Goal: Task Accomplishment & Management: Manage account settings

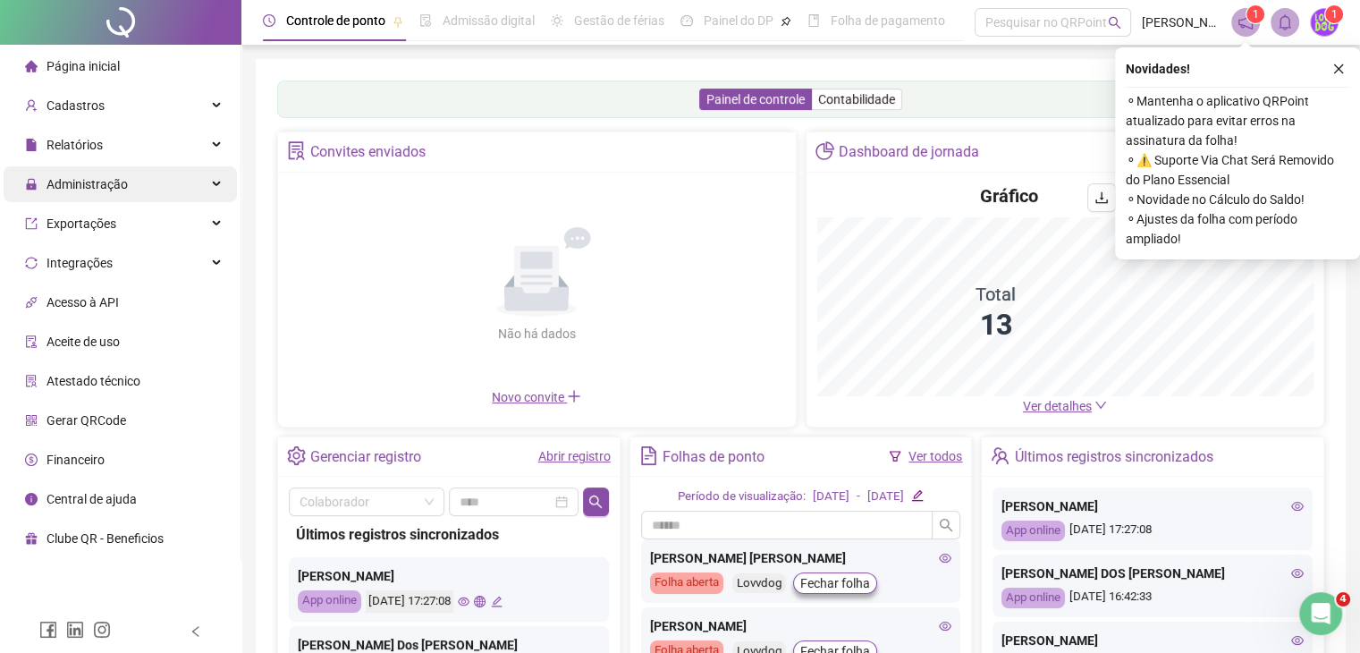
click at [79, 182] on span "Administração" at bounding box center [86, 184] width 81 height 14
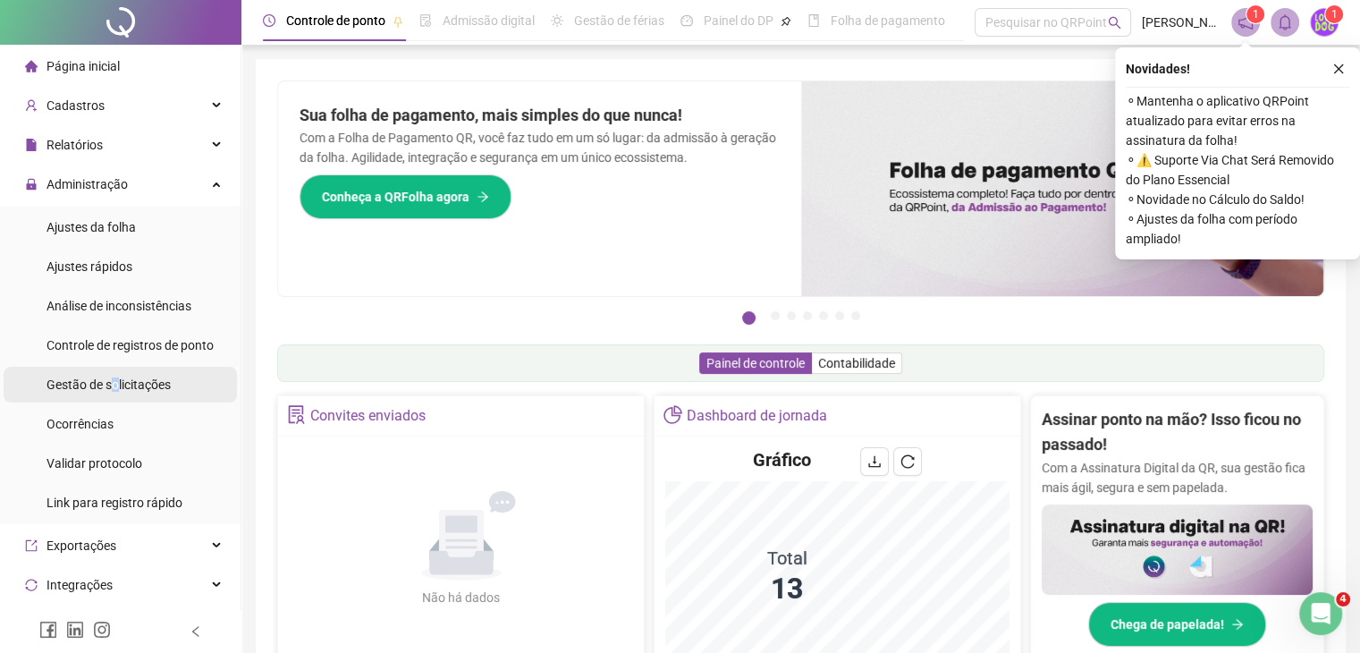
click at [114, 385] on span "Gestão de solicitações" at bounding box center [108, 384] width 124 height 14
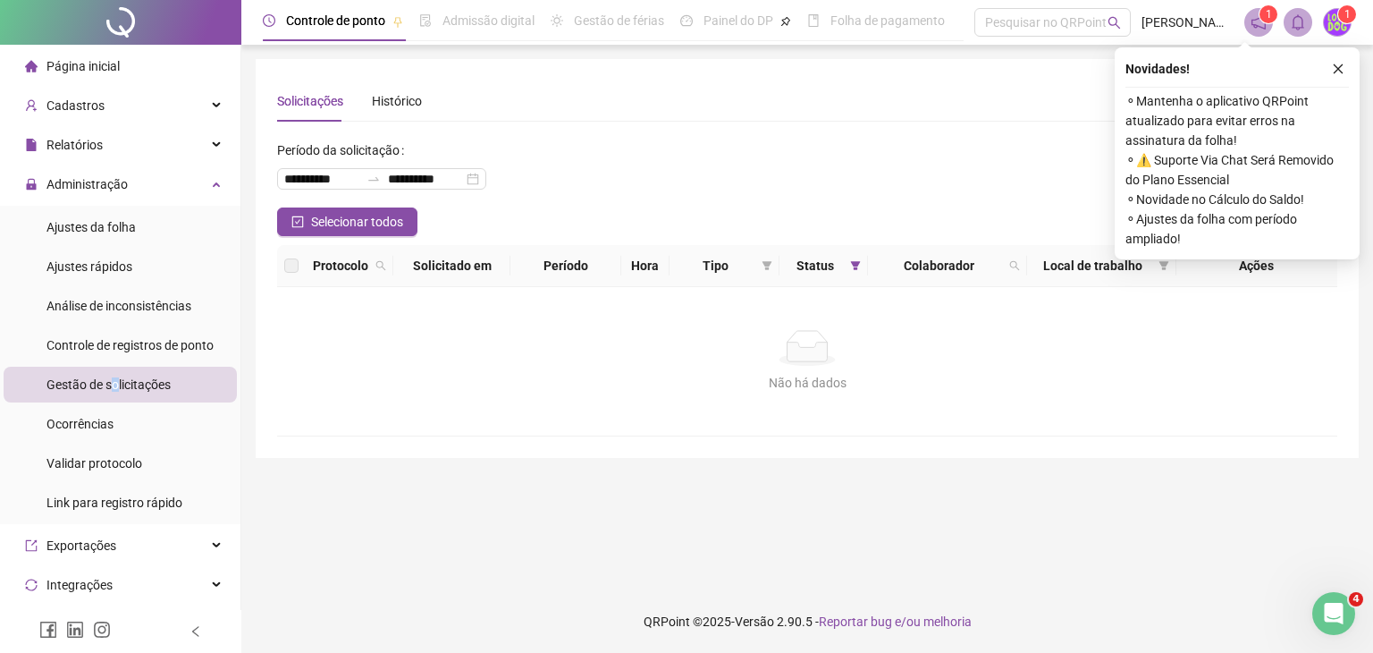
click at [1336, 72] on icon "close" at bounding box center [1338, 69] width 13 height 13
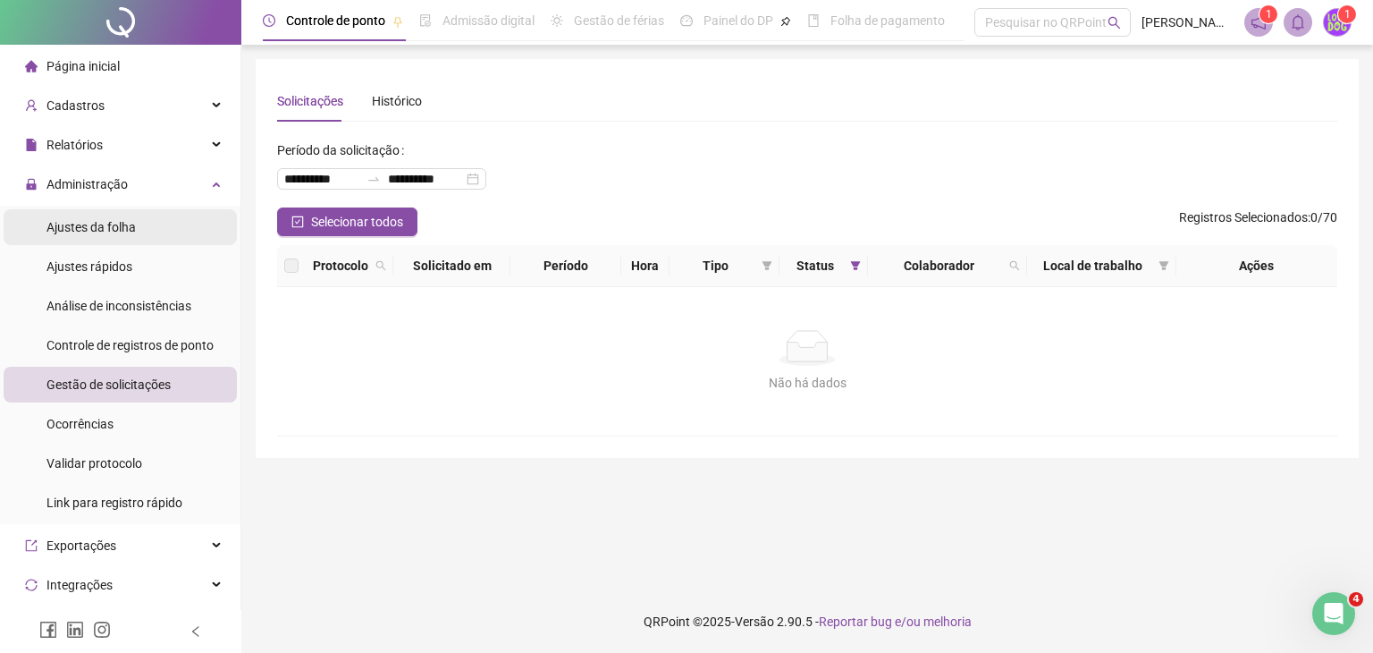
click at [135, 229] on li "Ajustes da folha" at bounding box center [120, 227] width 233 height 36
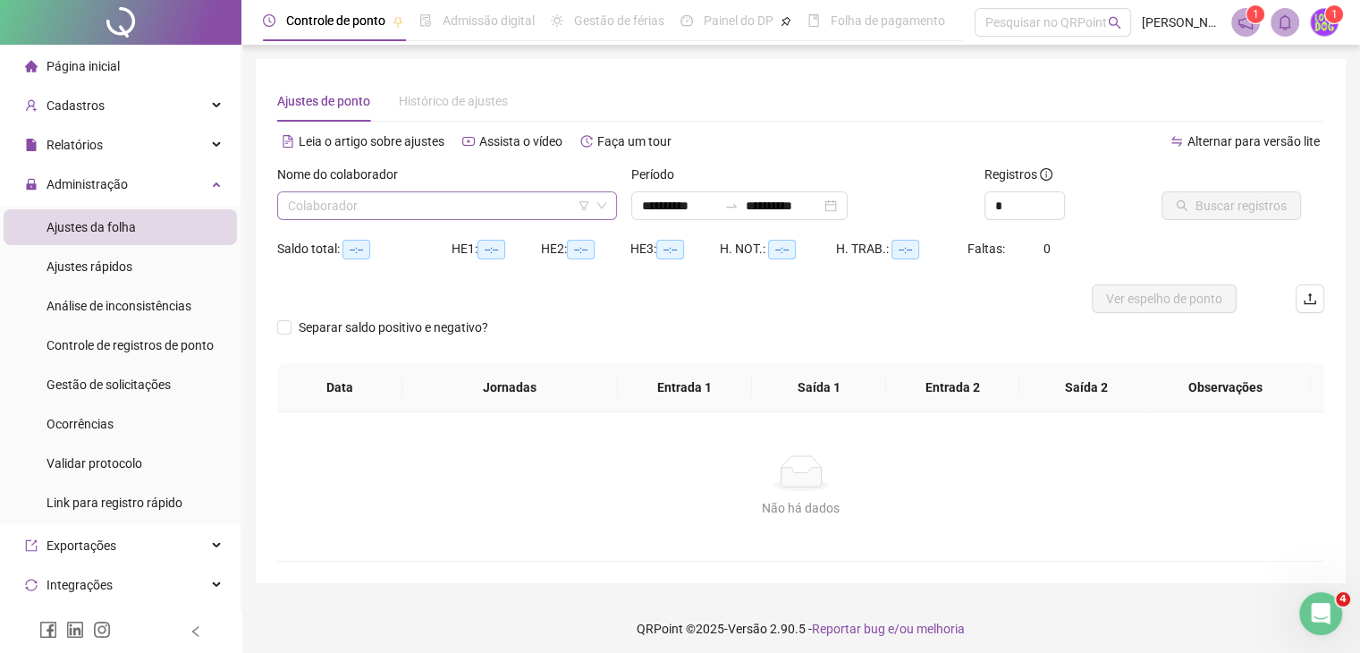
click at [394, 207] on input "search" at bounding box center [439, 205] width 302 height 27
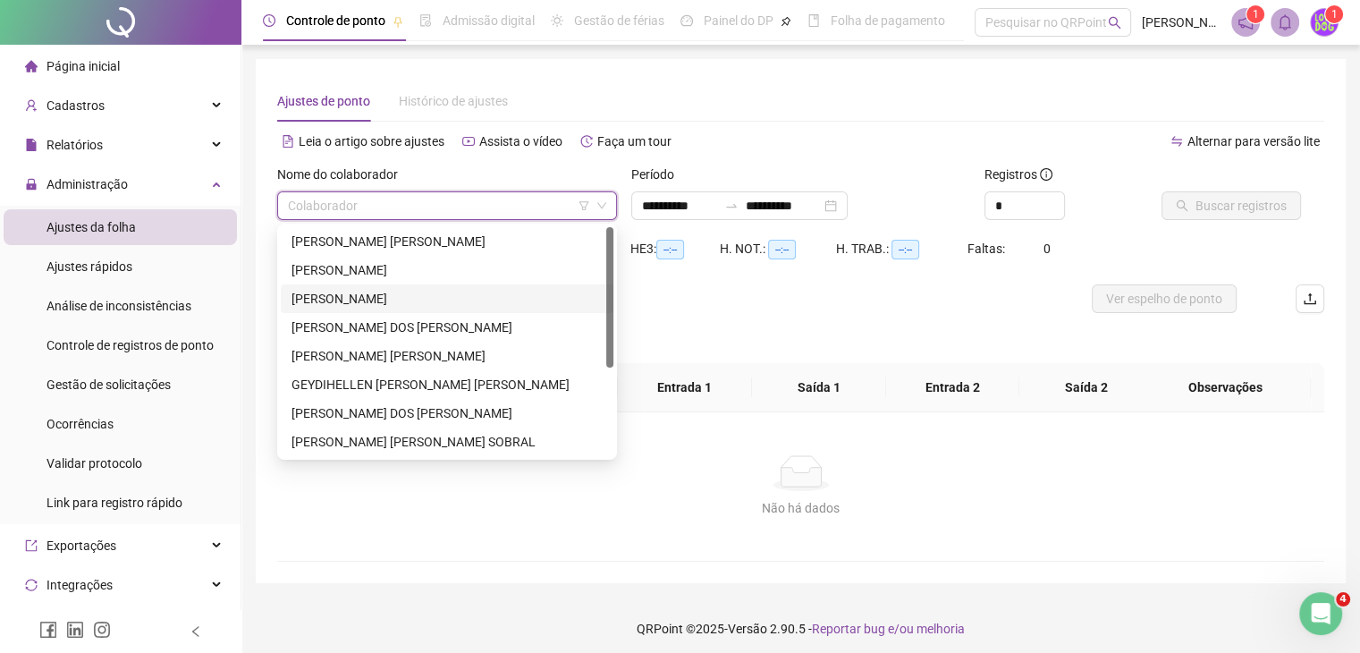
click at [388, 294] on div "CAMILA LAURA DA SILVA" at bounding box center [446, 299] width 311 height 20
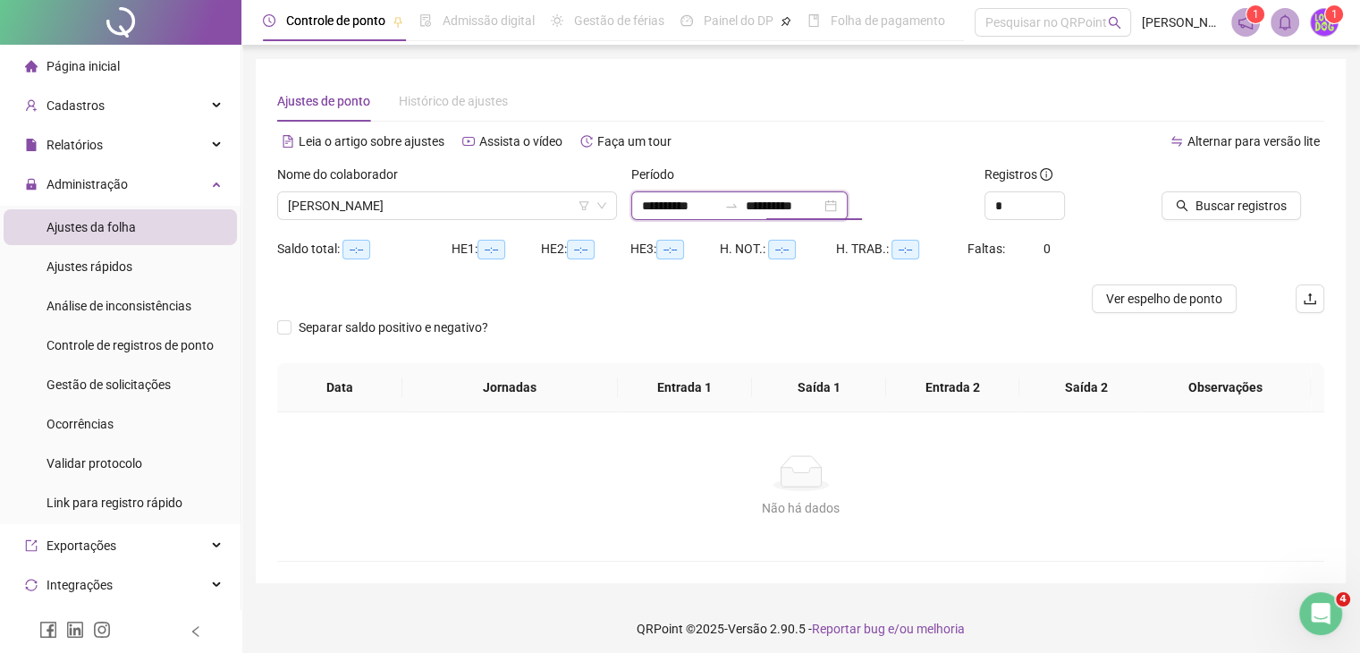
click at [814, 197] on input "**********" at bounding box center [783, 206] width 75 height 20
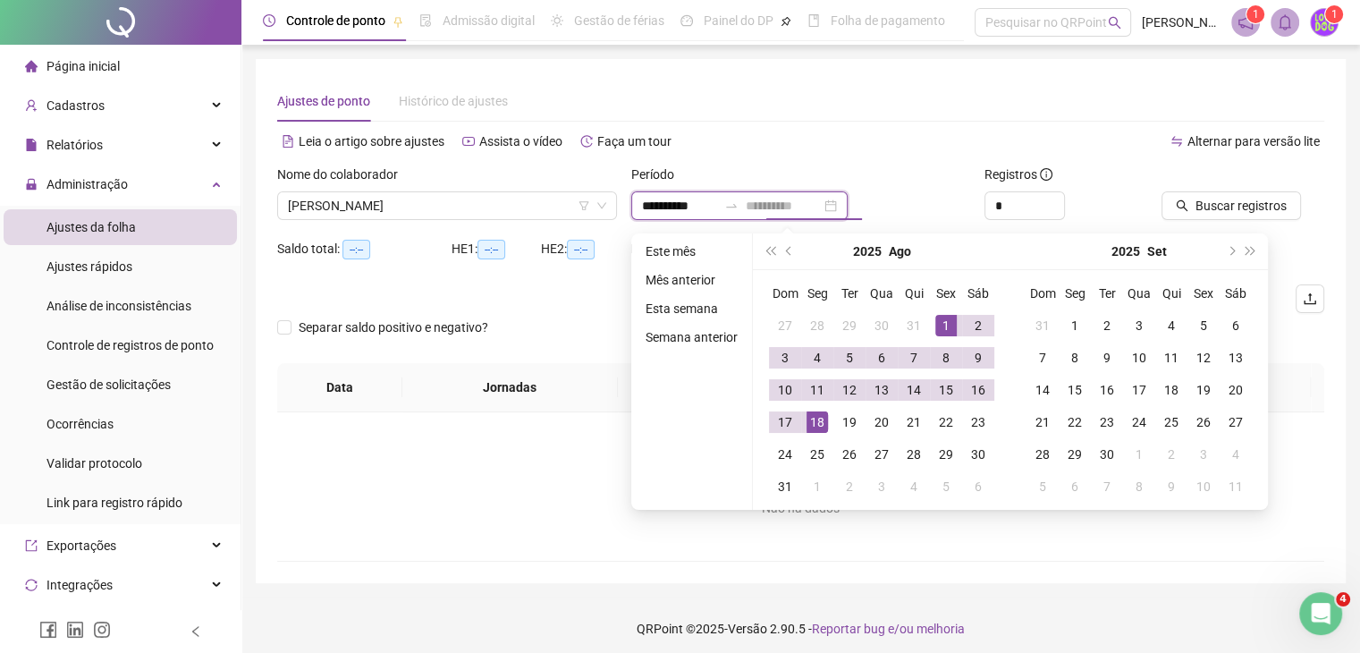
type input "**********"
drag, startPoint x: 813, startPoint y: 424, endPoint x: 991, endPoint y: 301, distance: 216.0
click at [814, 423] on div "18" at bounding box center [816, 421] width 21 height 21
type input "**********"
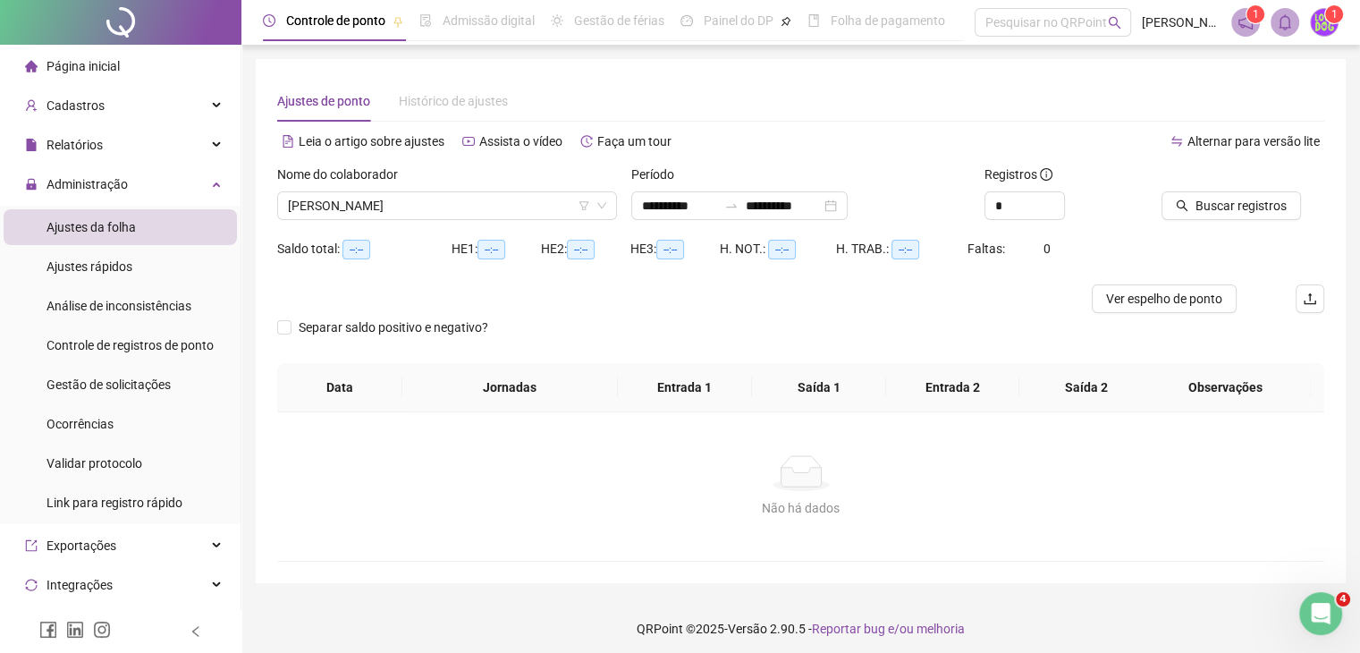
click at [1320, 197] on div "Buscar registros" at bounding box center [1242, 191] width 163 height 55
click at [1243, 207] on span "Buscar registros" at bounding box center [1240, 206] width 91 height 20
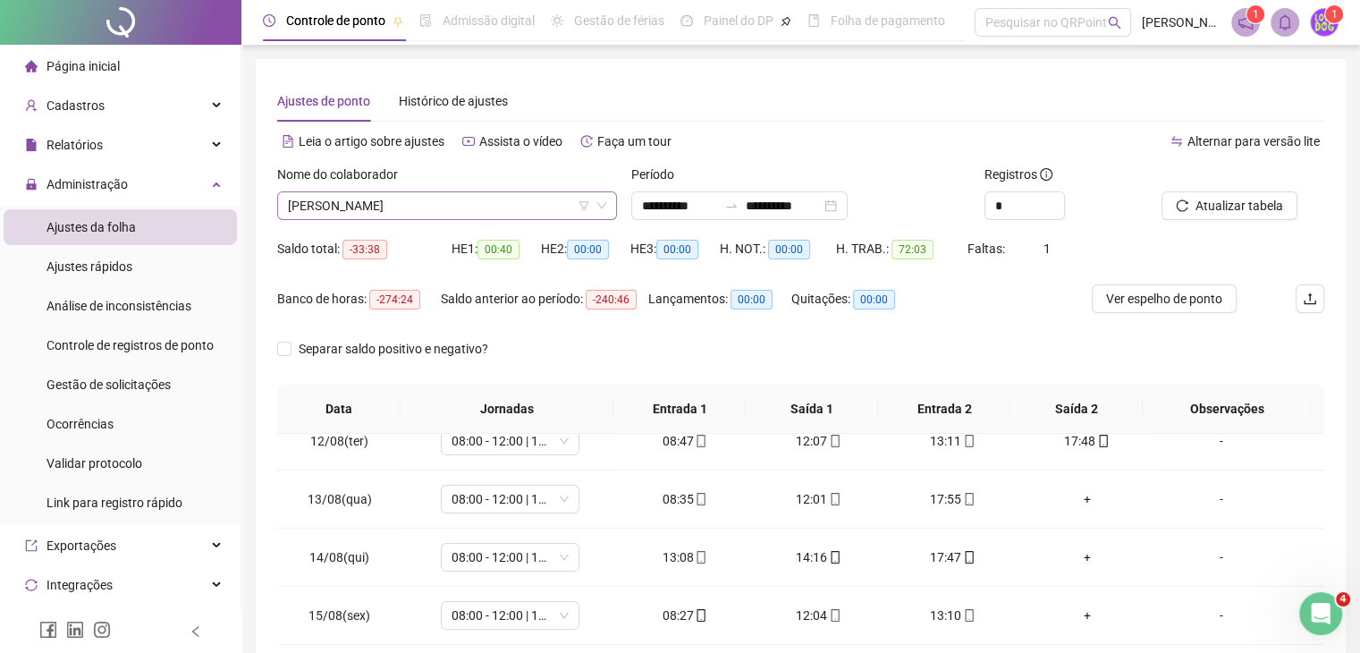
click at [547, 206] on span "CAMILA LAURA DA SILVA" at bounding box center [447, 205] width 318 height 27
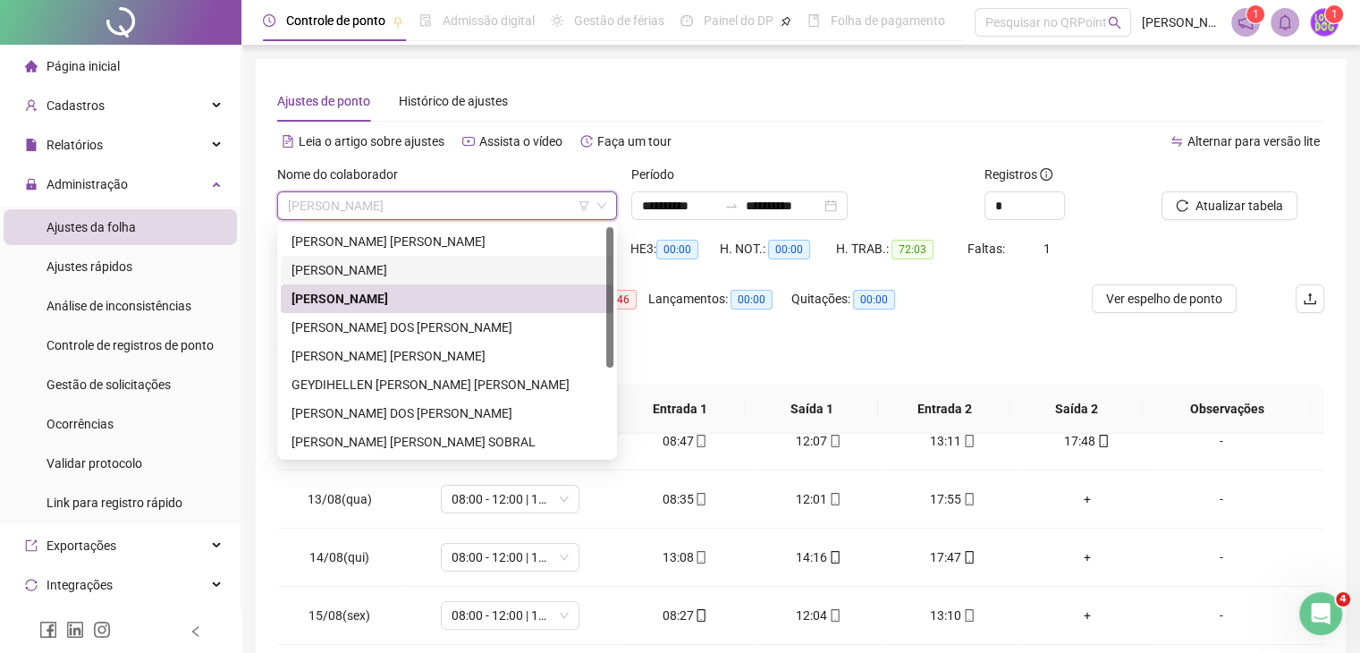
click at [414, 261] on div "ARIANE SOEIRO SALES" at bounding box center [446, 270] width 311 height 20
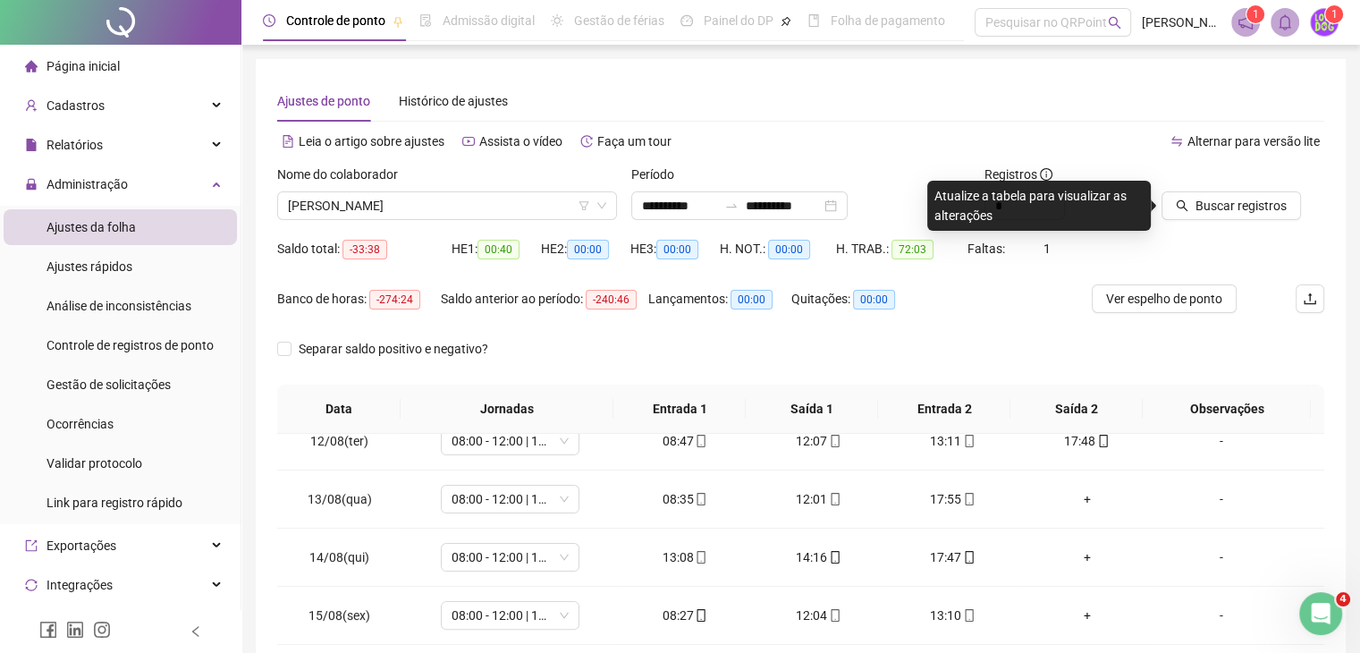
click at [1185, 190] on div at bounding box center [1220, 177] width 118 height 27
click at [1185, 191] on button "Buscar registros" at bounding box center [1230, 205] width 139 height 29
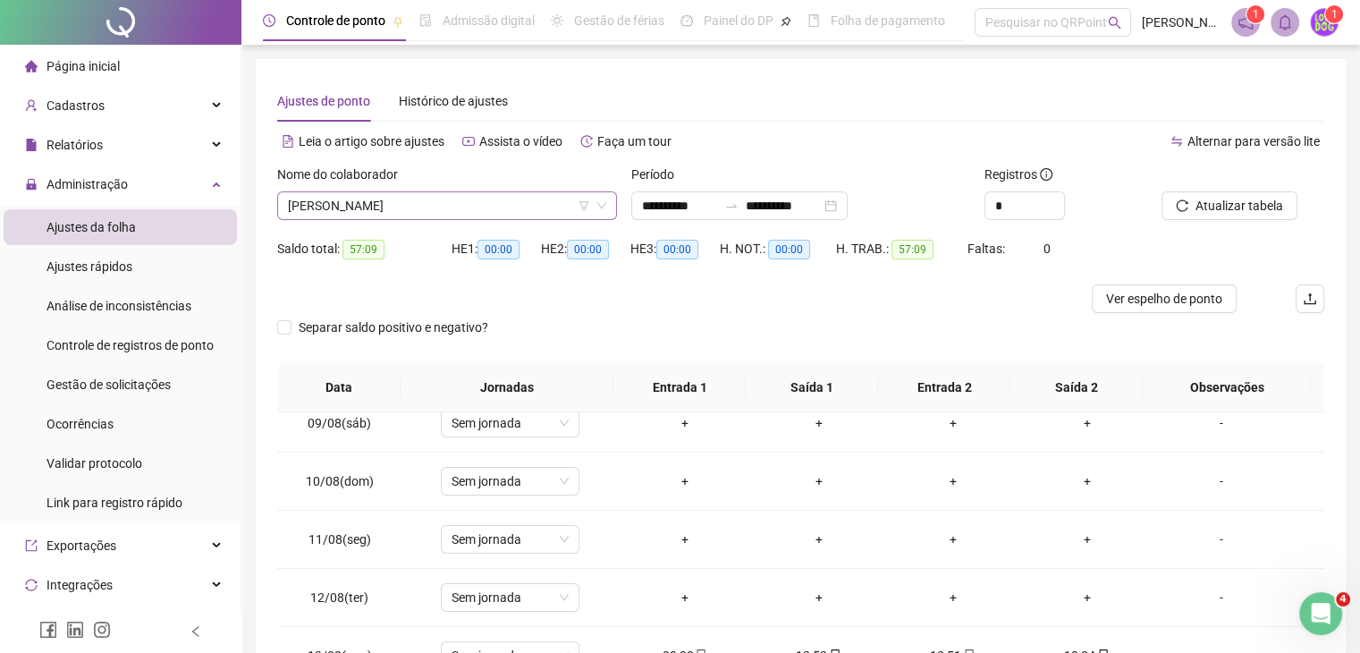
click at [399, 208] on span "ARIANE SOEIRO SALES" at bounding box center [447, 205] width 318 height 27
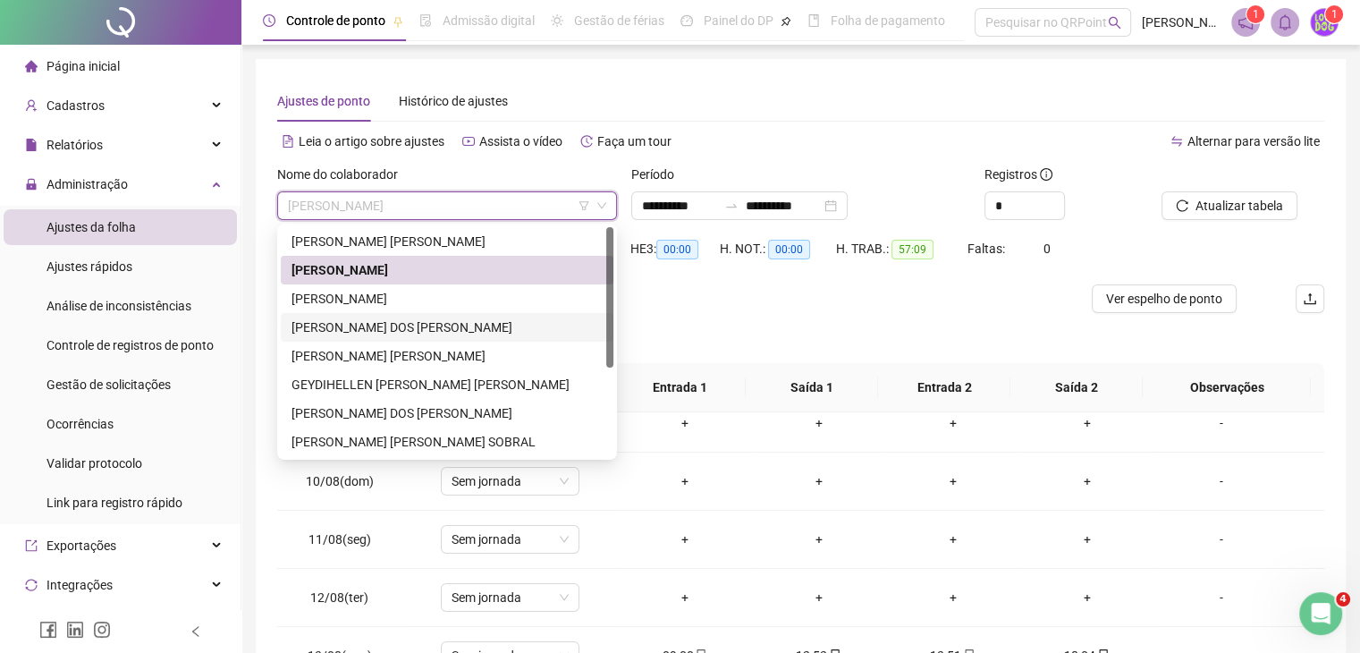
drag, startPoint x: 395, startPoint y: 335, endPoint x: 545, endPoint y: 283, distance: 158.9
click at [396, 334] on div "DIANE SILVA DOS SANTOS" at bounding box center [446, 327] width 311 height 20
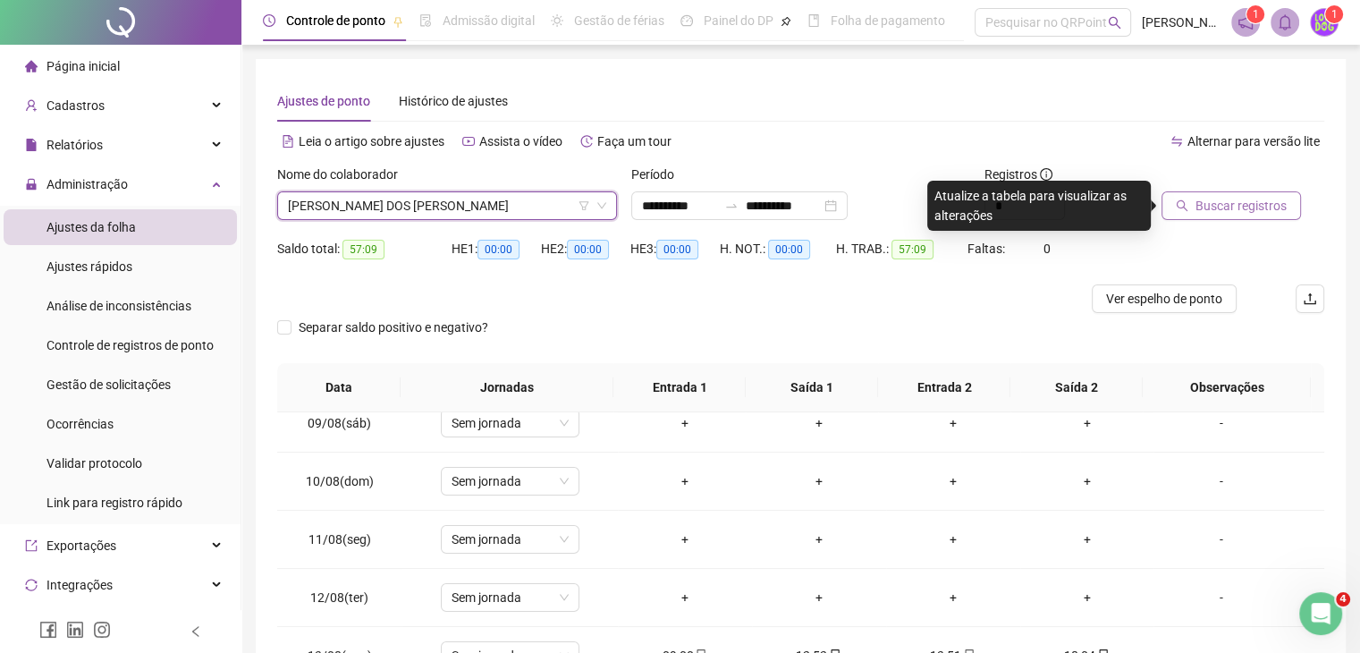
click at [1216, 217] on button "Buscar registros" at bounding box center [1230, 205] width 139 height 29
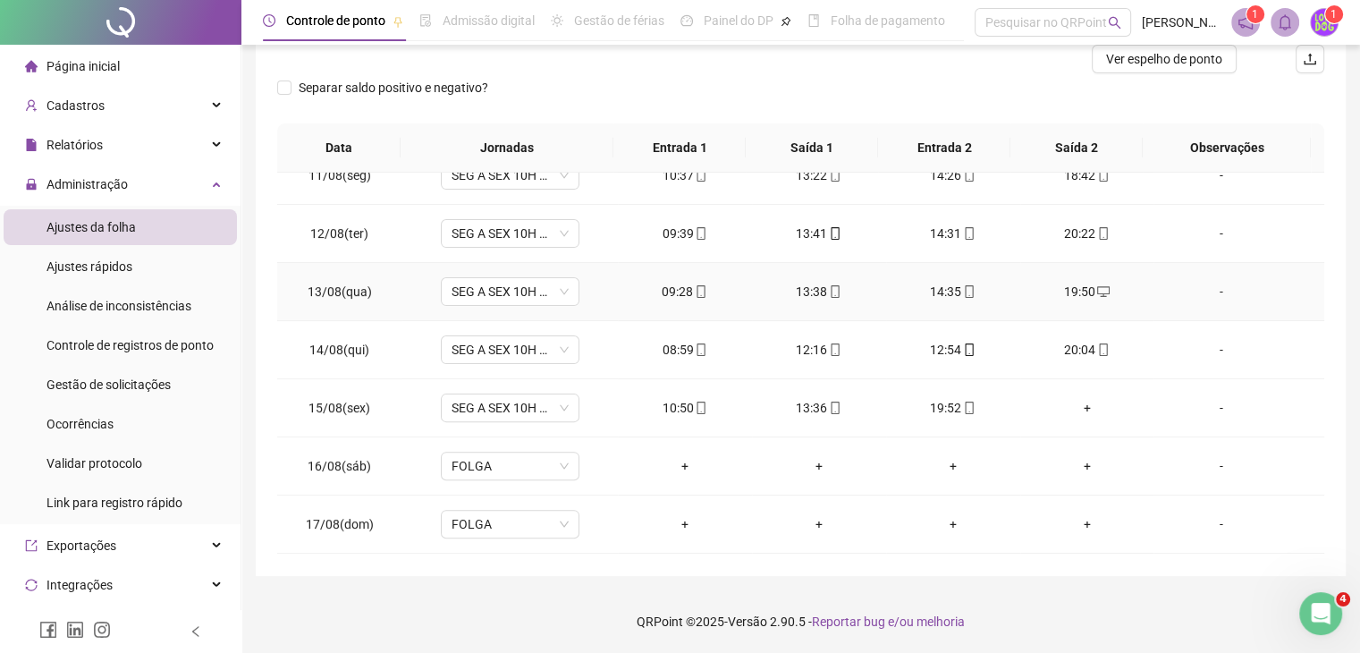
scroll to position [661, 0]
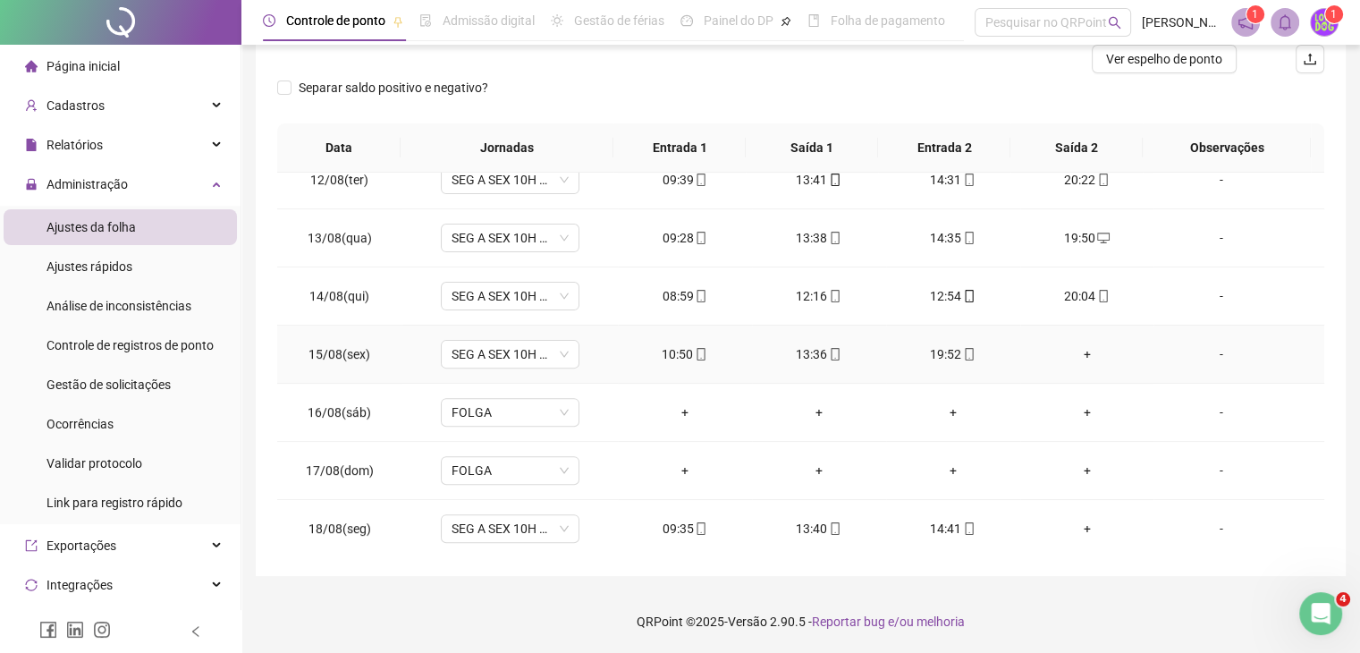
click at [1080, 354] on div "+" at bounding box center [1086, 354] width 105 height 20
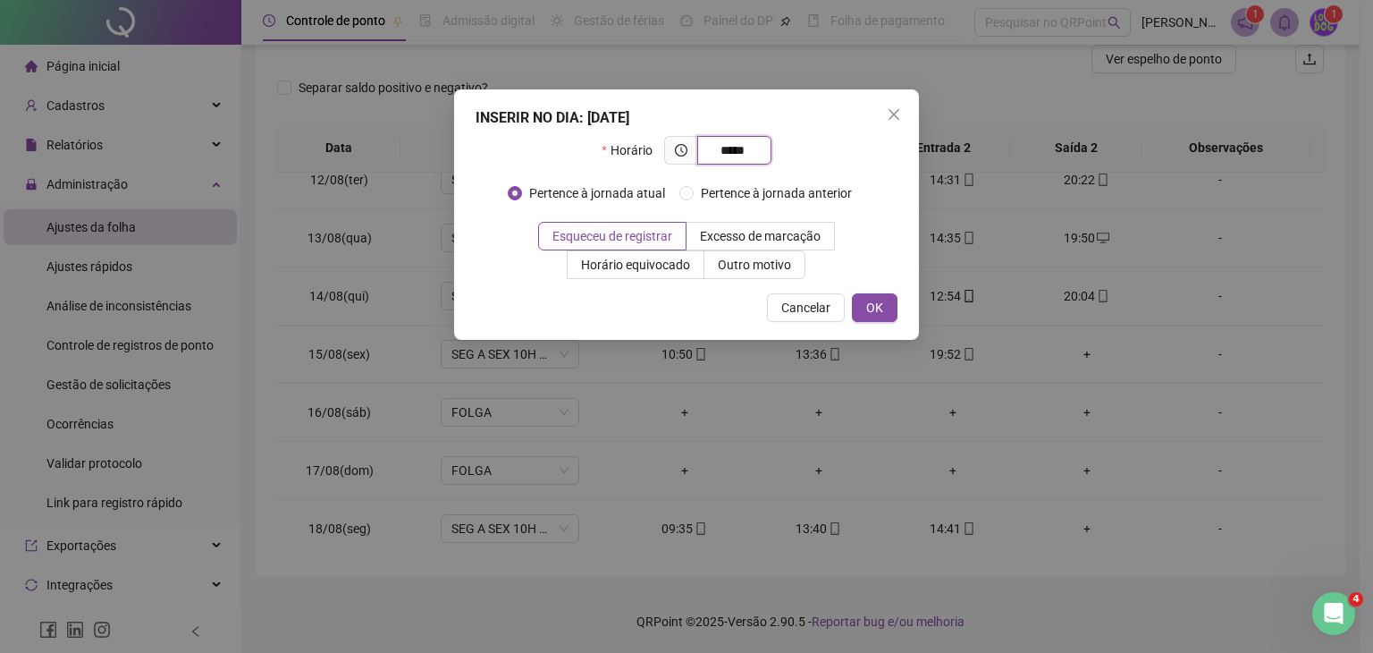
type input "*****"
click at [876, 308] on span "OK" at bounding box center [874, 308] width 17 height 20
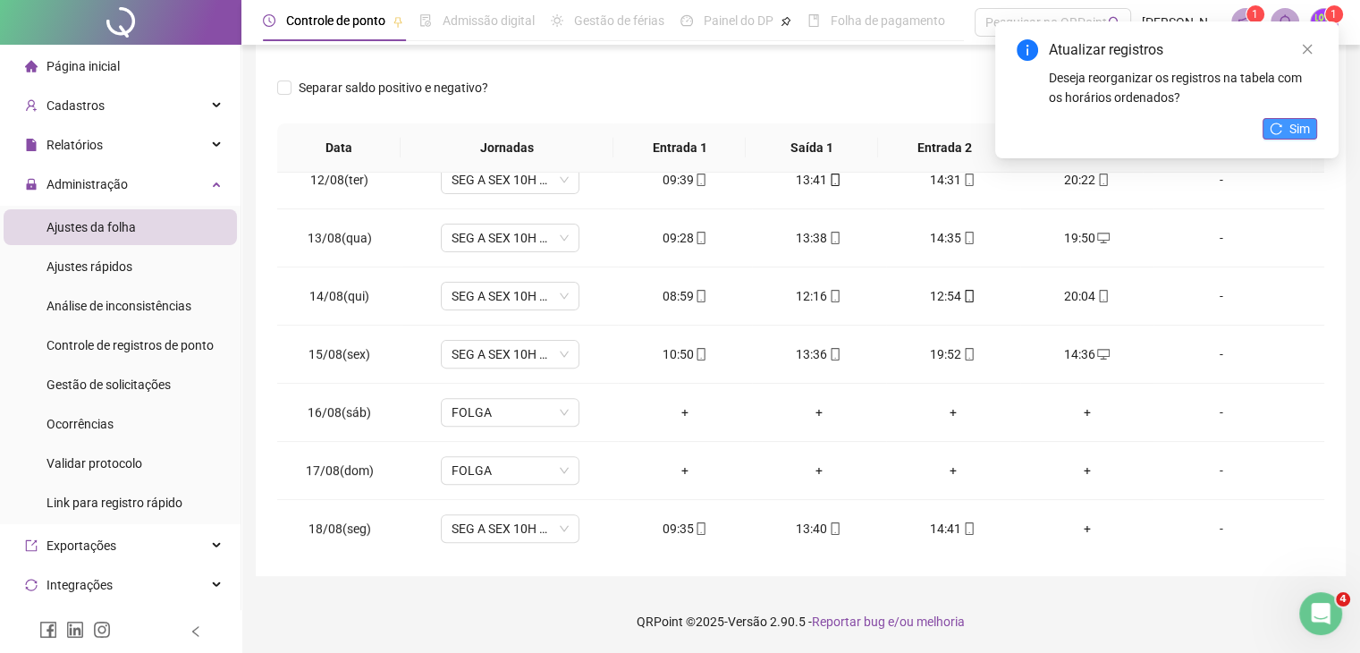
click at [1284, 132] on button "Sim" at bounding box center [1289, 128] width 55 height 21
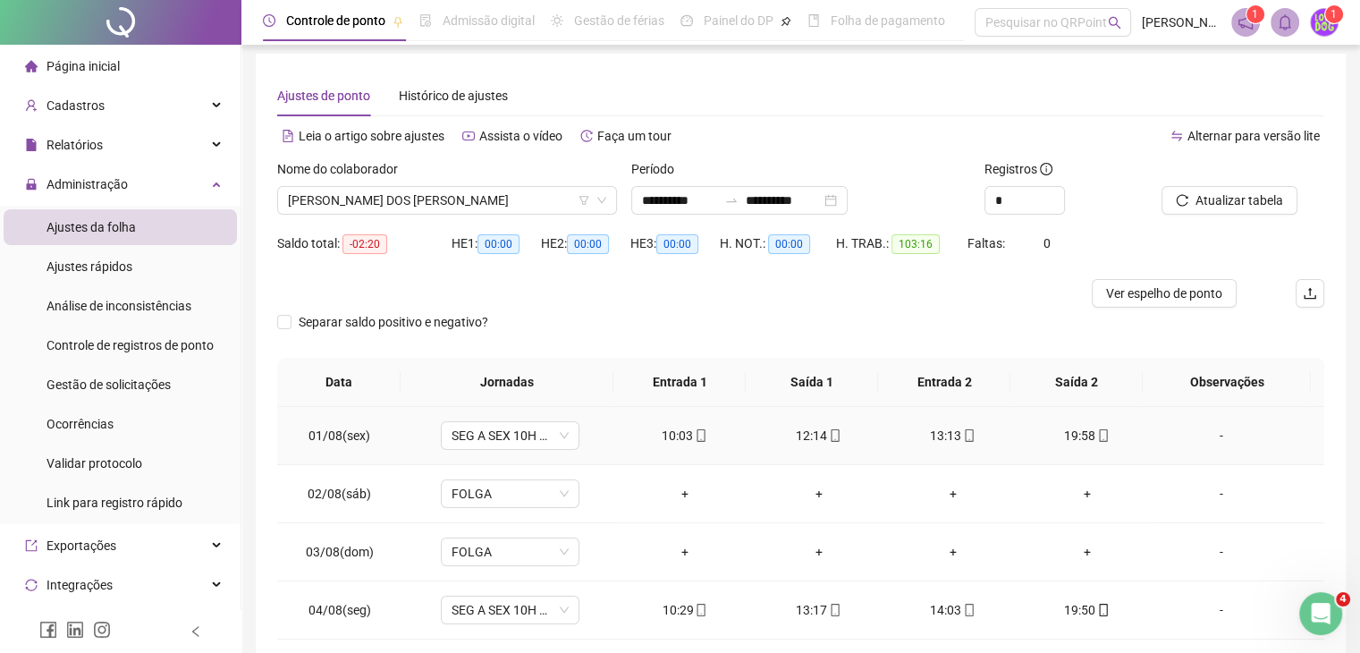
scroll to position [0, 0]
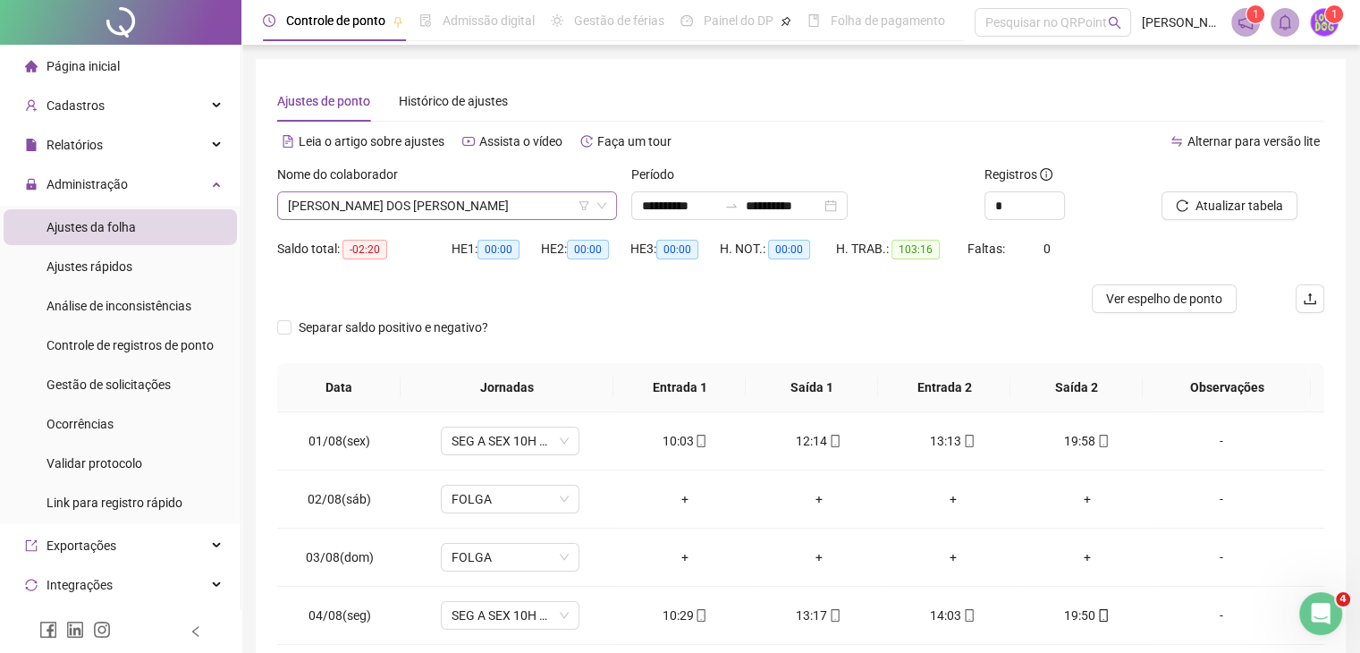
click at [434, 203] on span "DIANE SILVA DOS SANTOS" at bounding box center [447, 205] width 318 height 27
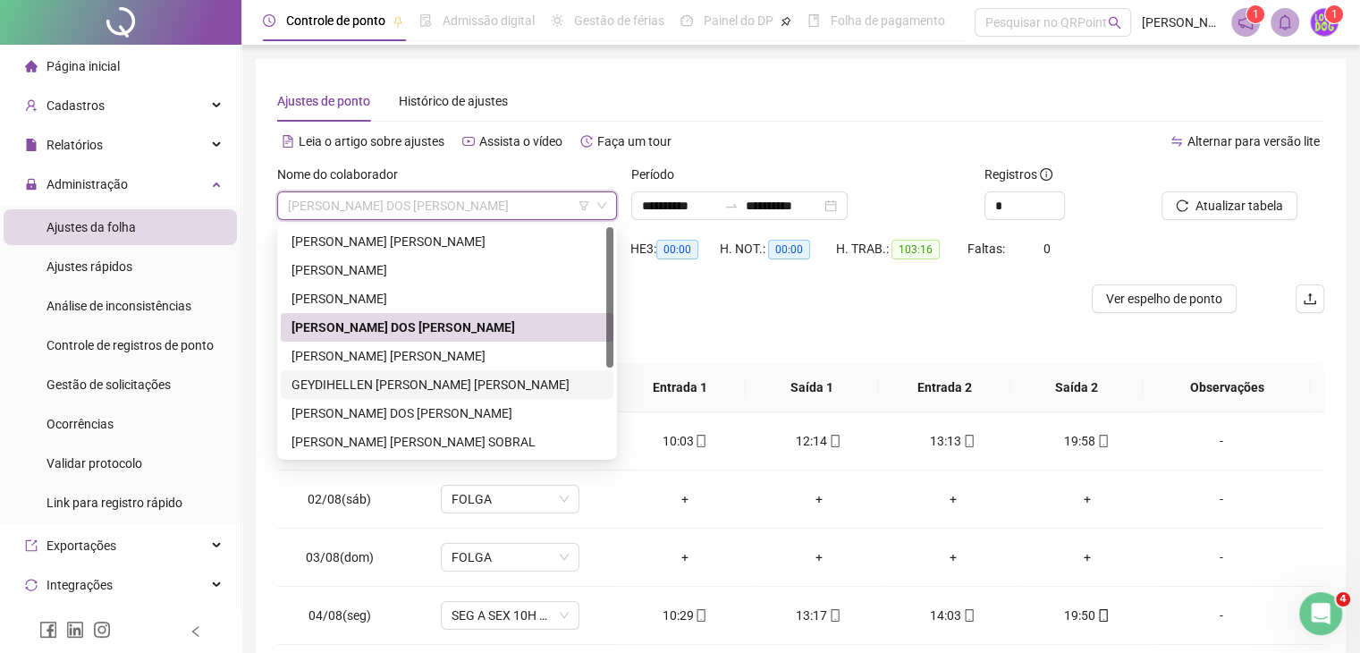
click at [351, 384] on div "GEYDIHELLEN GOMES DE MOURA" at bounding box center [446, 385] width 311 height 20
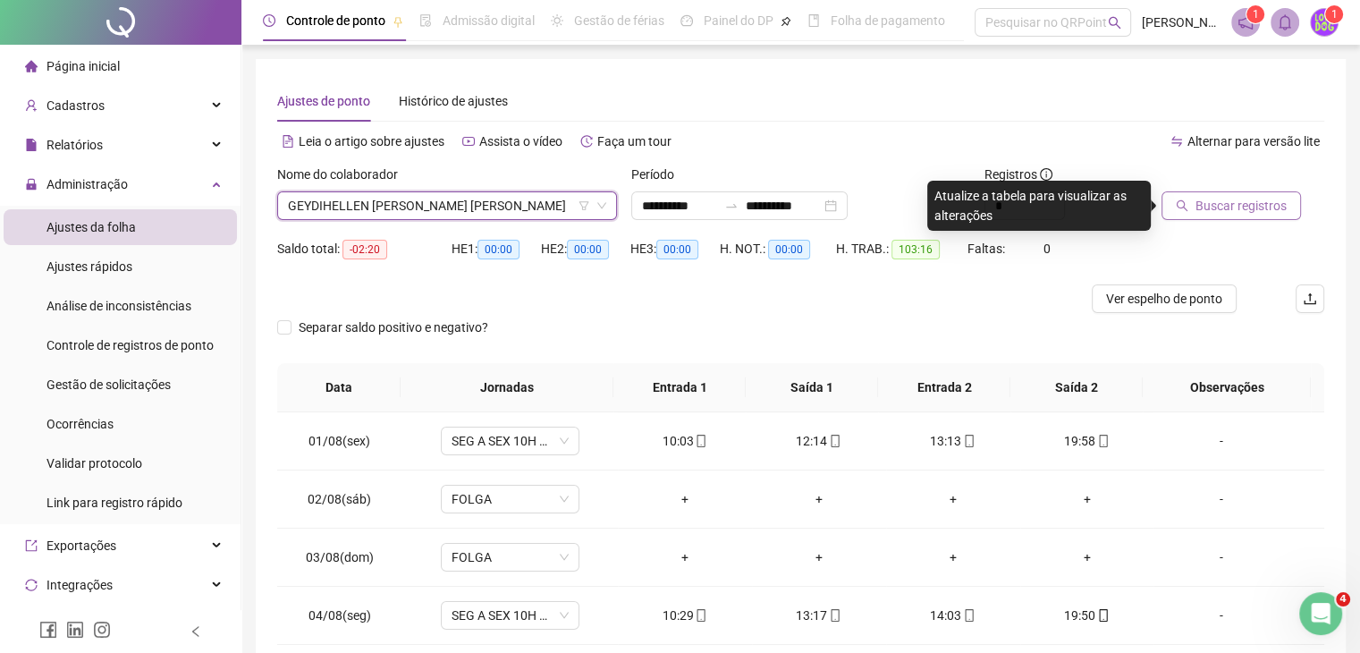
click at [1224, 191] on button "Buscar registros" at bounding box center [1230, 205] width 139 height 29
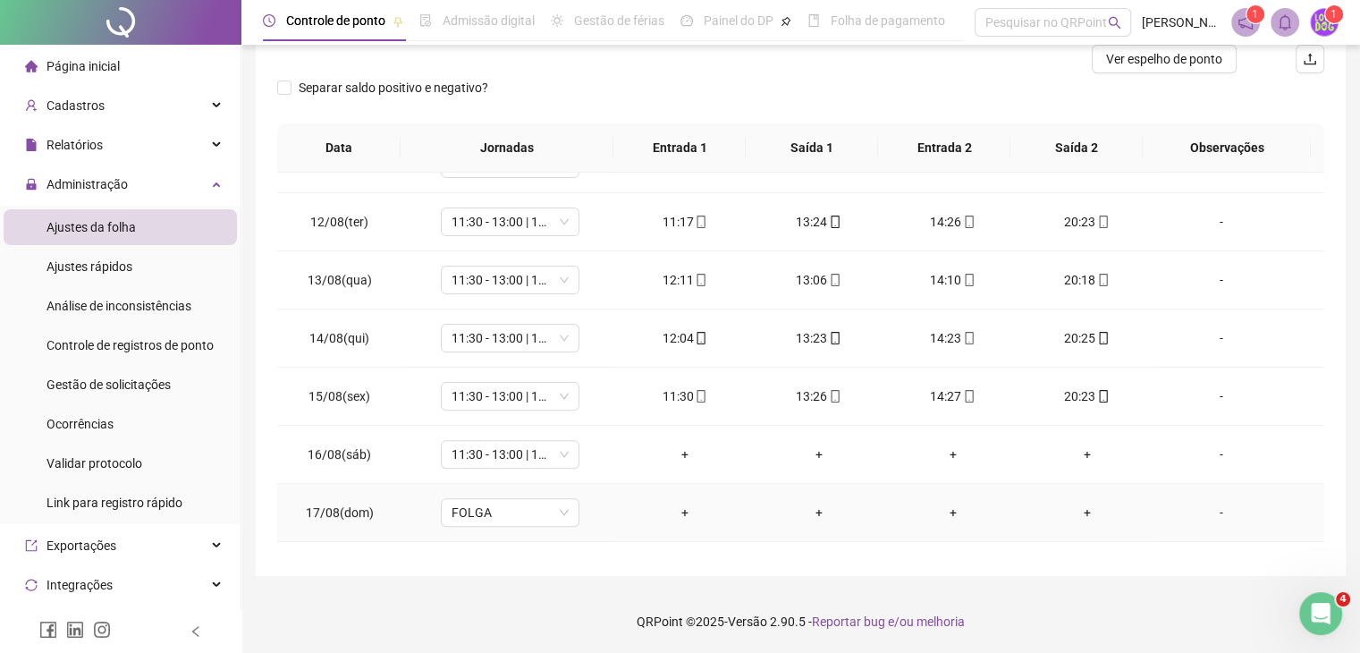
scroll to position [661, 0]
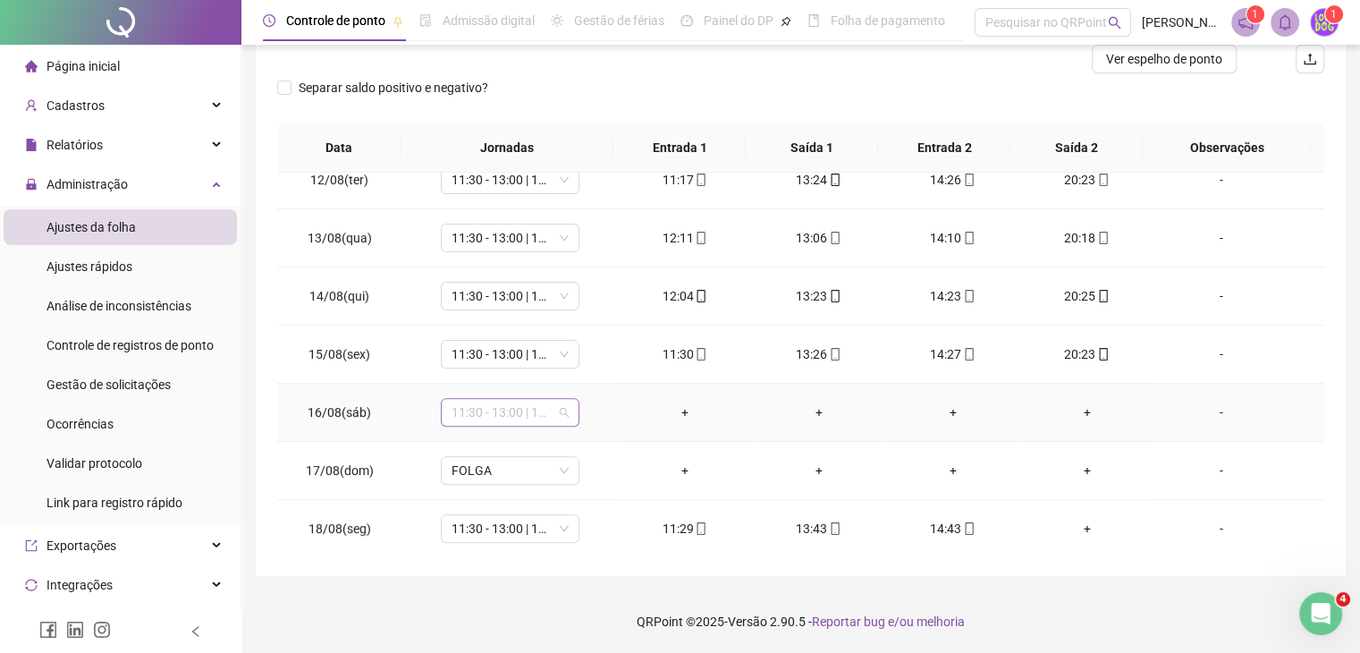
click at [547, 414] on span "11:30 - 13:00 | 14:00 - 20:30" at bounding box center [509, 412] width 117 height 27
type input "*****"
click at [525, 317] on div "Folga" at bounding box center [521, 315] width 118 height 20
click at [586, 359] on span "Sim" at bounding box center [591, 363] width 21 height 20
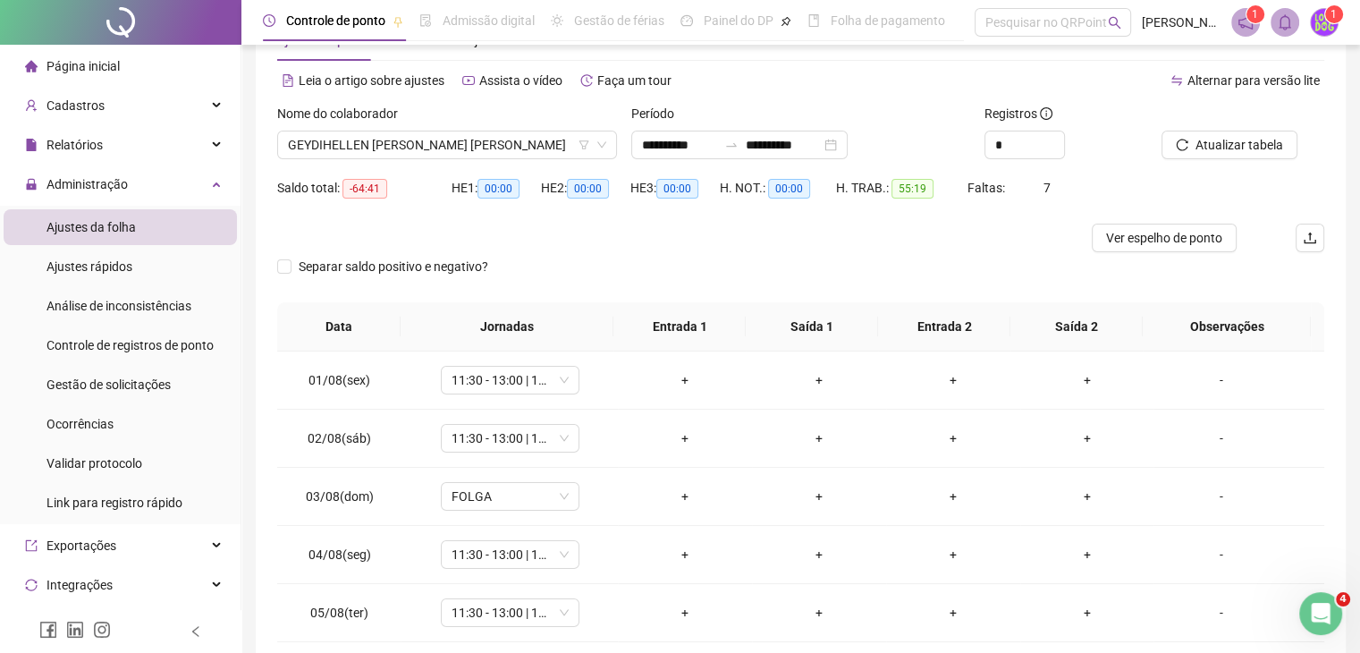
scroll to position [0, 0]
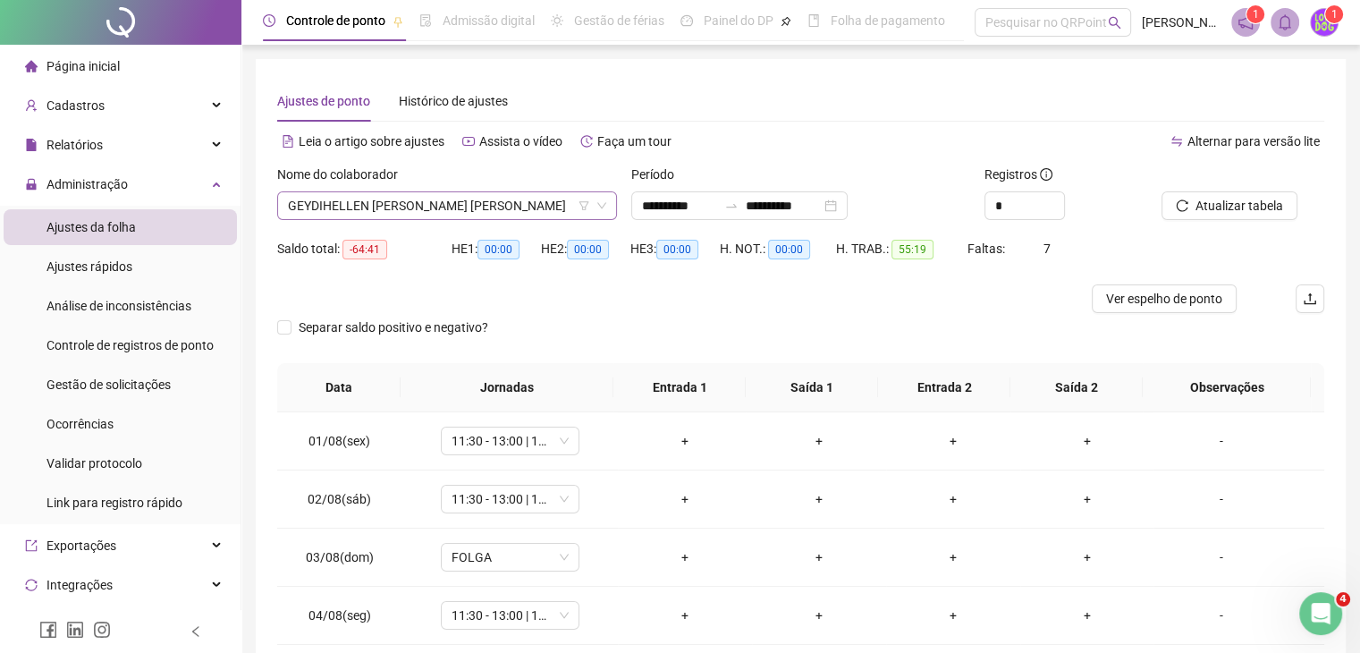
click at [378, 200] on span "GEYDIHELLEN GOMES DE MOURA" at bounding box center [447, 205] width 318 height 27
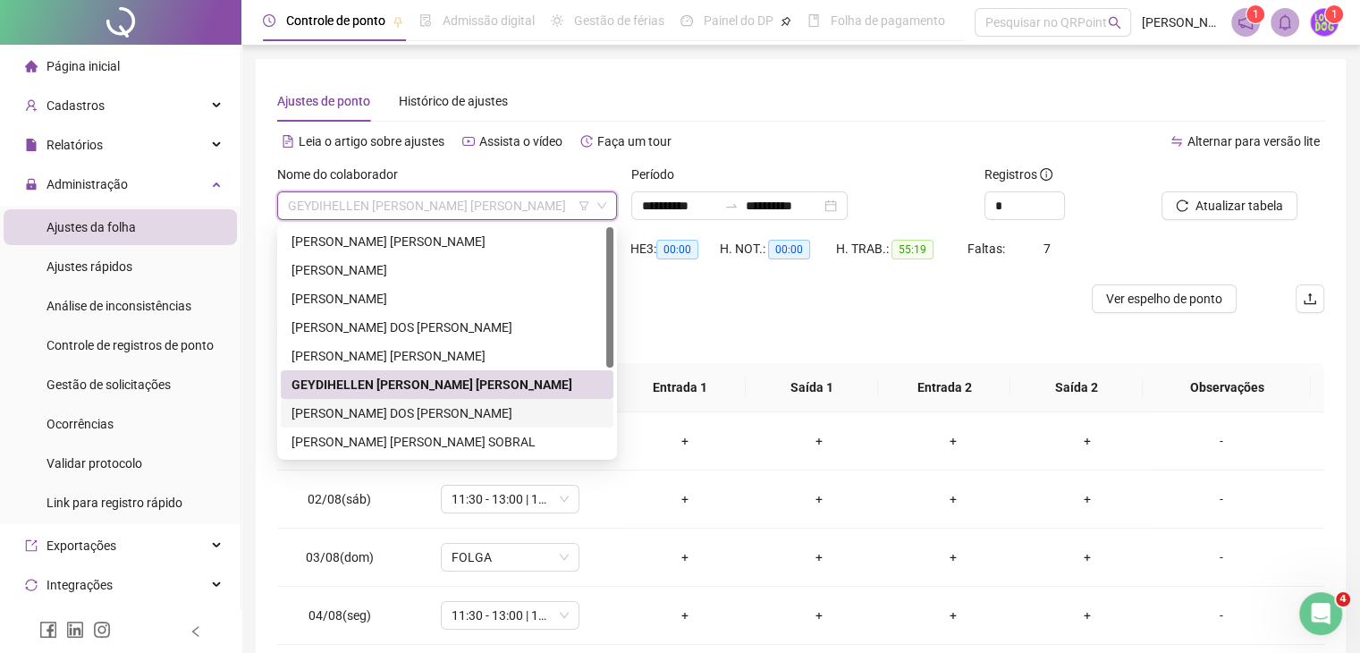
drag, startPoint x: 366, startPoint y: 416, endPoint x: 481, endPoint y: 354, distance: 130.8
click at [366, 413] on div "GUILHERME FERREIRA DOS SANTOS" at bounding box center [446, 413] width 311 height 20
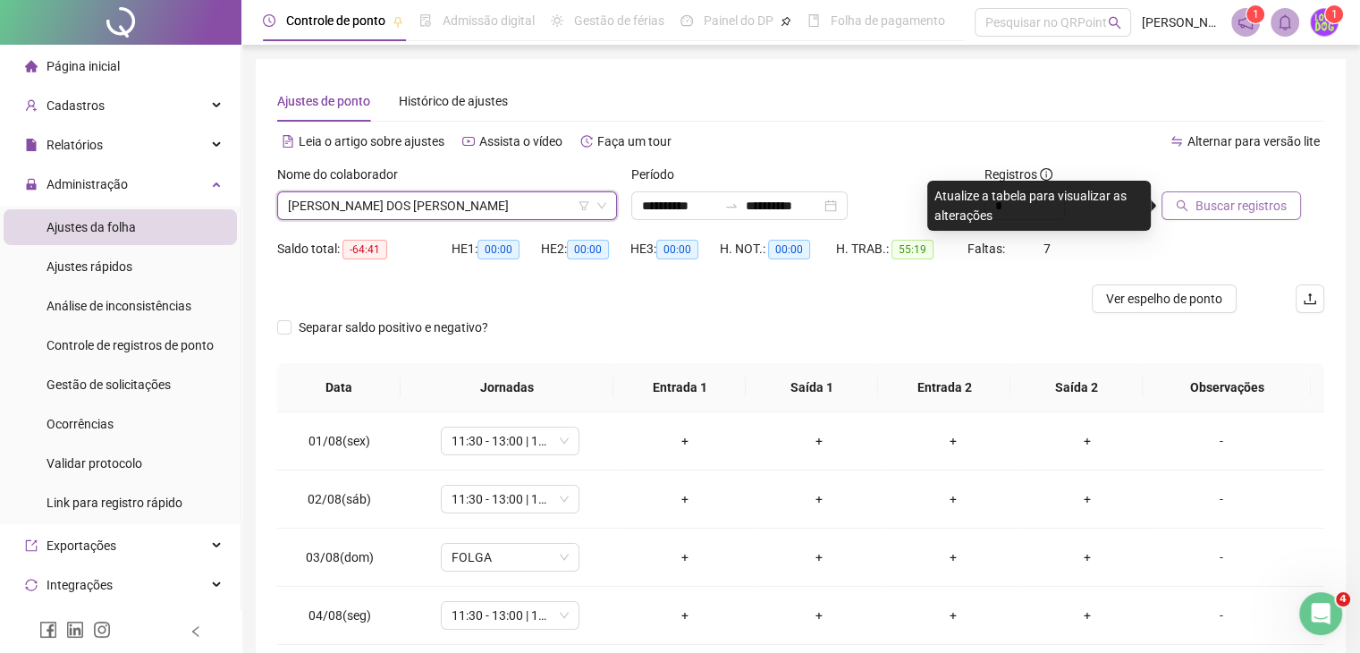
click at [1192, 197] on button "Buscar registros" at bounding box center [1230, 205] width 139 height 29
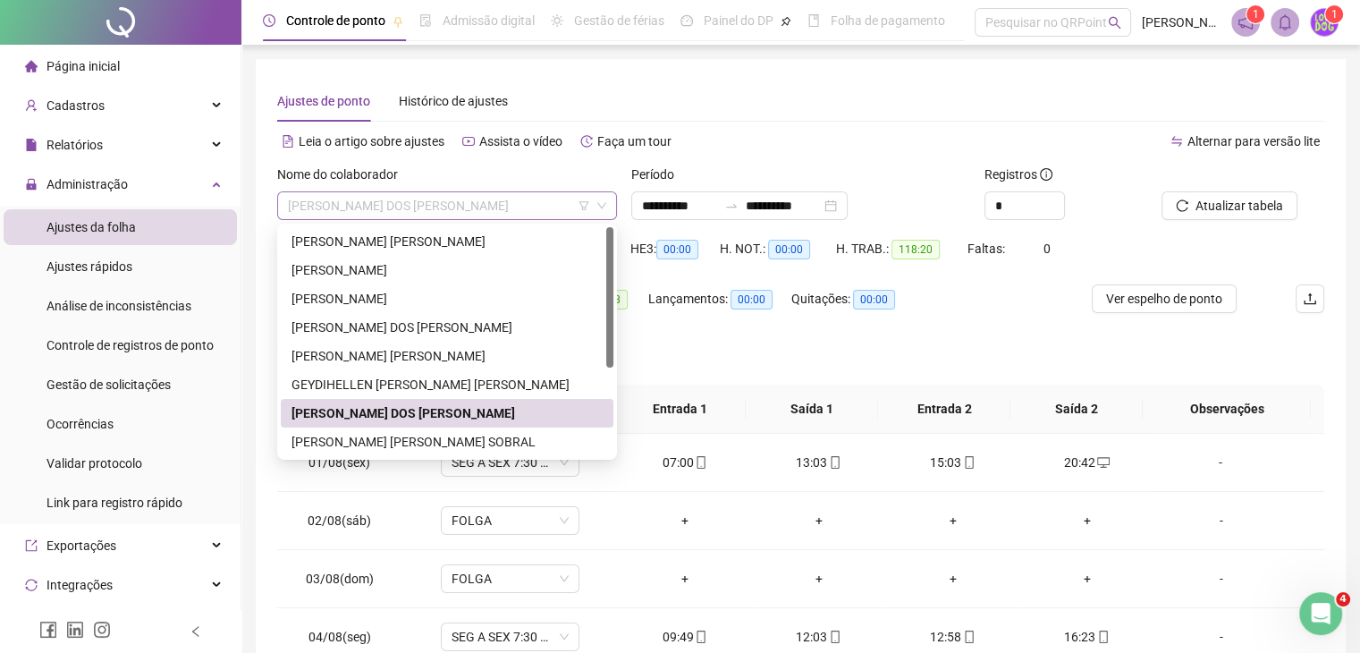
click at [494, 213] on span "GUILHERME FERREIRA DOS SANTOS" at bounding box center [447, 205] width 318 height 27
click at [392, 435] on div "JOAO VICTOR DE CARVALHO SOBRAL" at bounding box center [446, 442] width 311 height 20
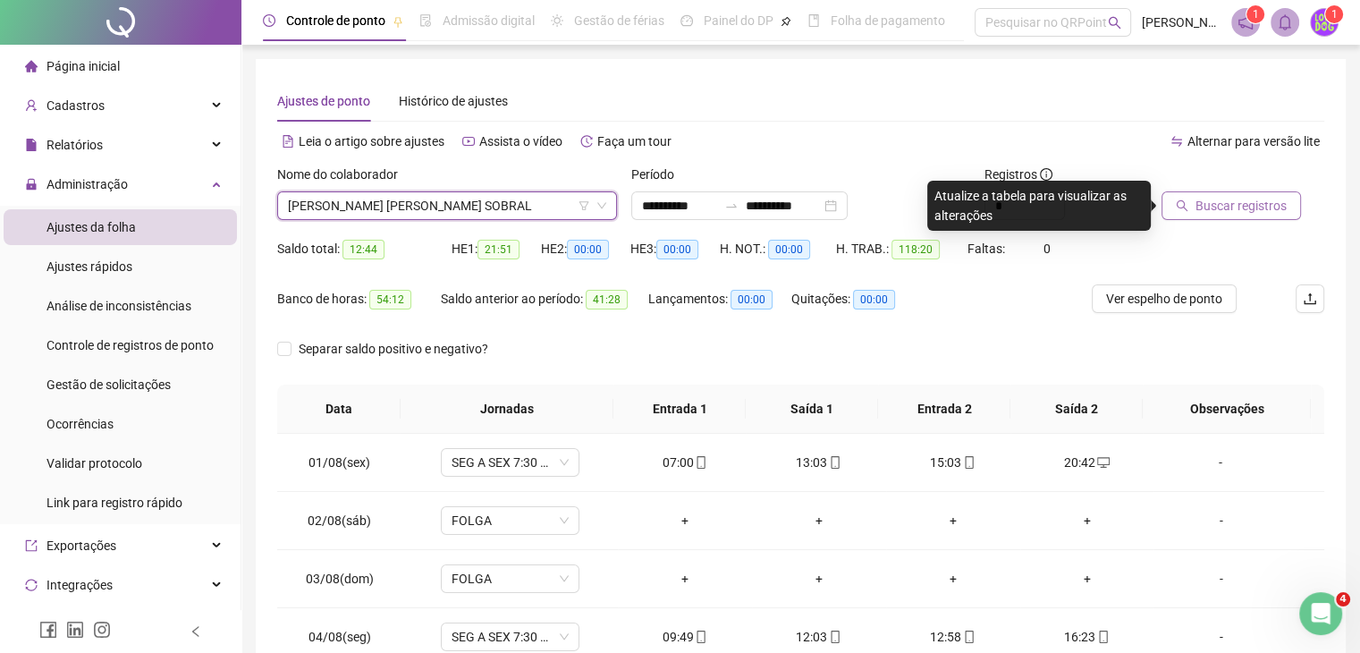
click at [1174, 205] on button "Buscar registros" at bounding box center [1230, 205] width 139 height 29
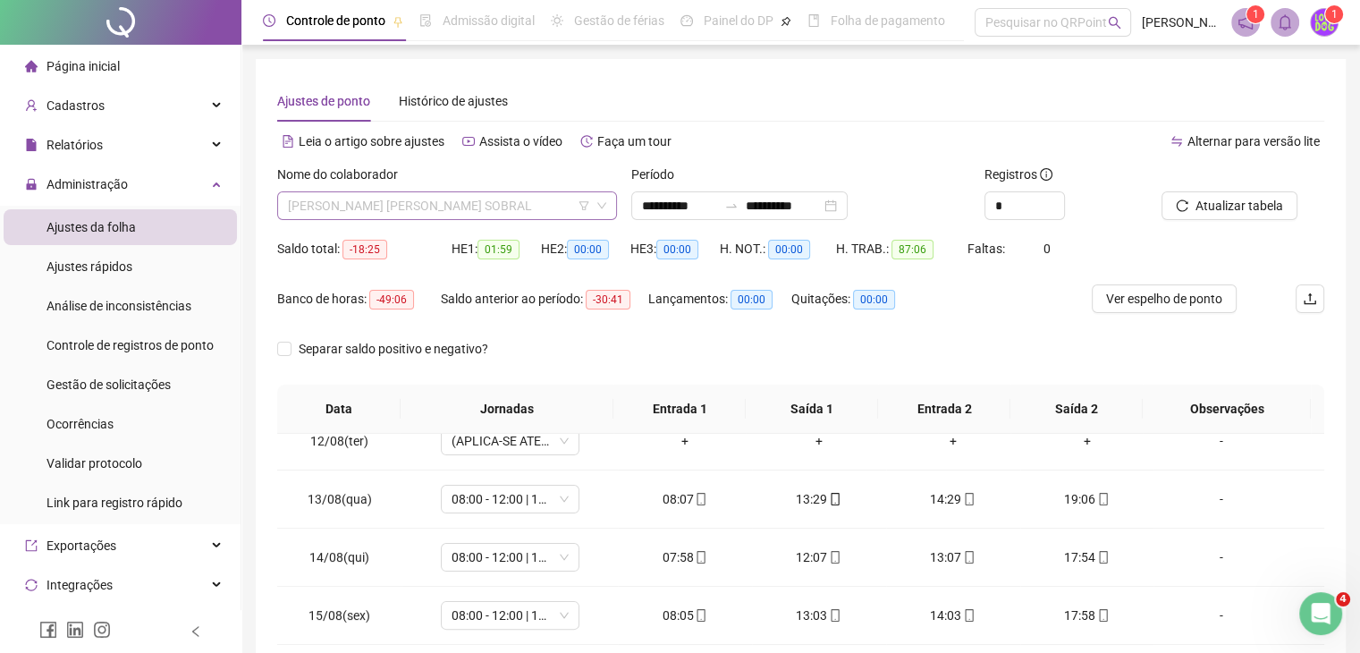
click at [454, 214] on span "JOAO VICTOR DE CARVALHO SOBRAL" at bounding box center [447, 205] width 318 height 27
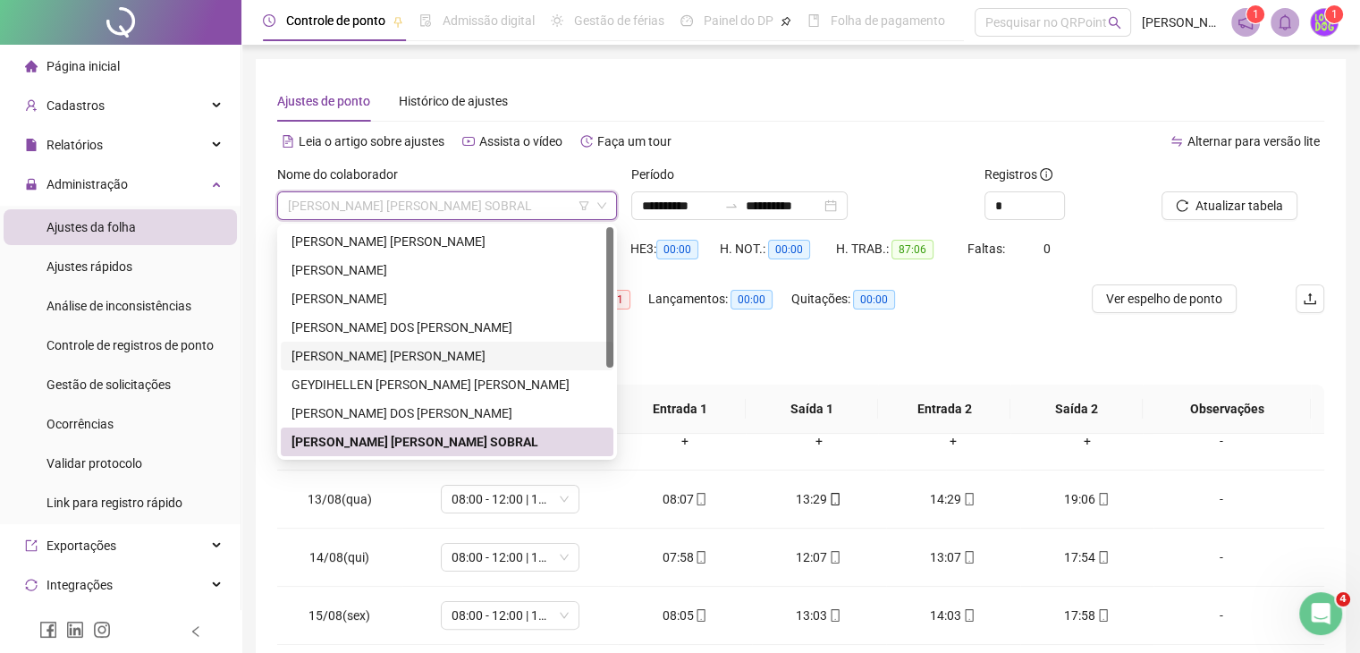
scroll to position [89, 0]
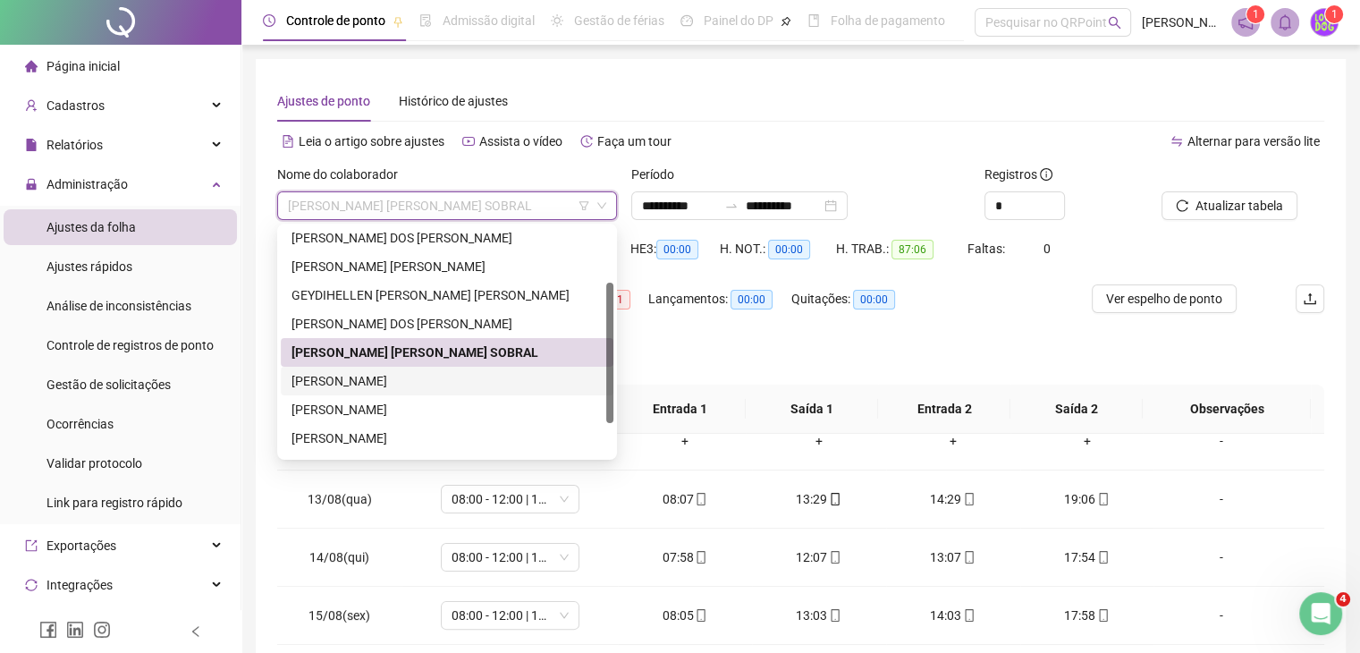
click at [390, 378] on div "JÚCELIA CONCEIÇÃO SANTOS" at bounding box center [446, 381] width 311 height 20
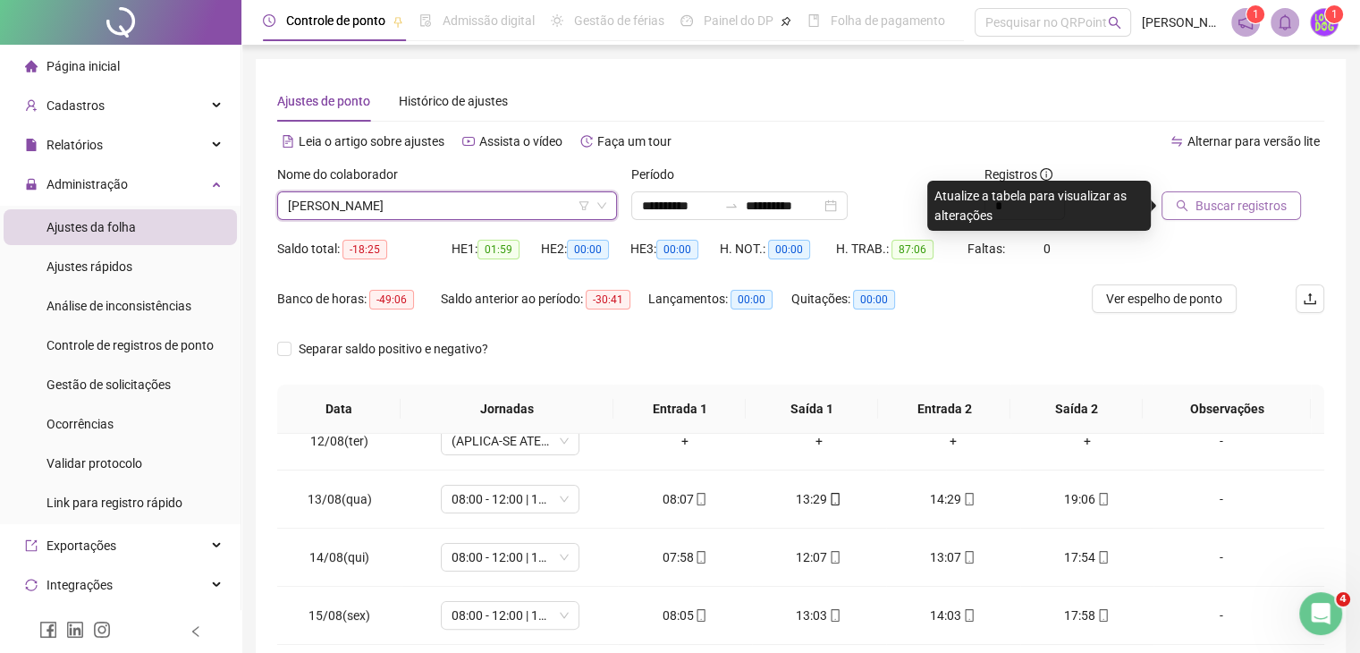
click at [1203, 196] on span "Buscar registros" at bounding box center [1240, 206] width 91 height 20
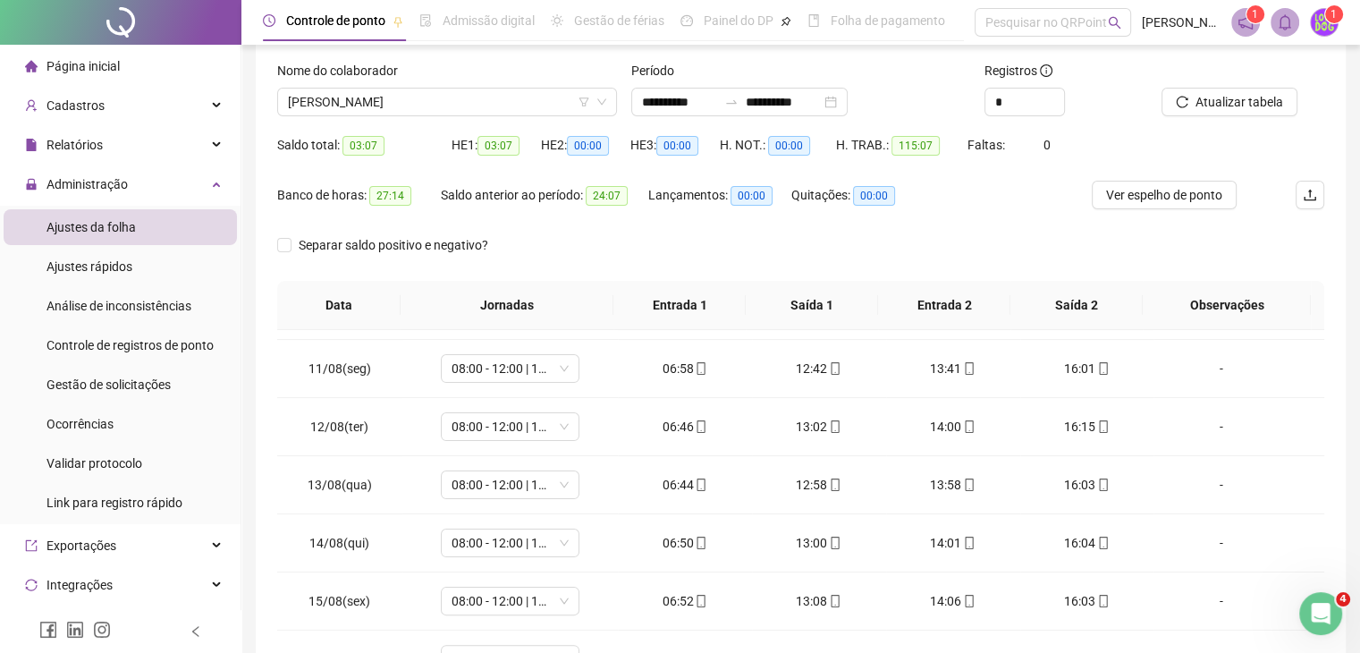
scroll to position [0, 0]
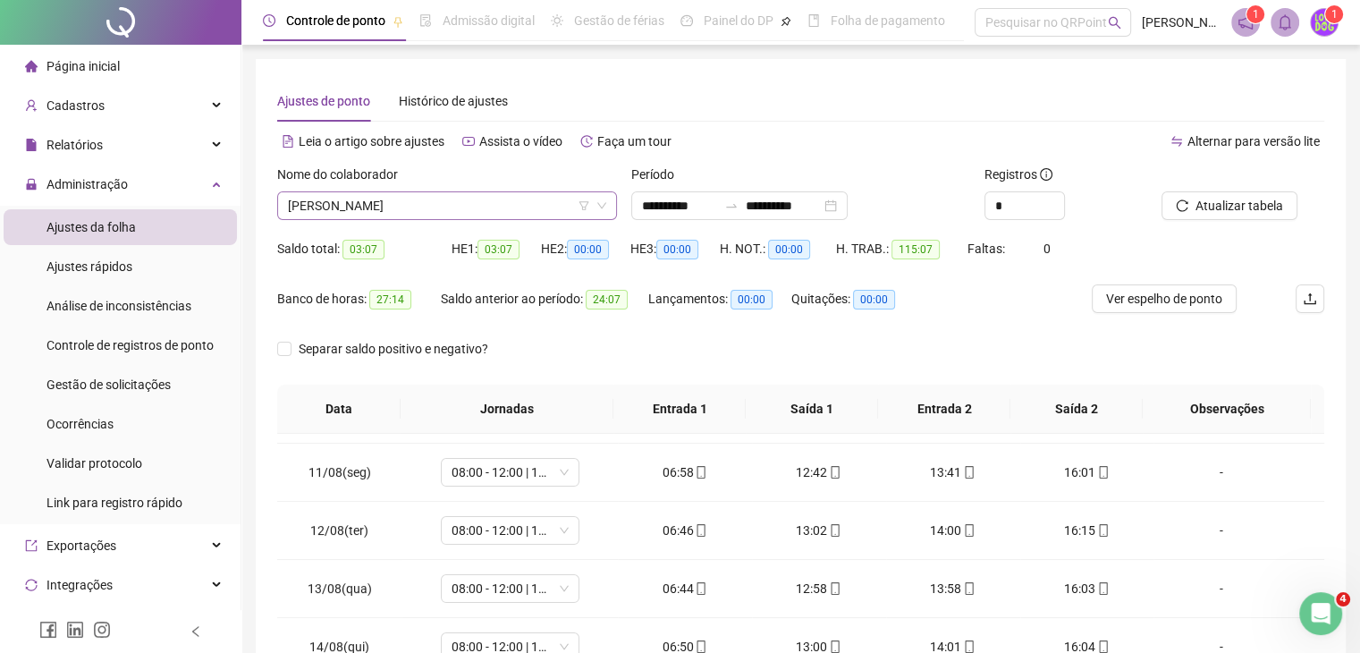
click at [502, 209] on span "JÚCELIA CONCEIÇÃO SANTOS" at bounding box center [447, 205] width 318 height 27
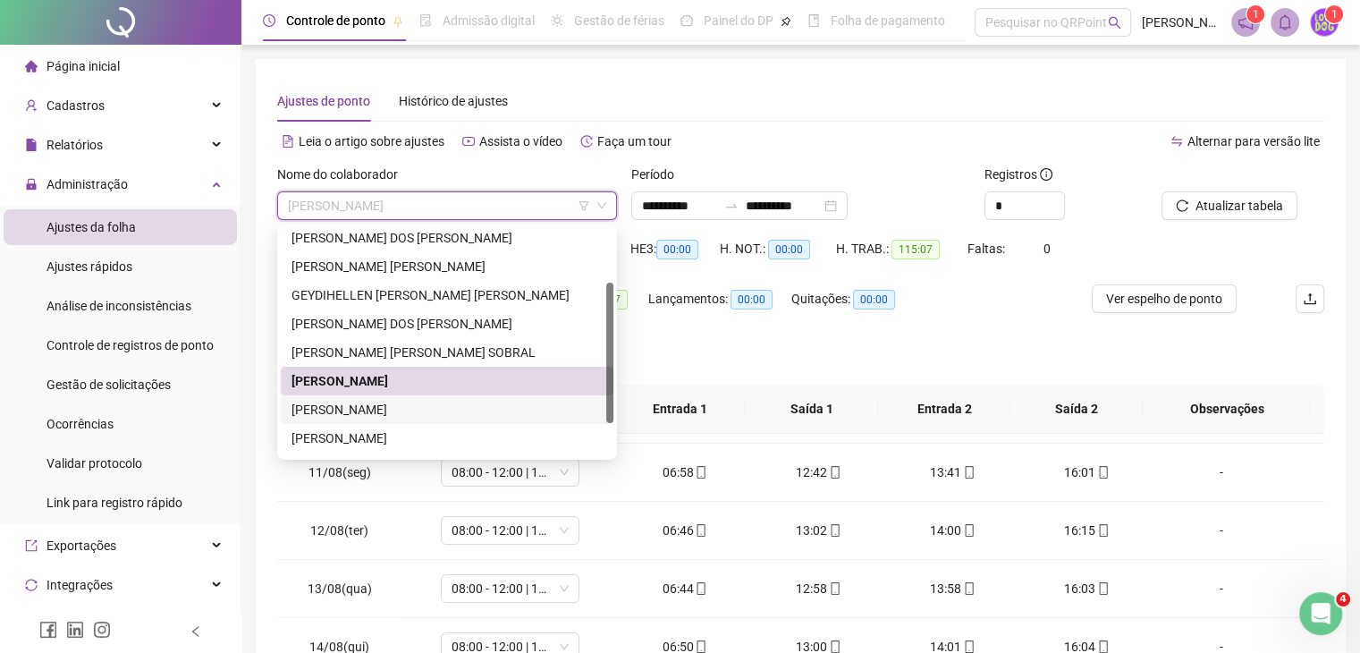
click at [376, 409] on div "LEONARDO PEREIRA FILHO" at bounding box center [446, 410] width 311 height 20
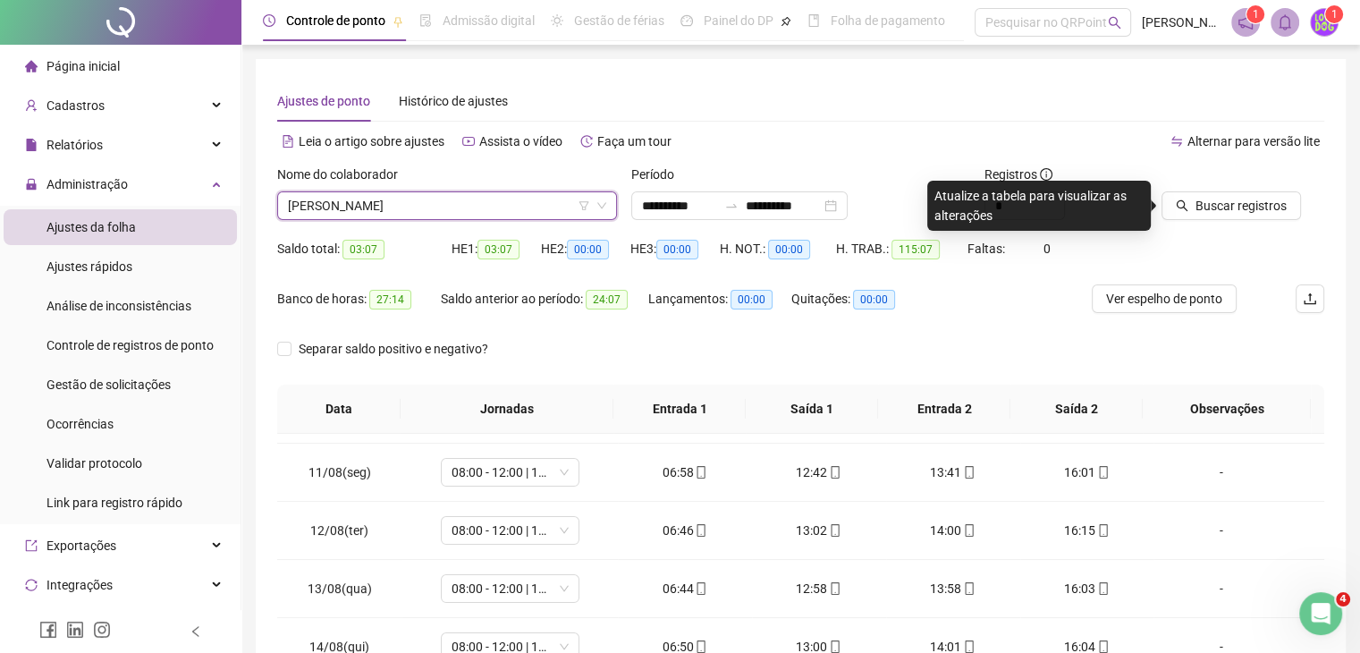
click at [468, 212] on span "LEONARDO PEREIRA FILHO" at bounding box center [447, 205] width 318 height 27
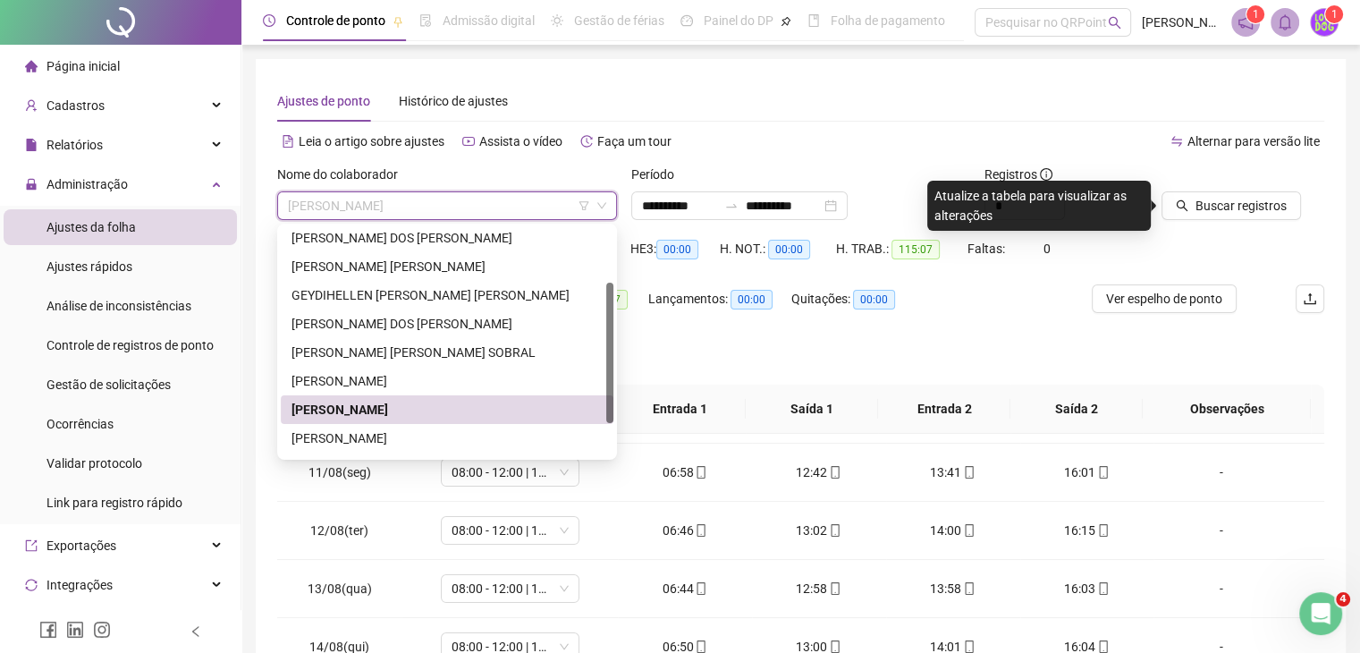
scroll to position [143, 0]
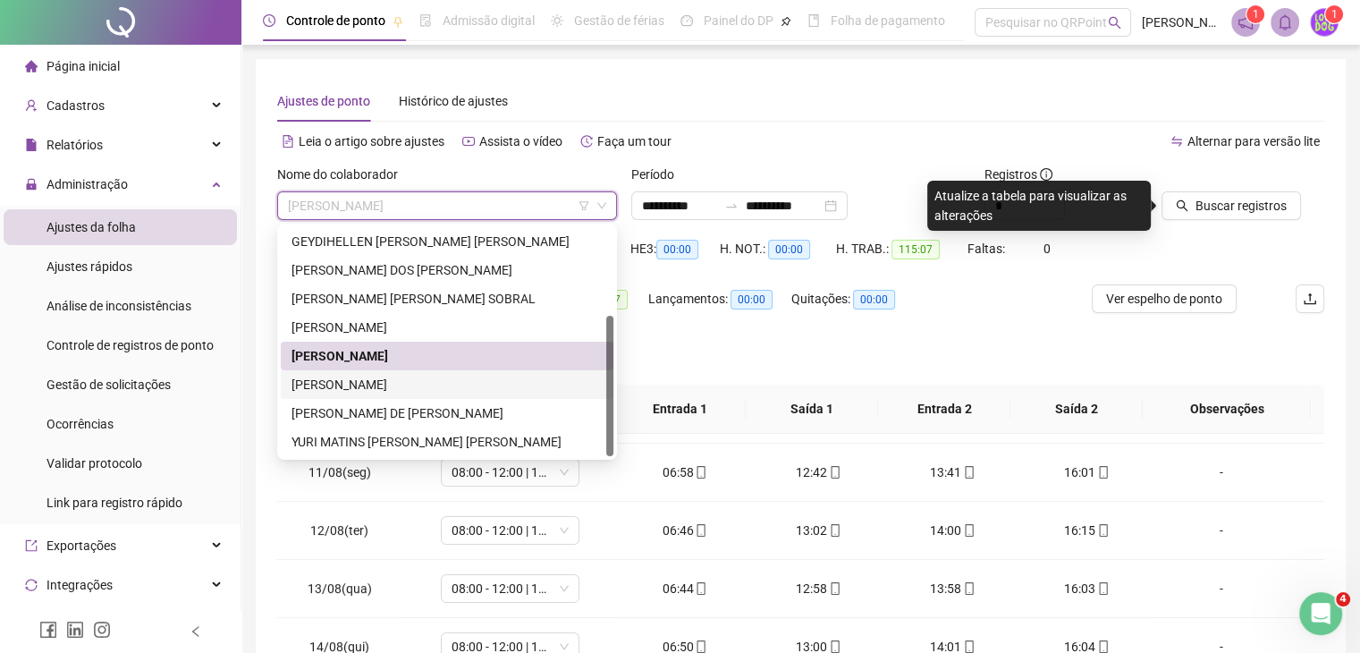
click at [393, 378] on div "LUCINEIDE DE ARAJO" at bounding box center [446, 385] width 311 height 20
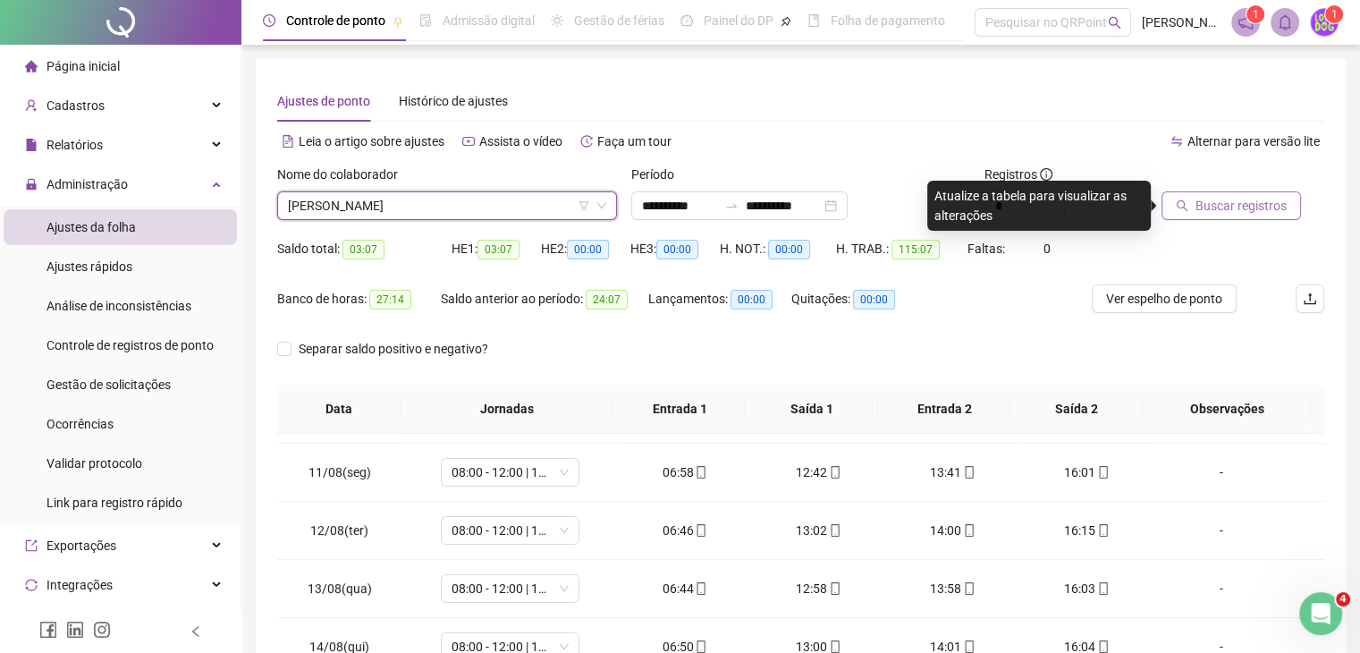
click at [1209, 201] on span "Buscar registros" at bounding box center [1240, 206] width 91 height 20
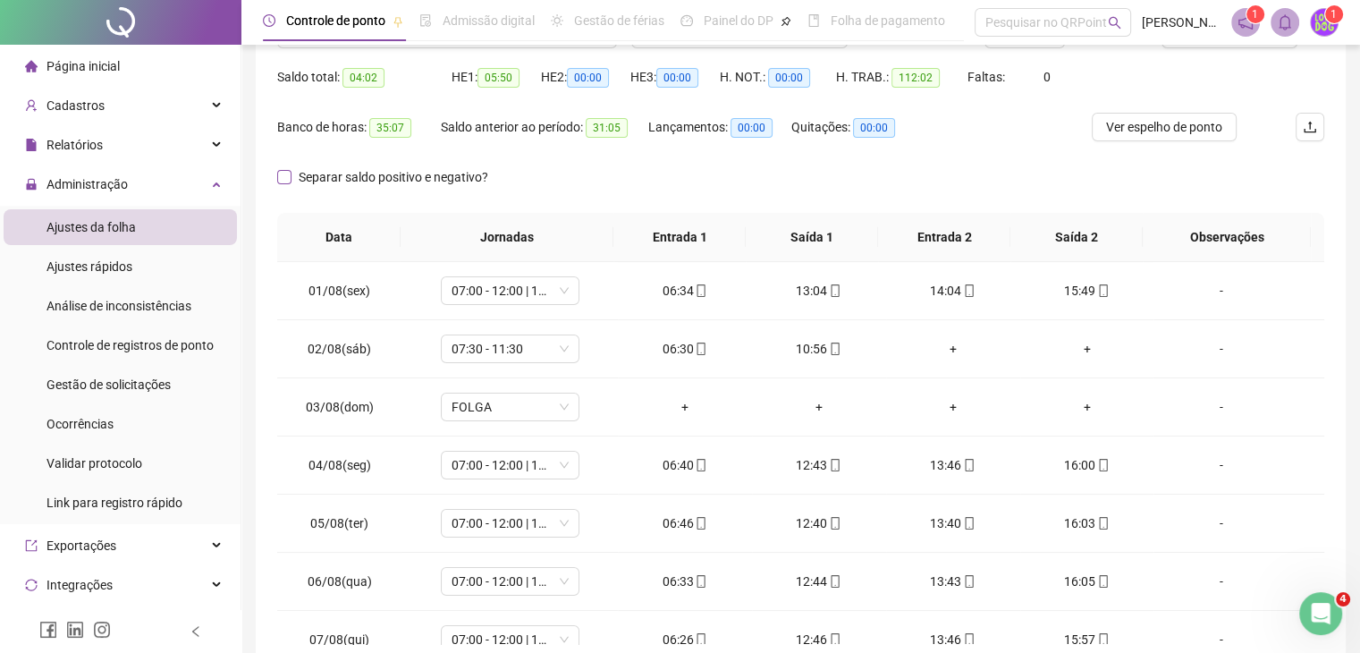
scroll to position [0, 0]
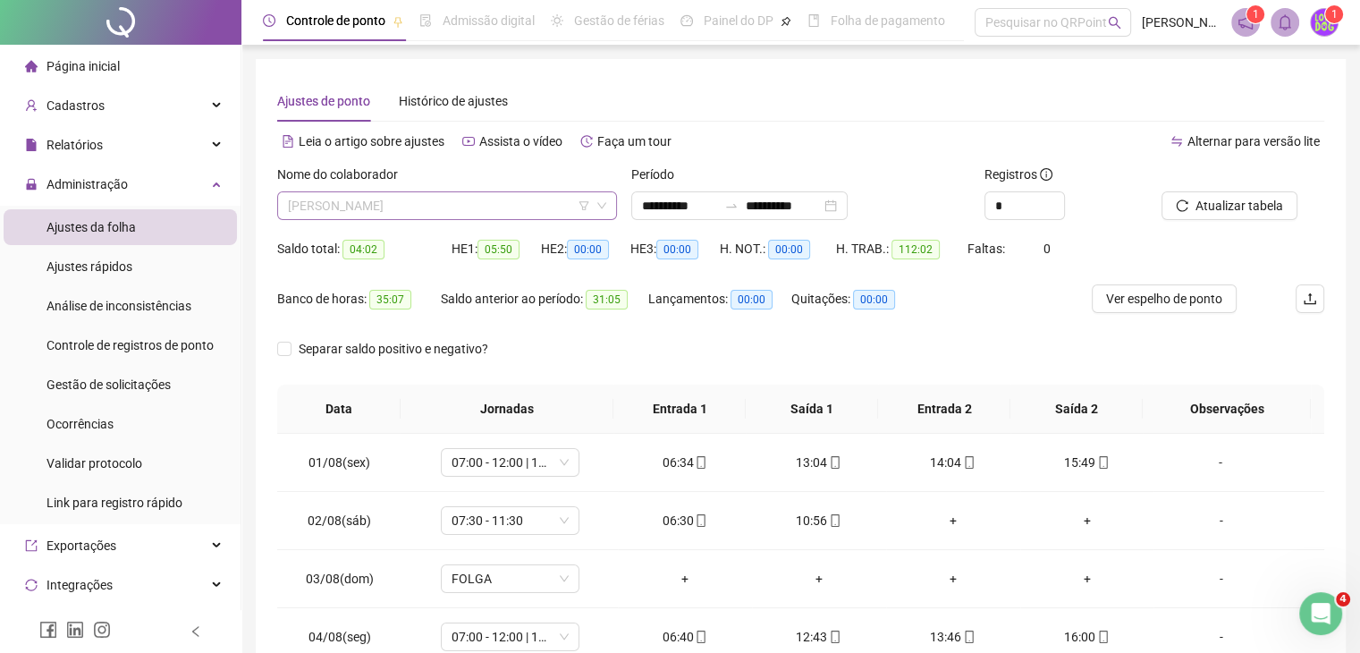
click at [390, 201] on span "LUCINEIDE DE ARAJO" at bounding box center [447, 205] width 318 height 27
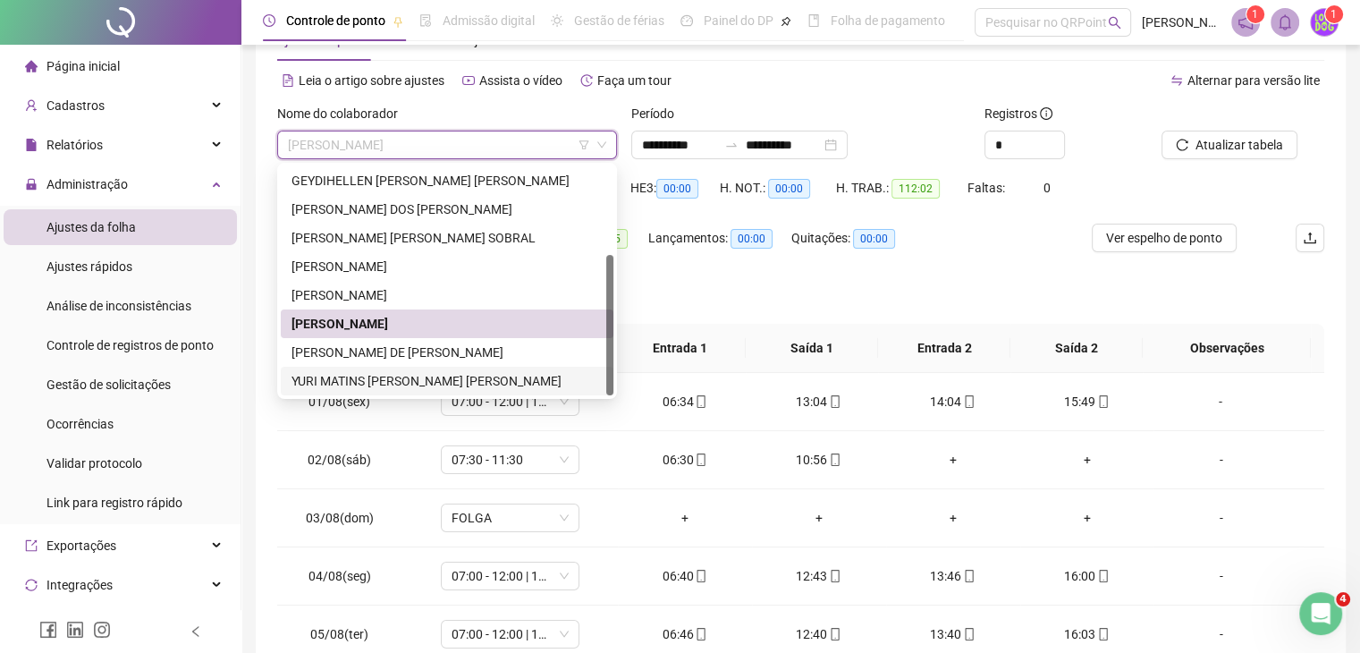
scroll to position [89, 0]
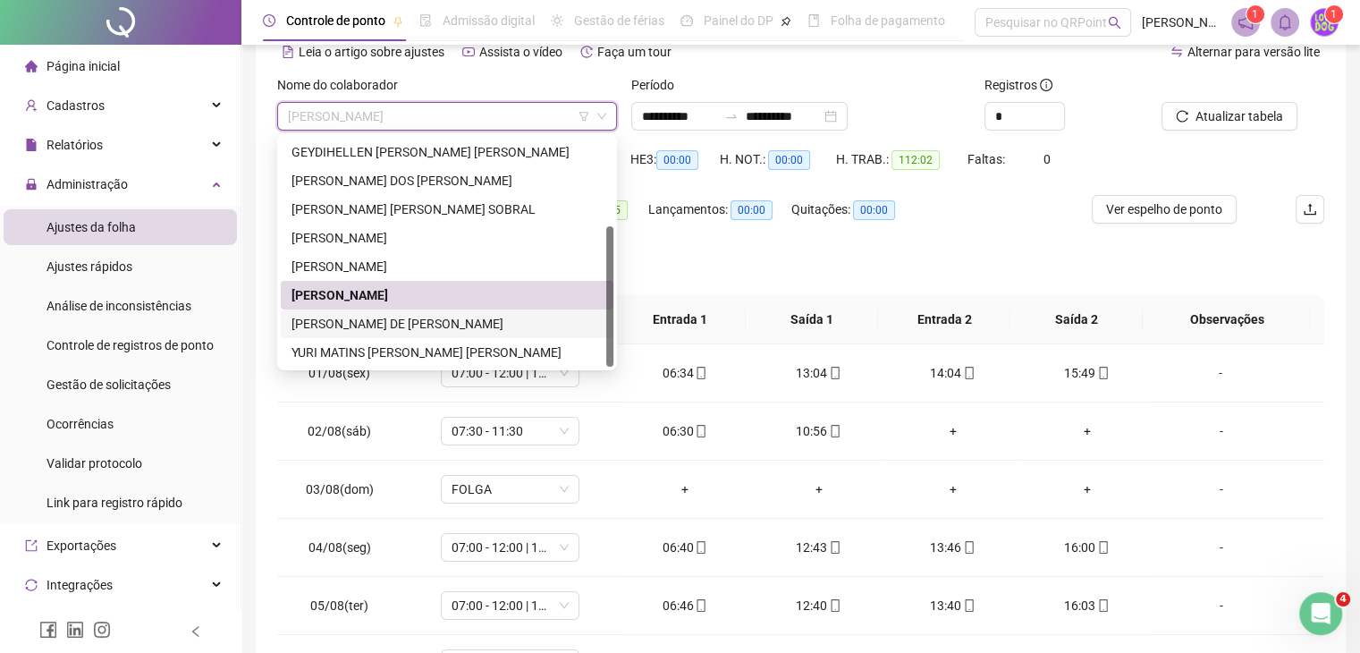
click at [388, 327] on div "VÍTOR EMANUEL DE SÁ GOMES" at bounding box center [446, 324] width 311 height 20
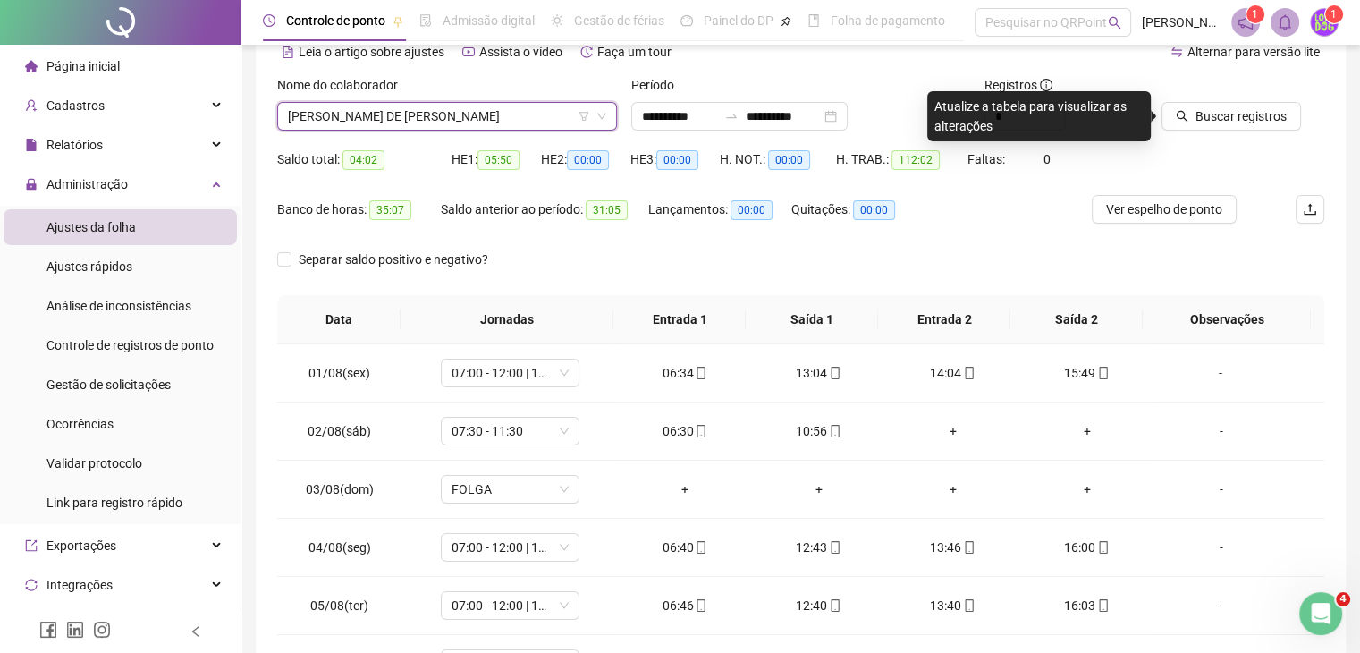
click at [1223, 98] on div at bounding box center [1220, 88] width 118 height 27
click at [1219, 107] on span "Buscar registros" at bounding box center [1240, 116] width 91 height 20
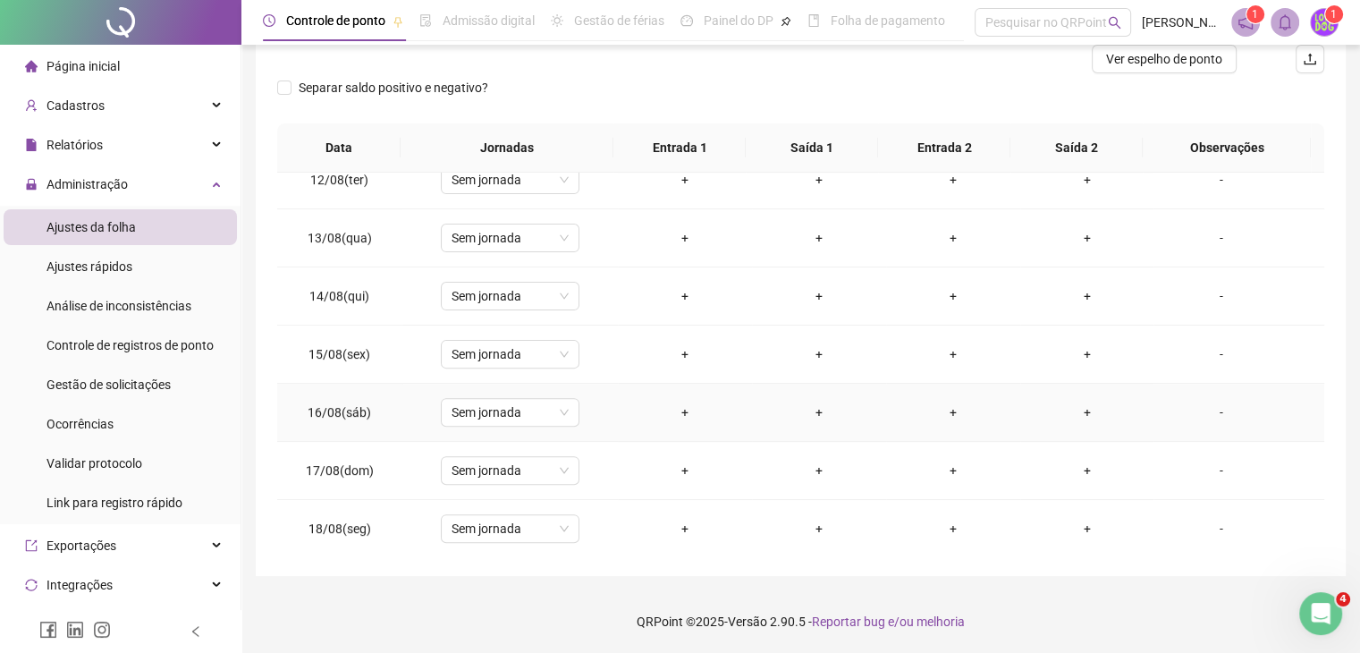
scroll to position [0, 0]
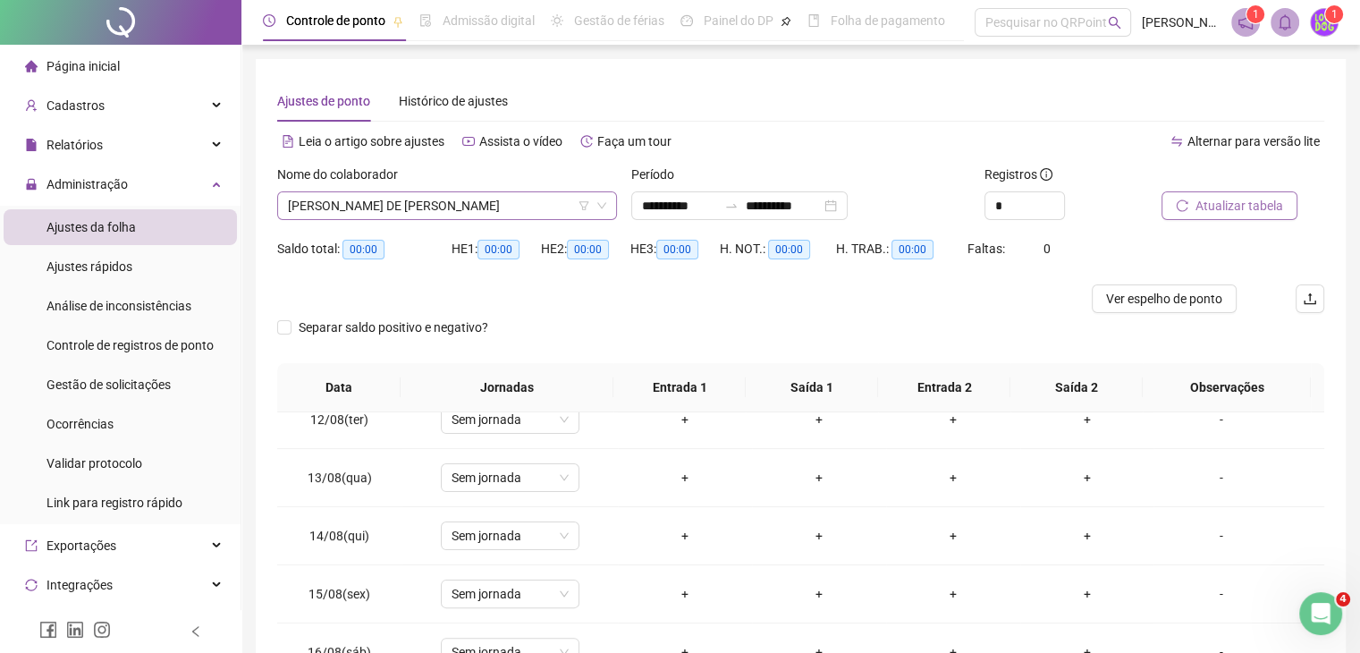
click at [502, 215] on span "VÍTOR EMANUEL DE SÁ GOMES" at bounding box center [447, 205] width 318 height 27
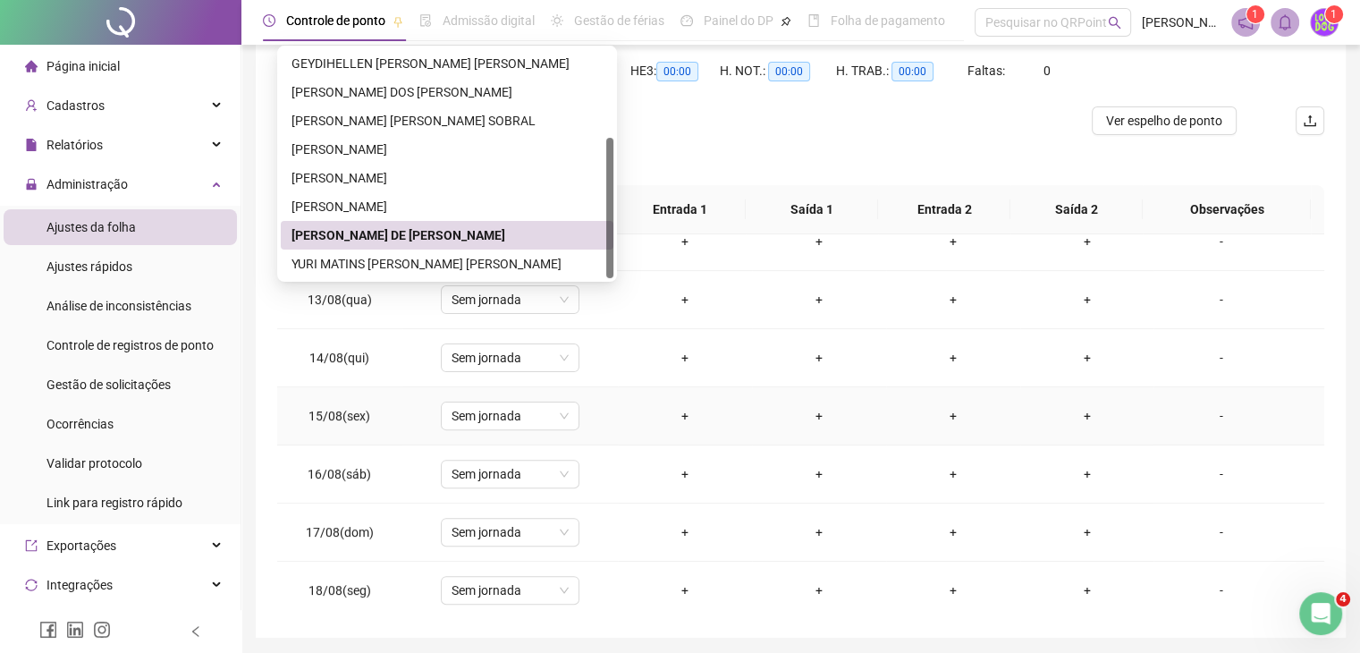
scroll to position [179, 0]
click at [414, 266] on div "YURI MATINS DE OLIVEIRA CABRAL" at bounding box center [446, 263] width 311 height 20
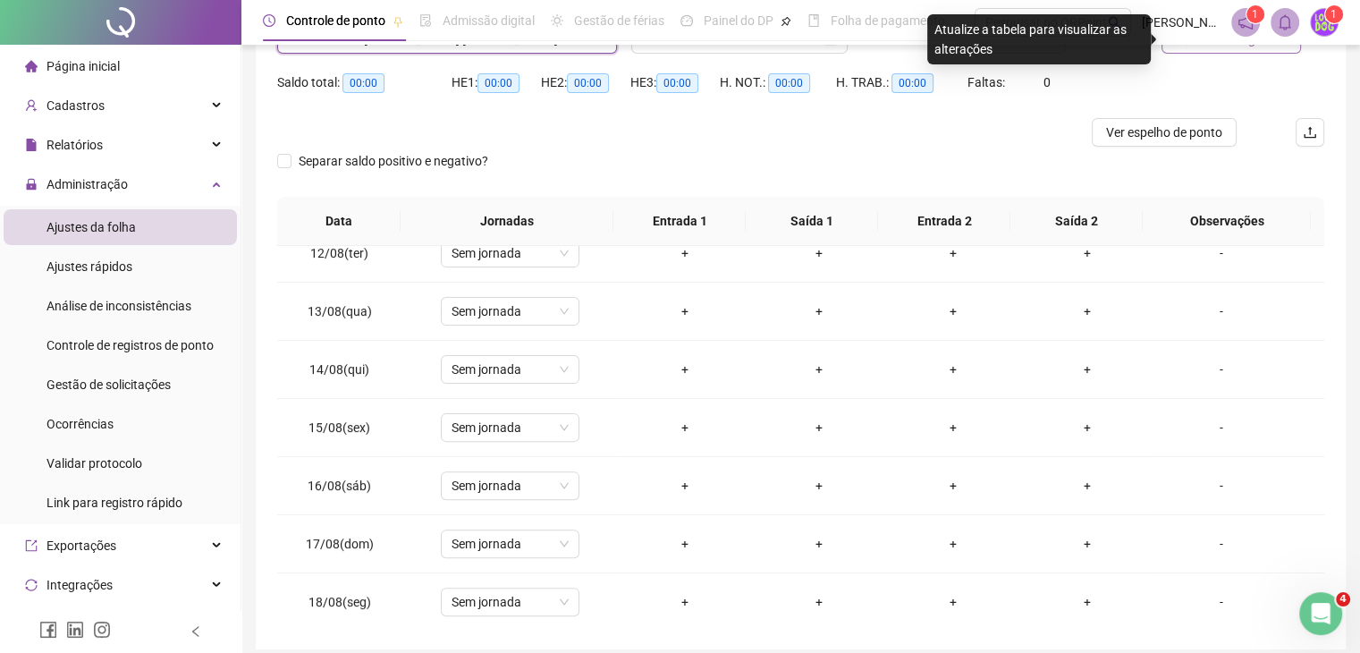
scroll to position [0, 0]
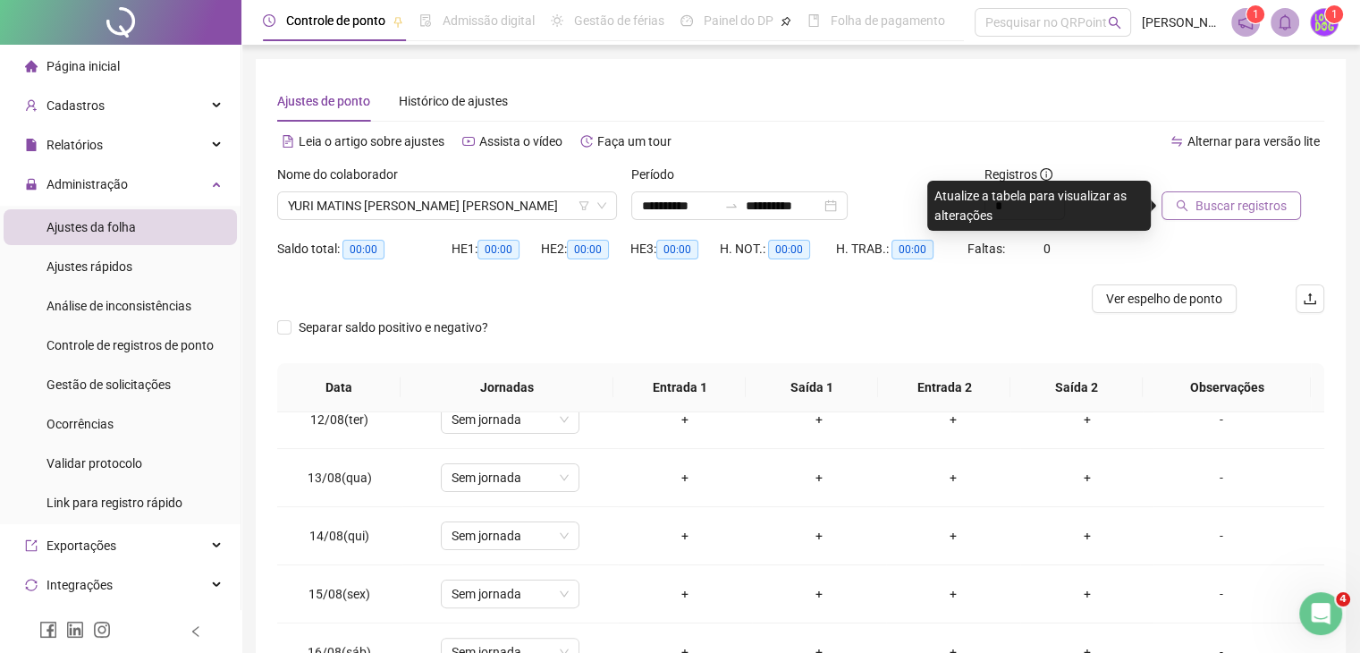
click at [1176, 194] on button "Buscar registros" at bounding box center [1230, 205] width 139 height 29
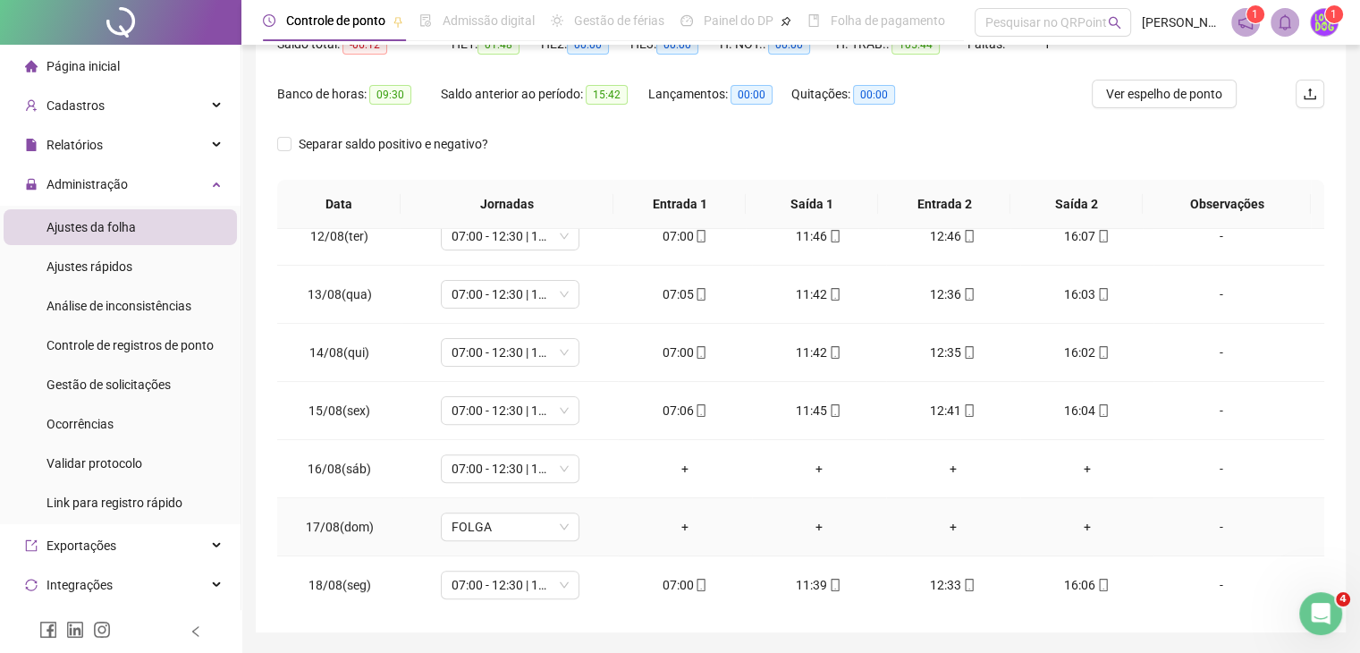
scroll to position [261, 0]
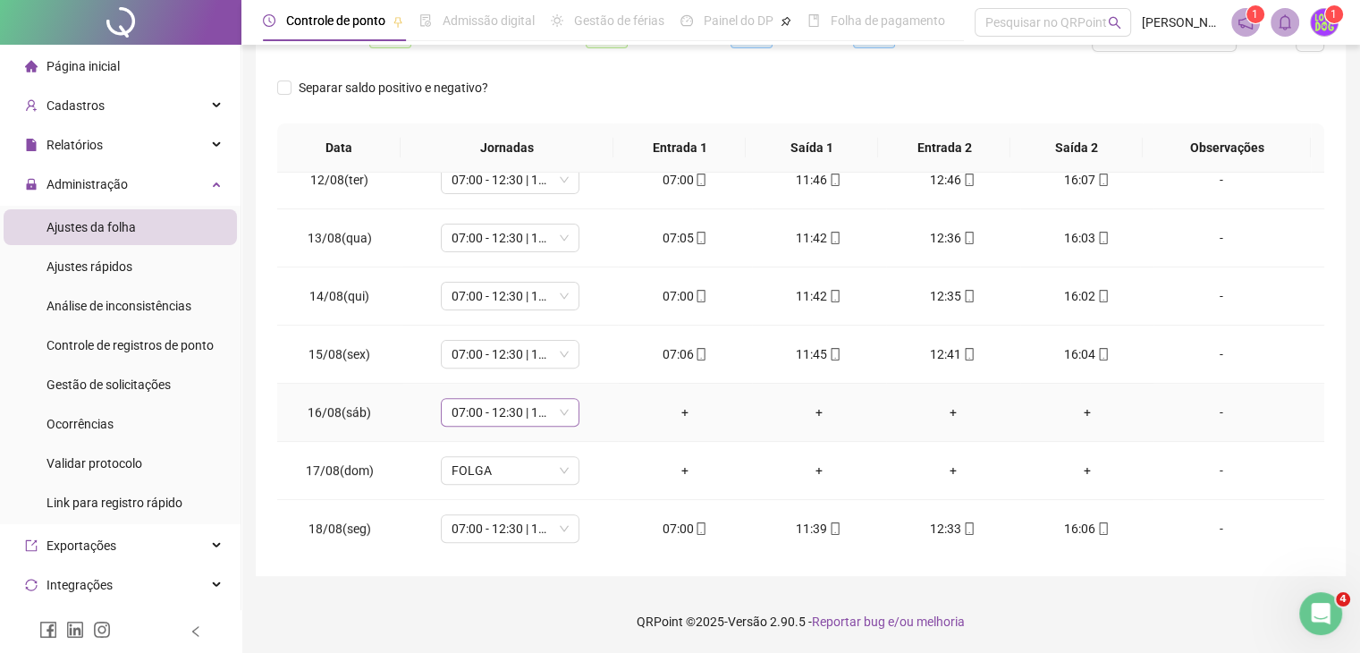
click at [515, 407] on span "07:00 - 12:30 | 13:30 - 16:00" at bounding box center [509, 412] width 117 height 27
type input "*****"
click at [504, 319] on div "Folga" at bounding box center [521, 315] width 118 height 20
click at [587, 358] on span "Sim" at bounding box center [591, 363] width 21 height 20
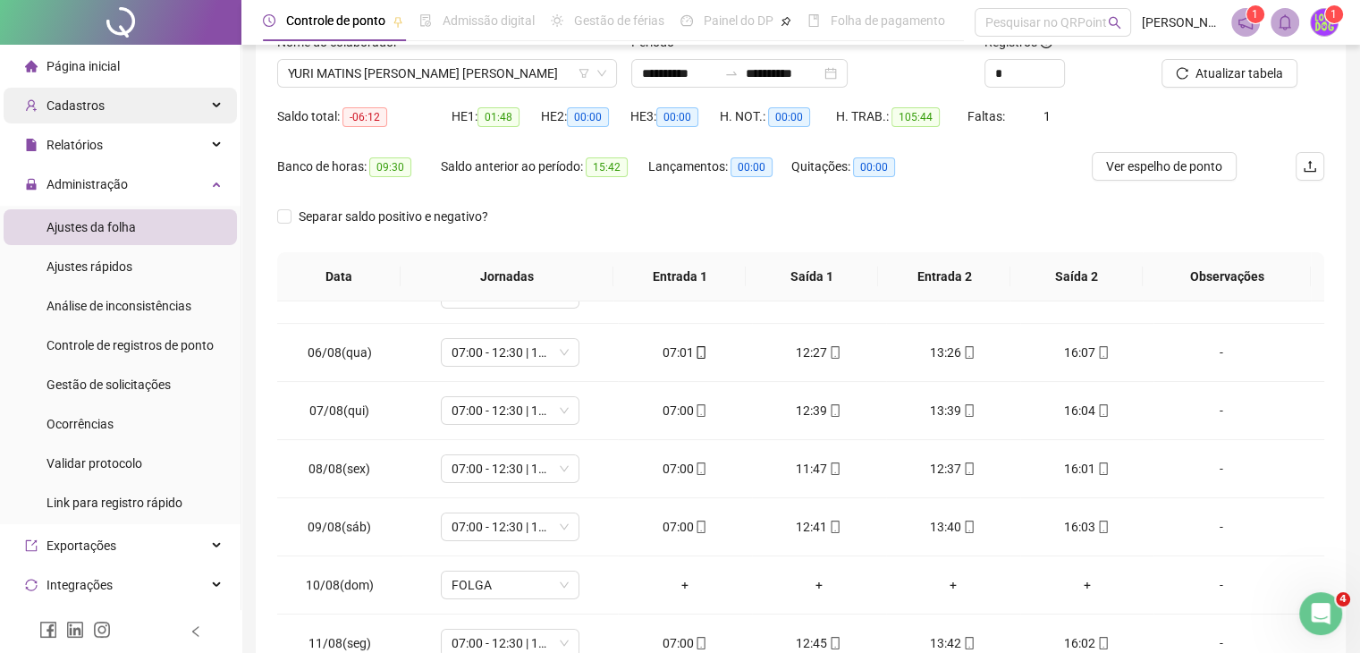
scroll to position [89, 0]
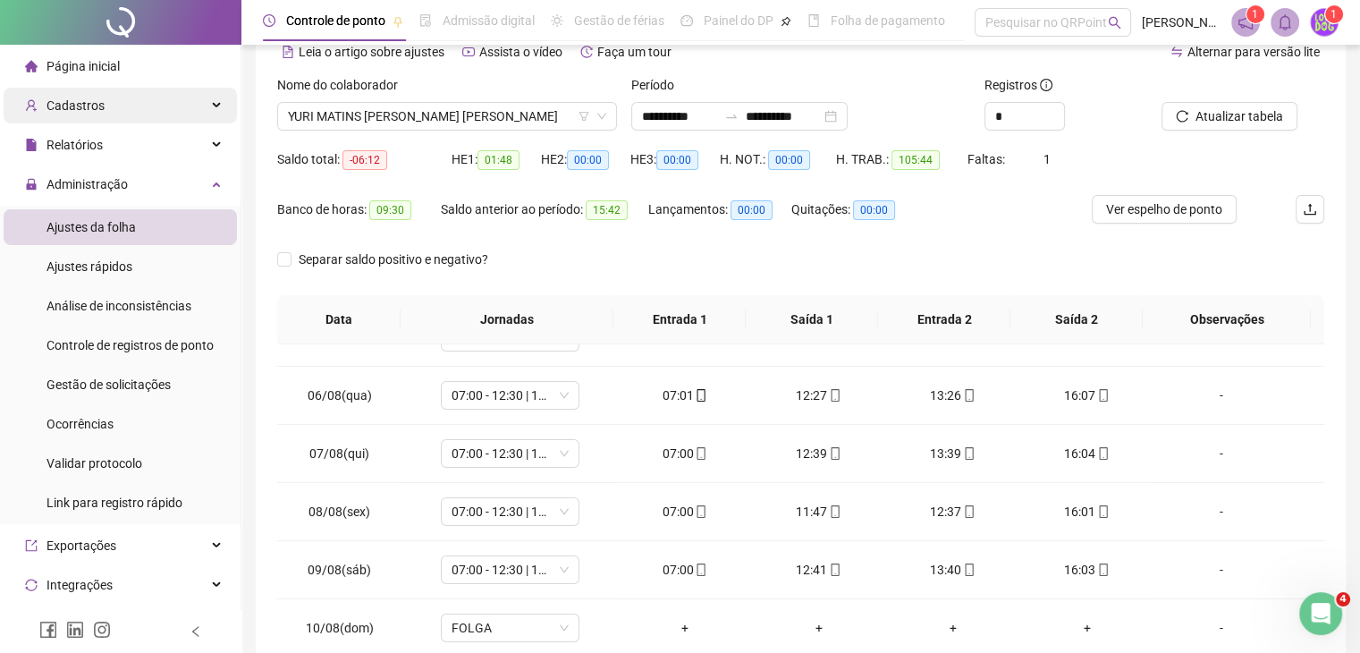
click at [133, 114] on div "Cadastros" at bounding box center [120, 106] width 233 height 36
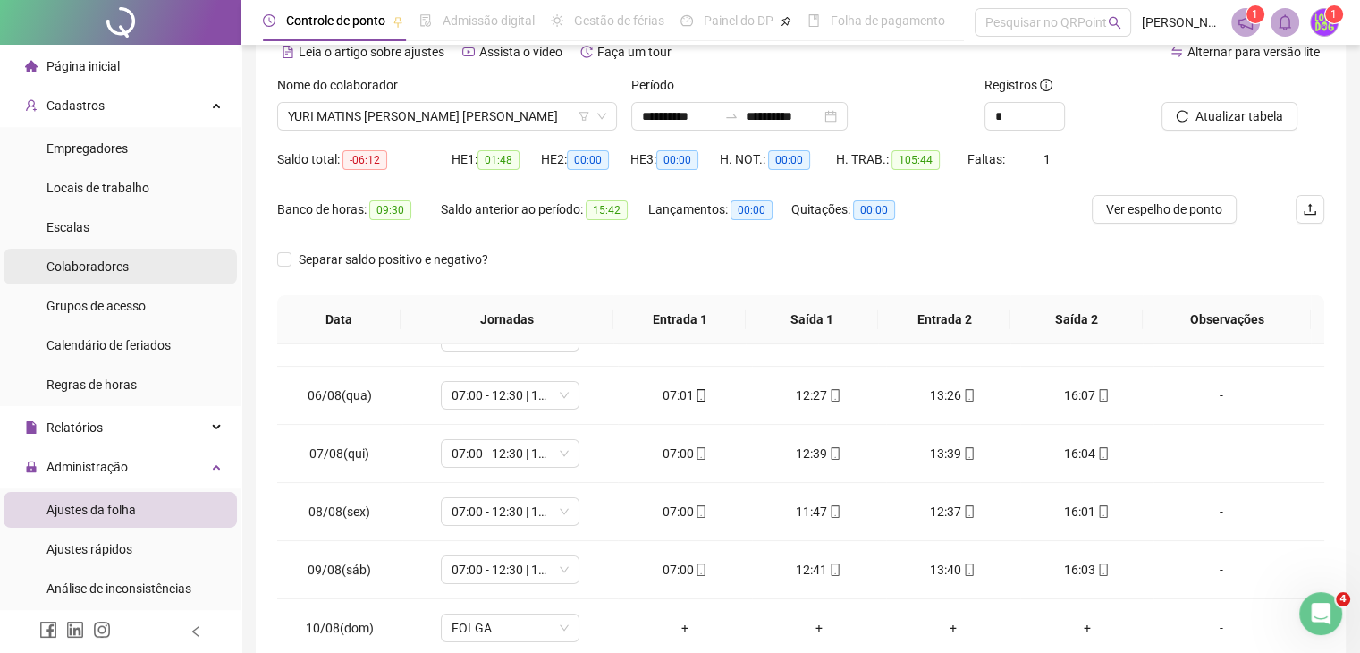
click at [109, 269] on span "Colaboradores" at bounding box center [87, 266] width 82 height 14
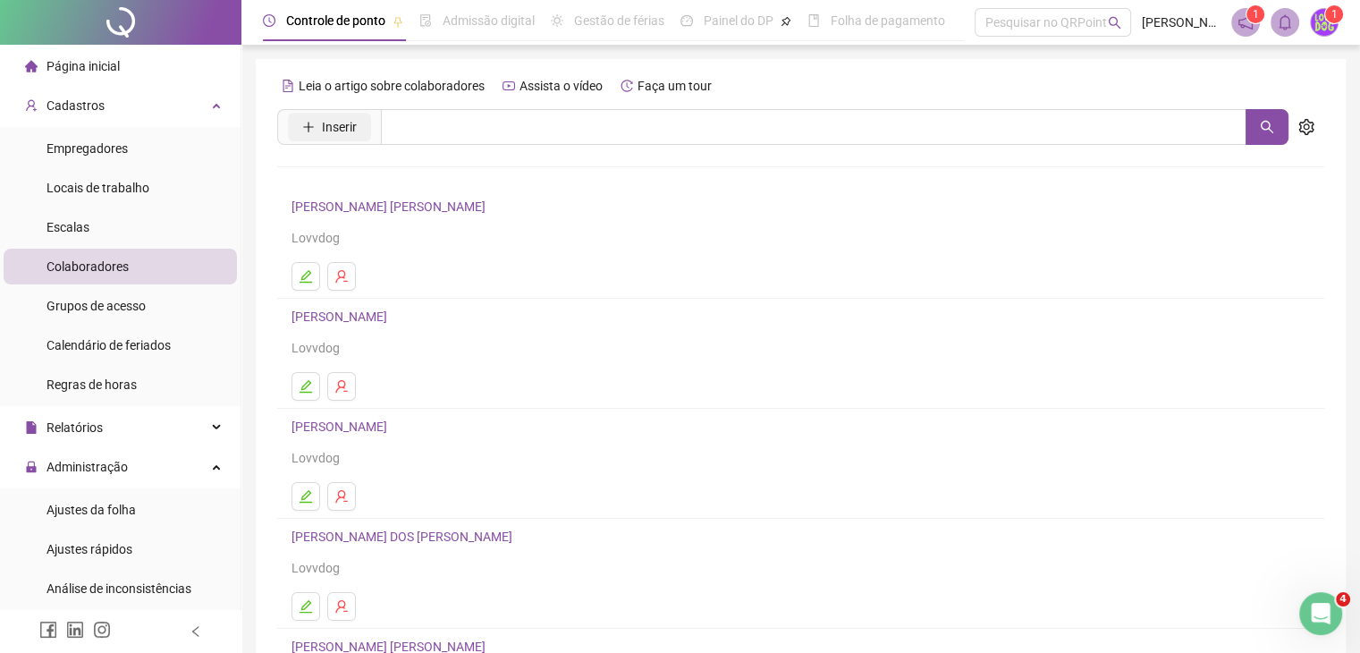
click at [313, 134] on button "Inserir" at bounding box center [329, 127] width 83 height 29
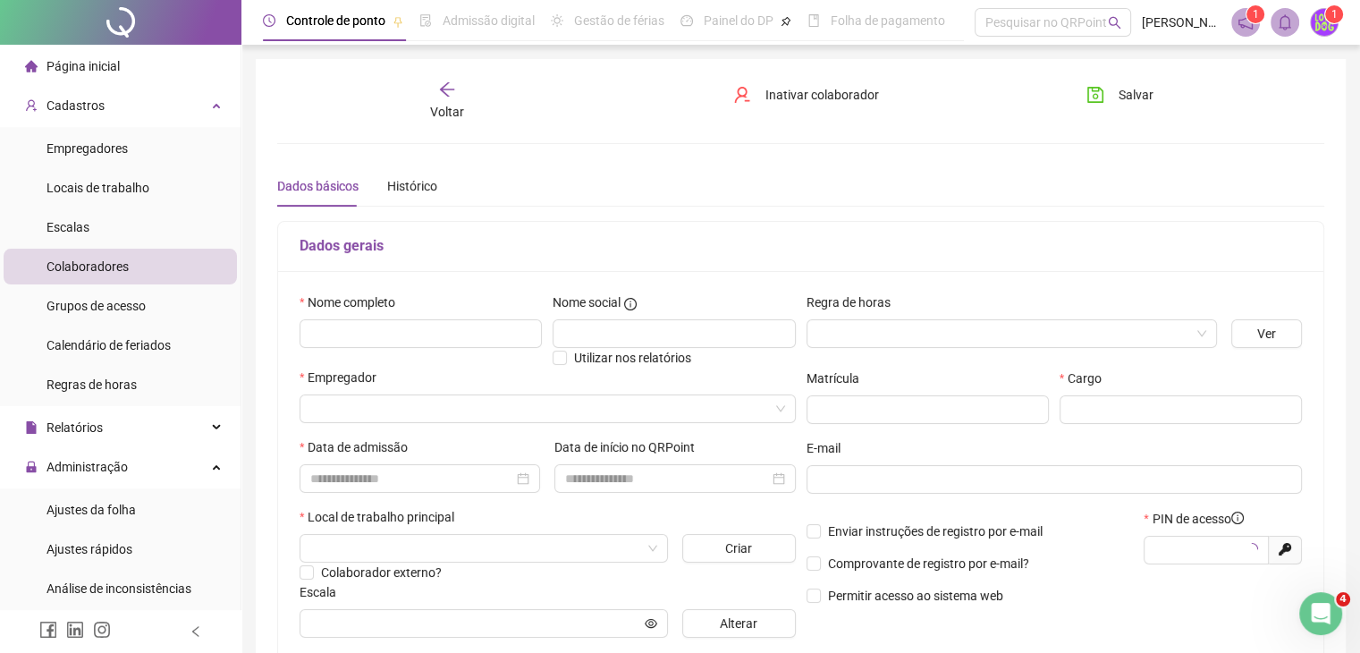
type input "*****"
click at [387, 333] on input "text" at bounding box center [420, 333] width 242 height 29
paste input "**********"
type input "**********"
click at [575, 280] on div "**********" at bounding box center [800, 472] width 1045 height 402
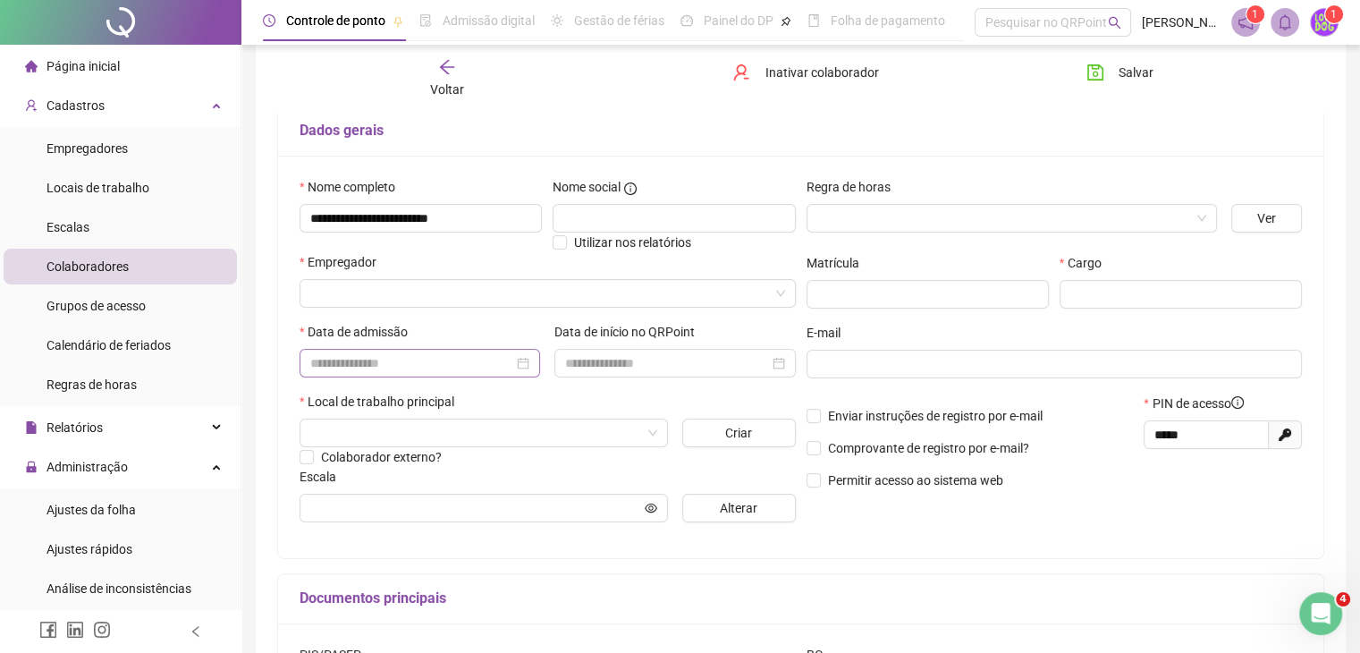
scroll to position [179, 0]
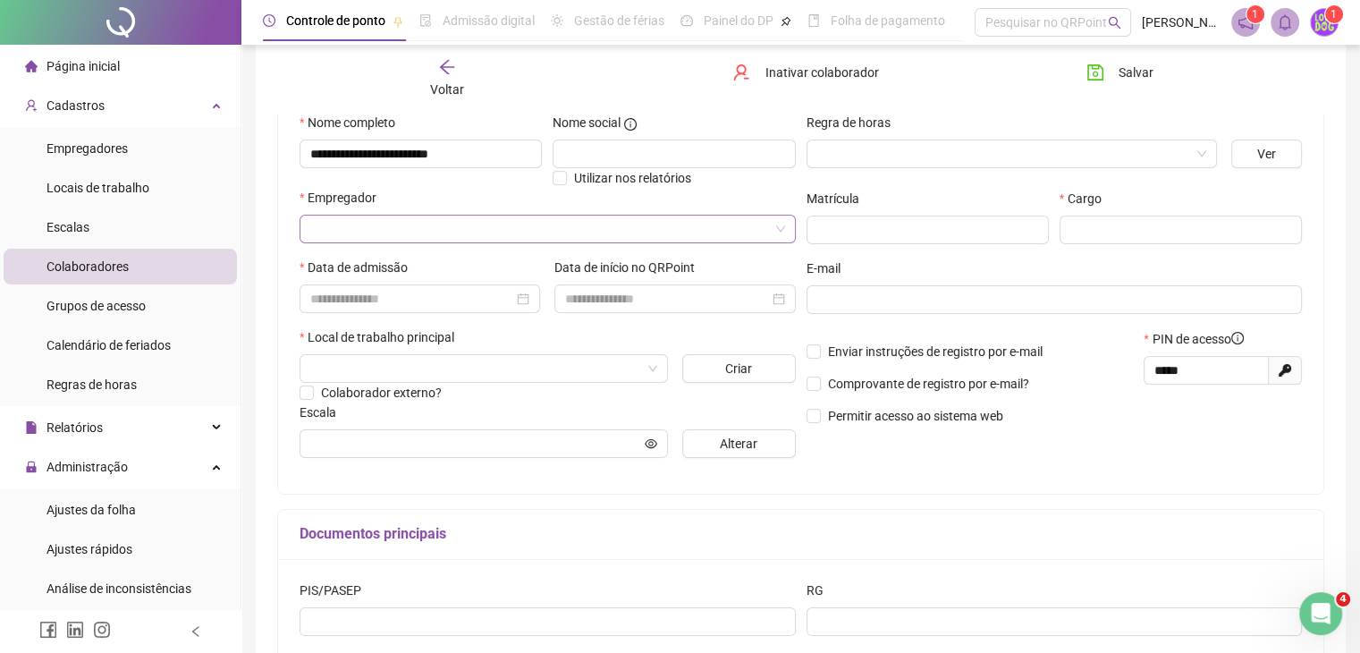
click at [402, 233] on input "search" at bounding box center [539, 228] width 459 height 27
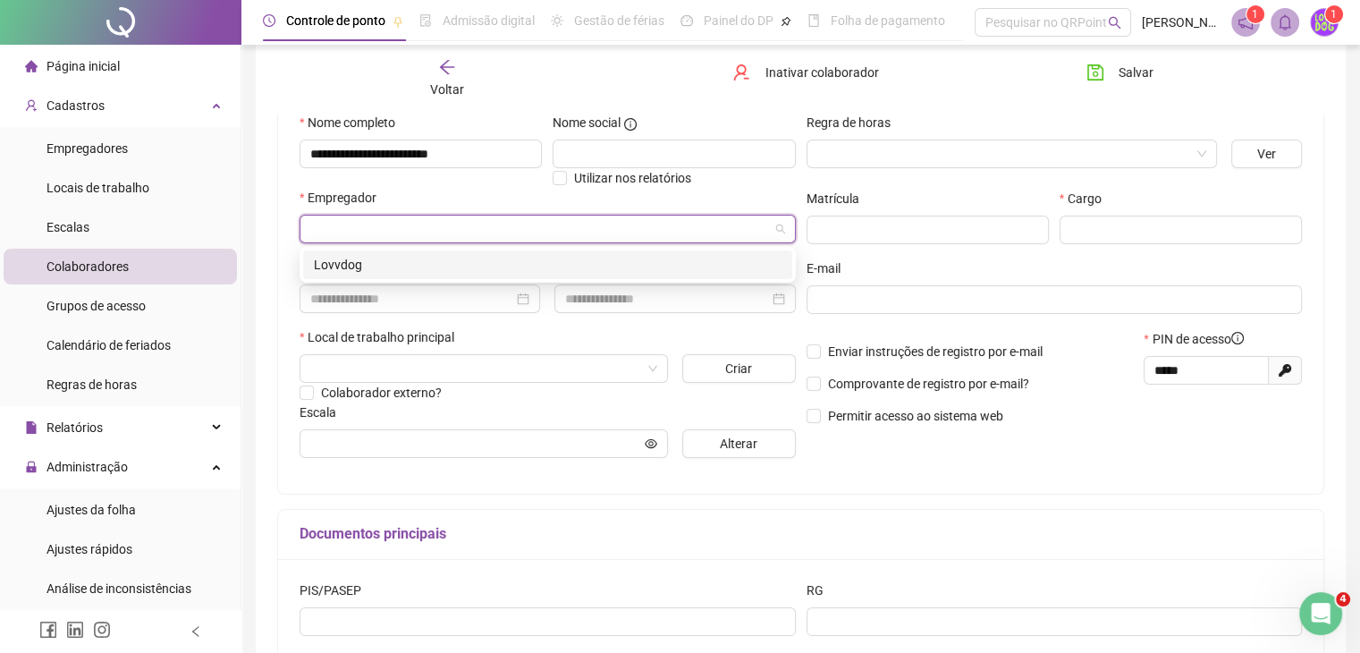
click at [393, 263] on div "Lovvdog" at bounding box center [548, 265] width 468 height 20
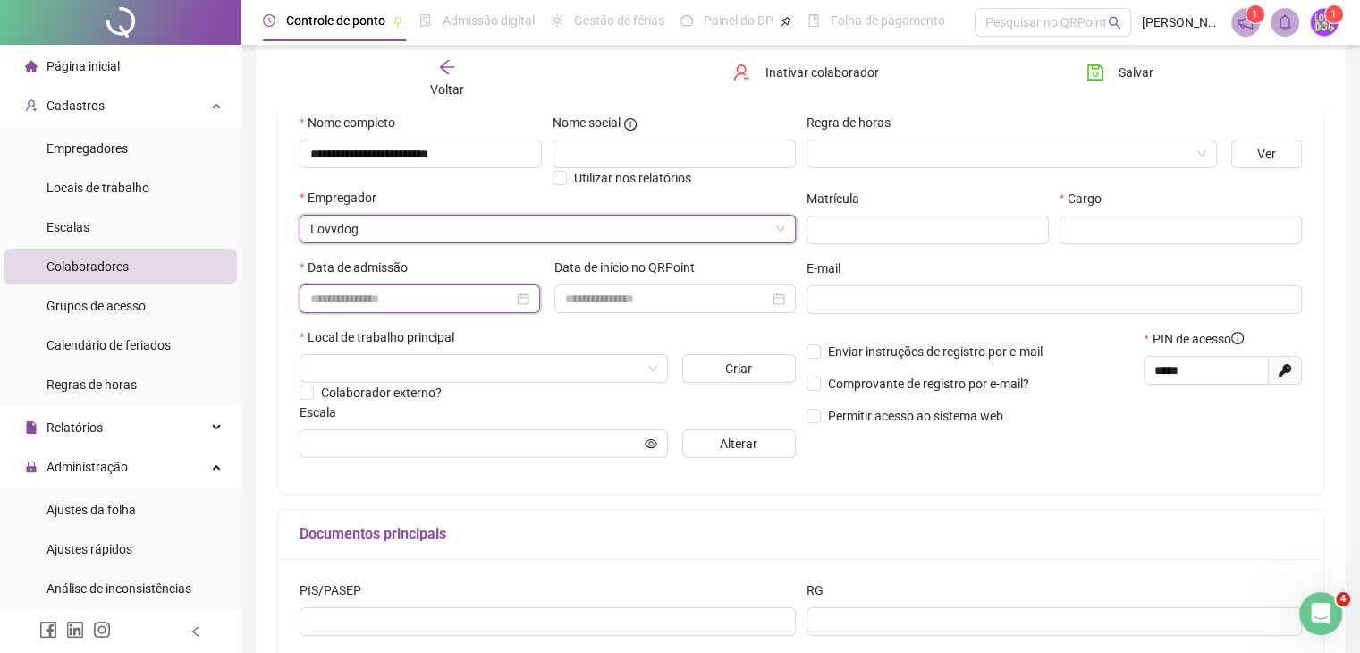
click at [385, 296] on input at bounding box center [411, 299] width 203 height 20
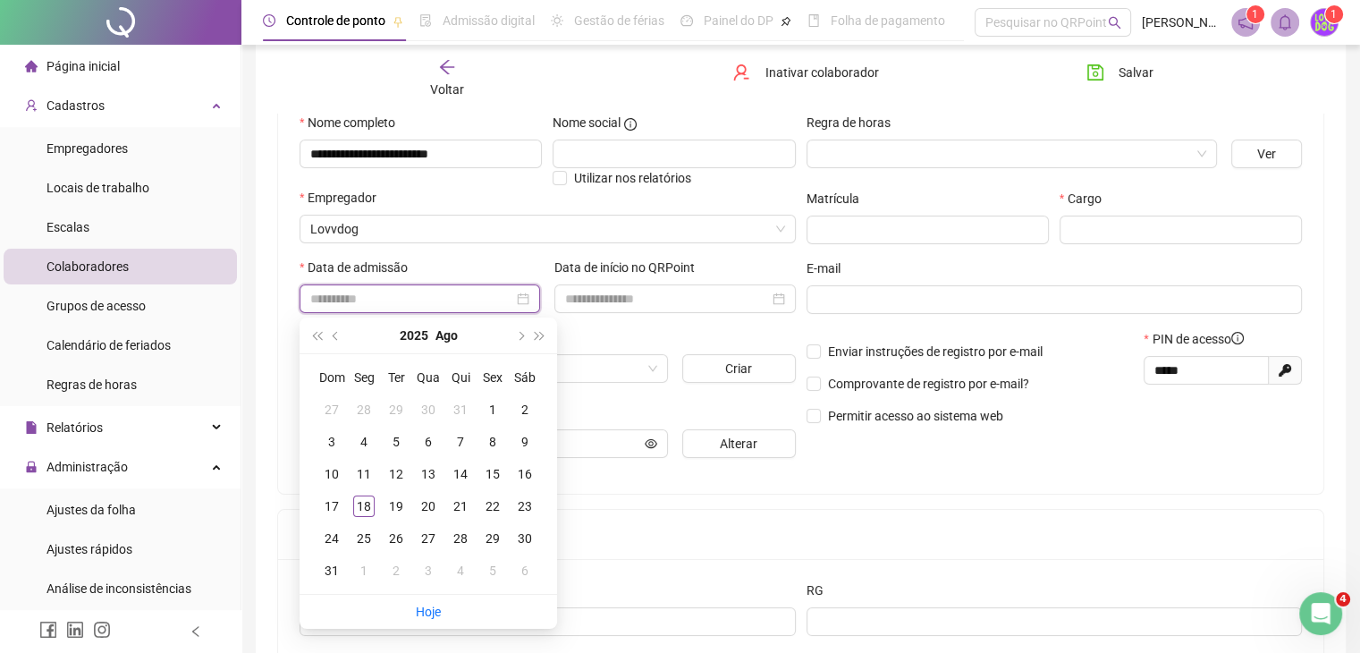
type input "**********"
click at [502, 271] on div "Data de admissão" at bounding box center [419, 270] width 240 height 27
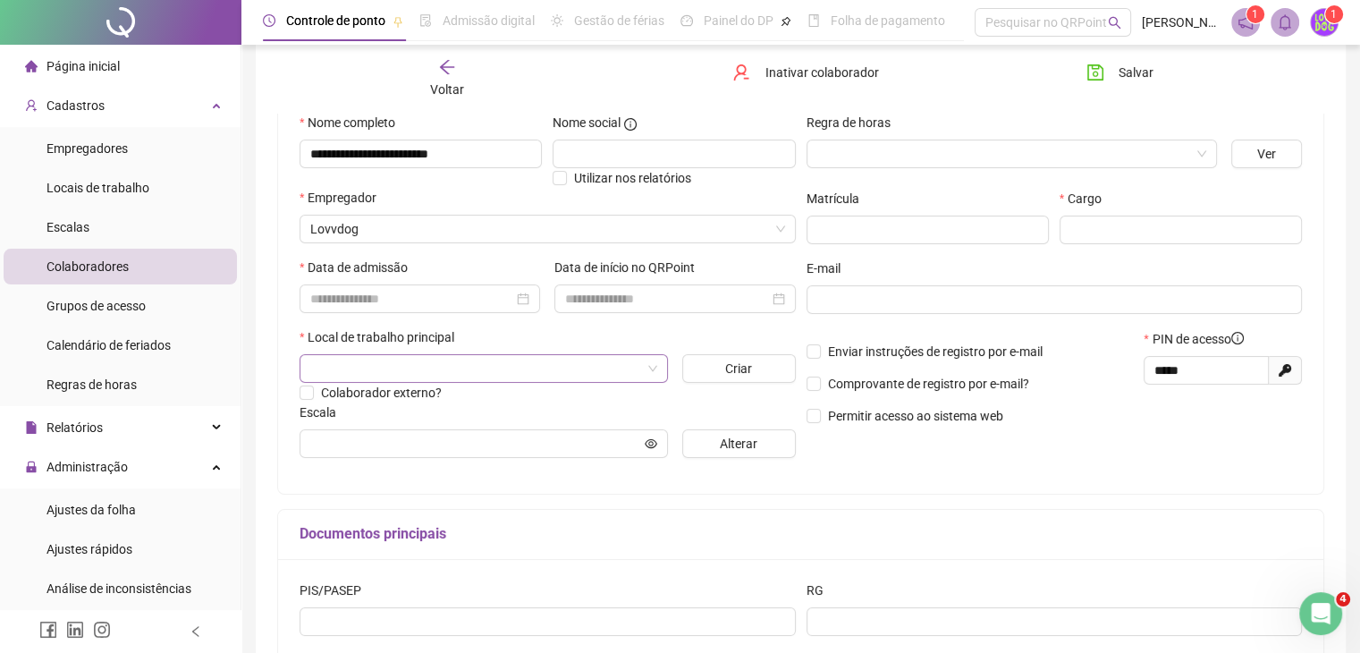
click at [393, 374] on input "search" at bounding box center [475, 368] width 331 height 27
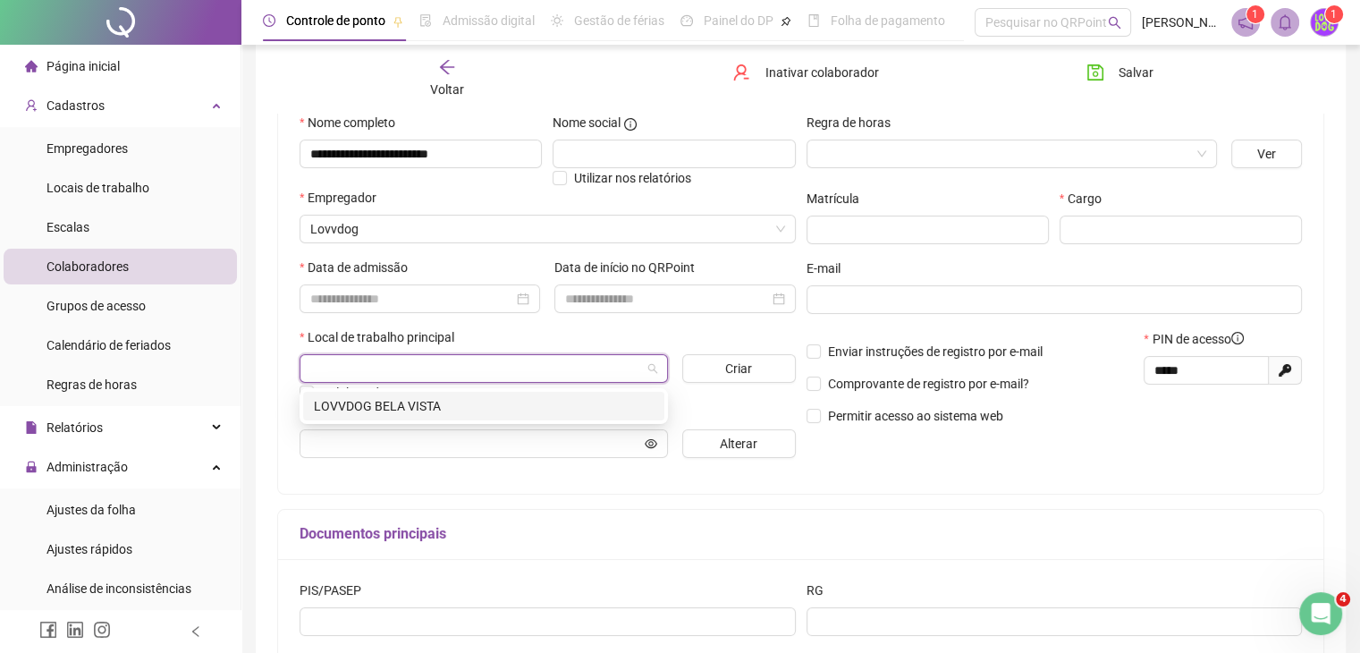
click at [410, 401] on div "LOVVDOG BELA VISTA" at bounding box center [484, 406] width 340 height 20
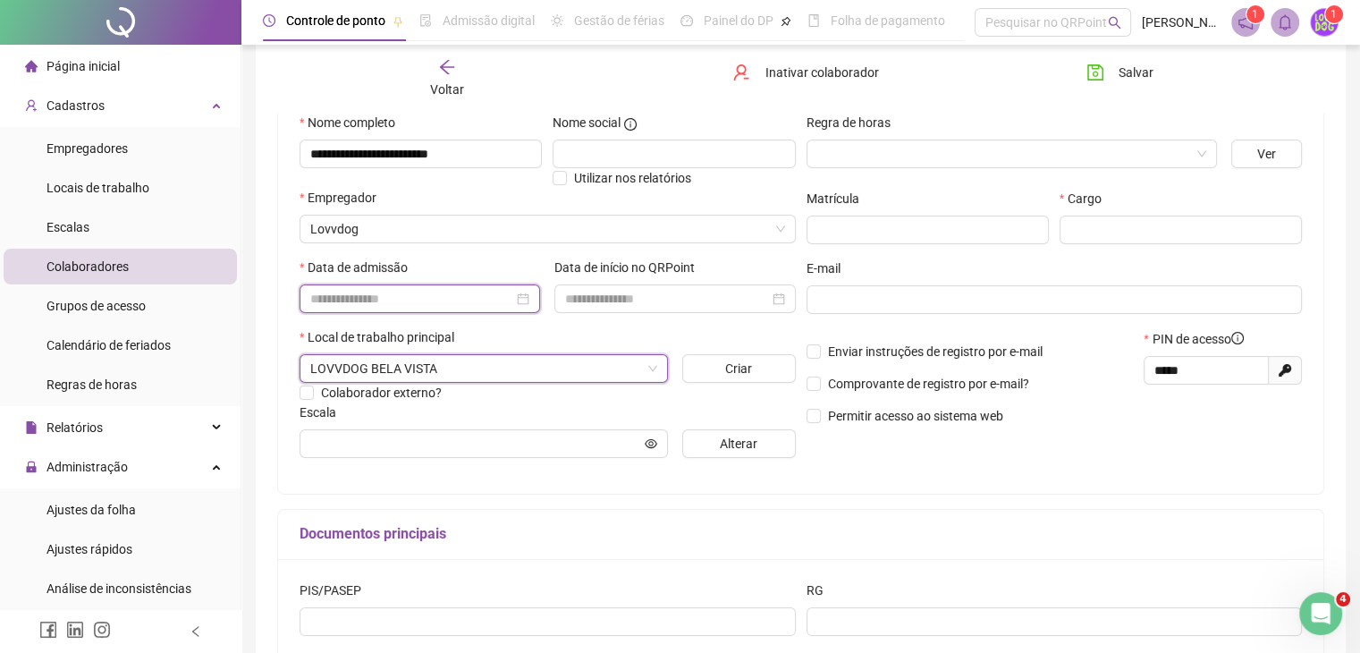
click at [405, 296] on input at bounding box center [411, 299] width 203 height 20
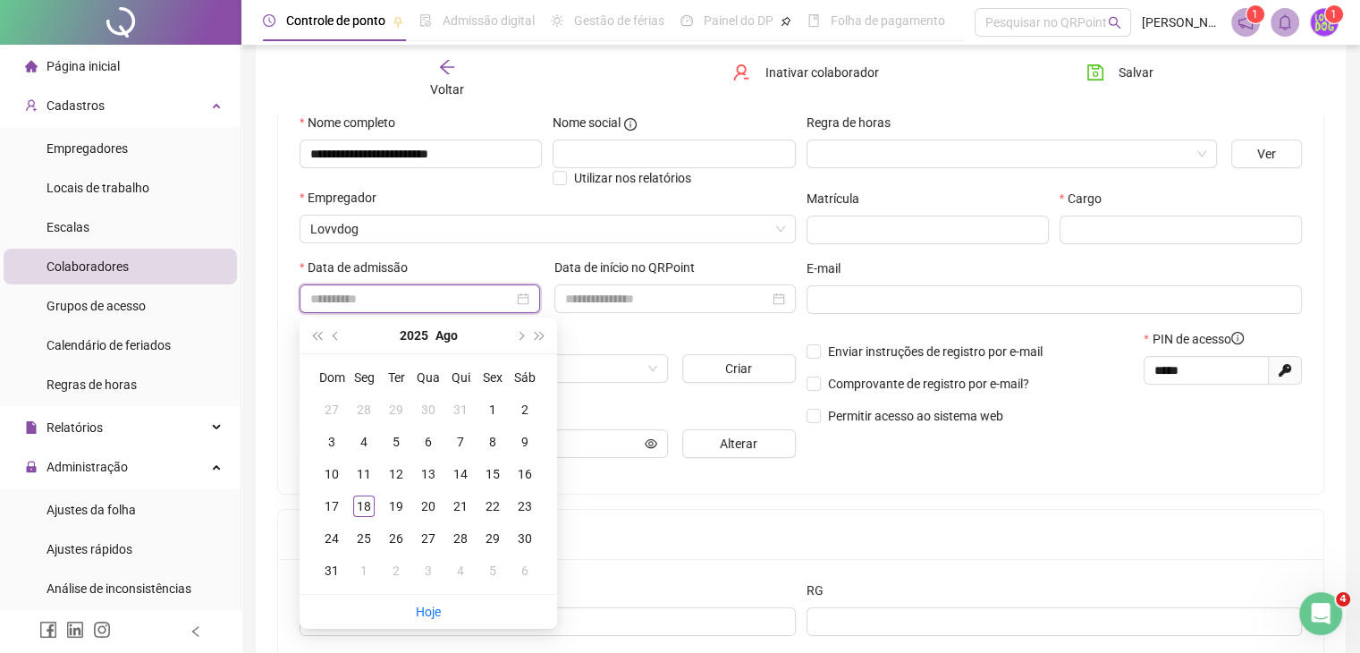
type input "**********"
click at [1076, 232] on input "text" at bounding box center [1180, 229] width 242 height 29
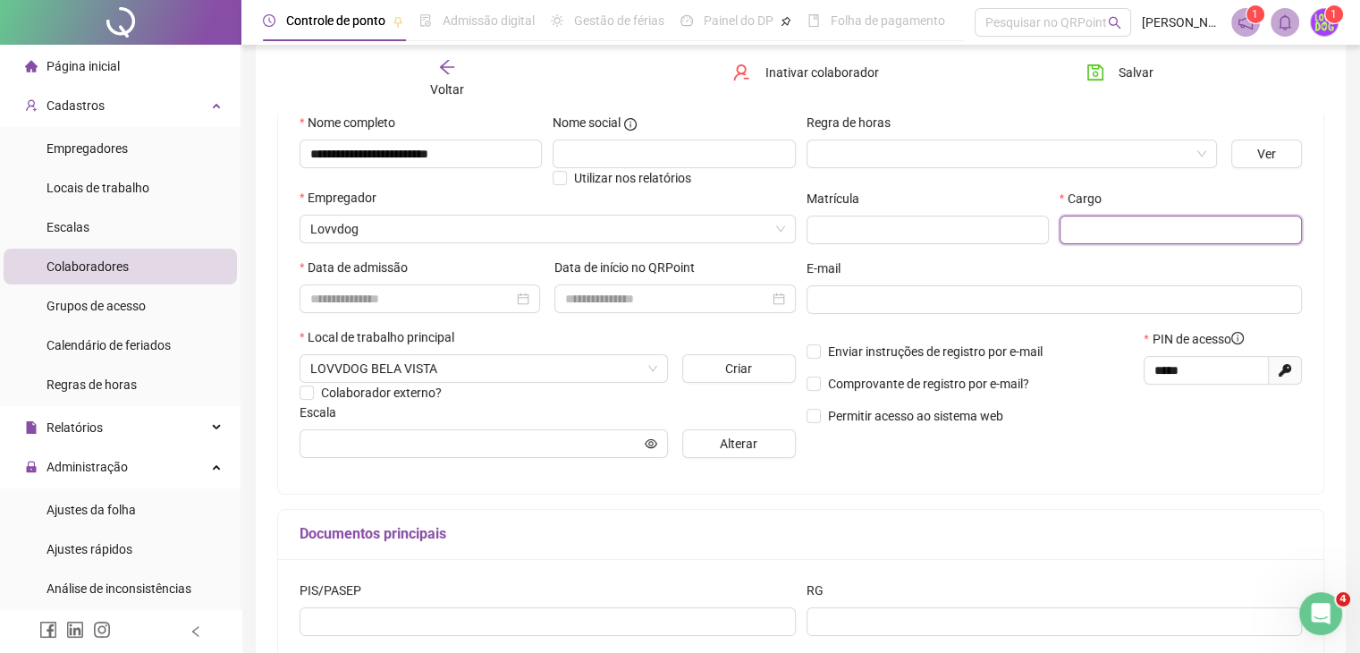
click at [1076, 232] on input "text" at bounding box center [1180, 229] width 242 height 29
type input "*"
click at [1297, 229] on input "**********" at bounding box center [1180, 229] width 242 height 29
drag, startPoint x: 1213, startPoint y: 232, endPoint x: 1361, endPoint y: 241, distance: 147.8
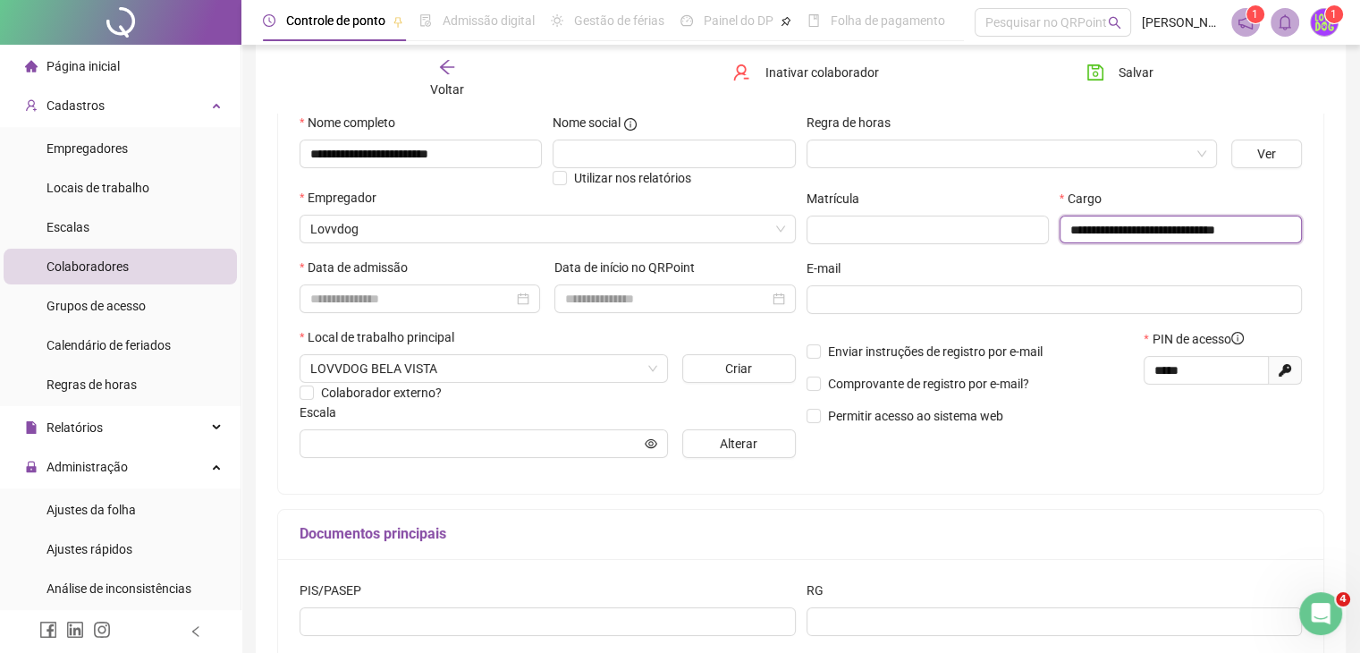
click at [1360, 241] on html "**********" at bounding box center [680, 147] width 1360 height 653
paste input "text"
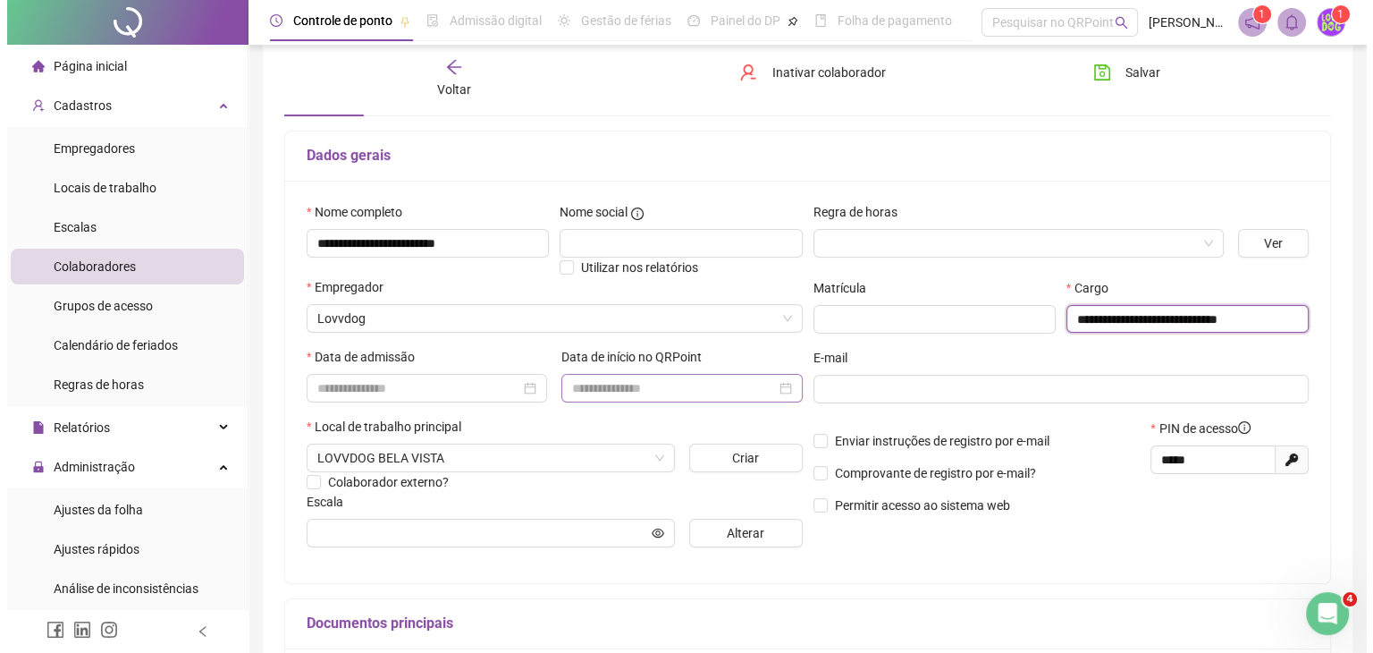
scroll to position [268, 0]
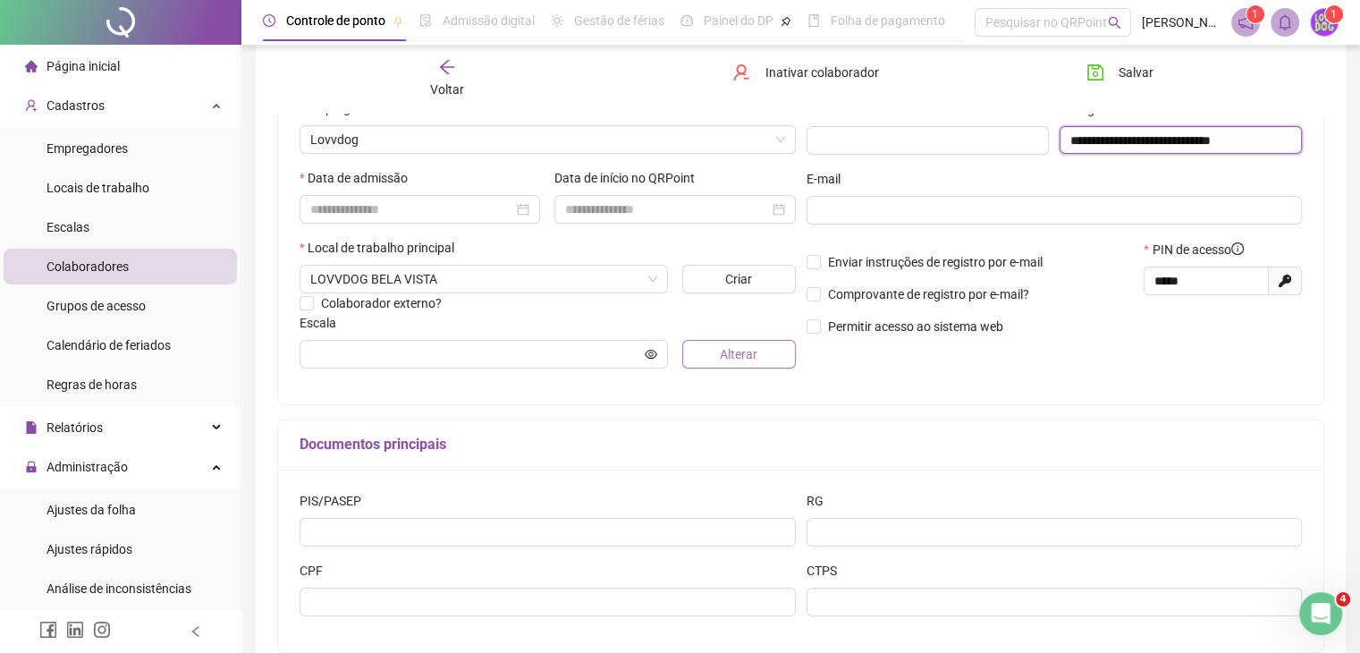
type input "**********"
click at [720, 357] on span "Alterar" at bounding box center [739, 354] width 38 height 20
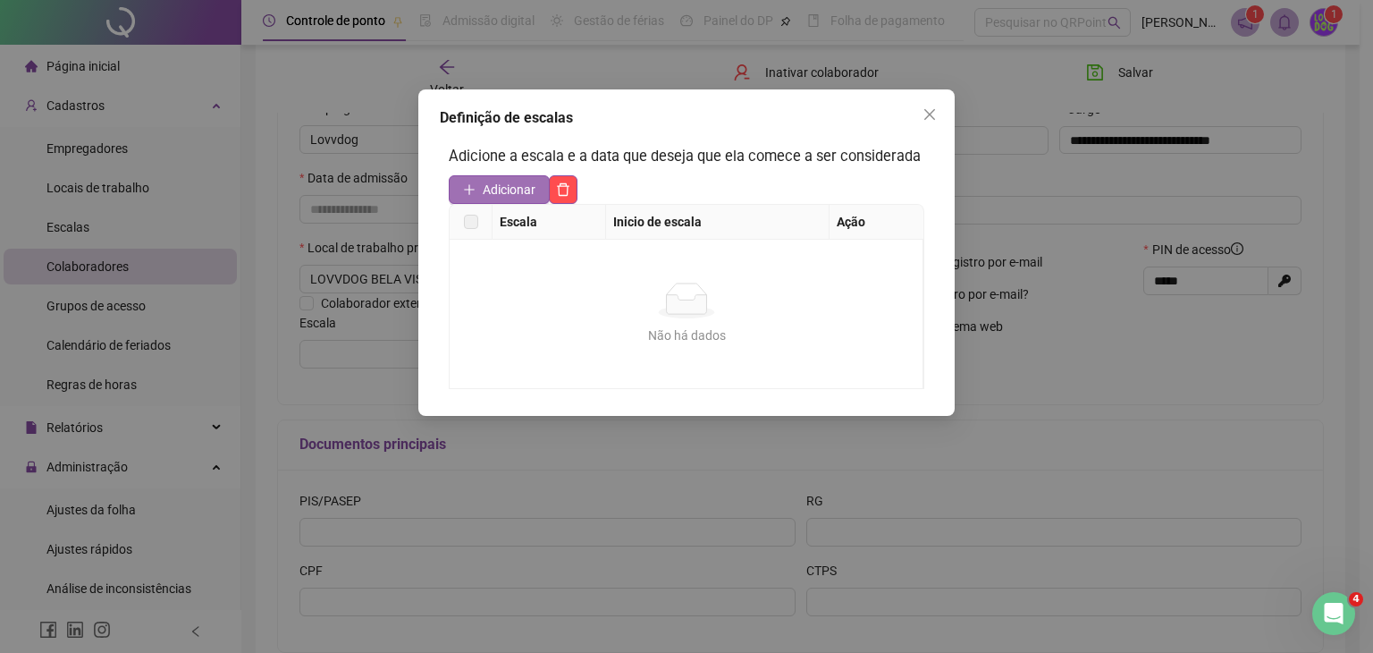
click at [523, 190] on span "Adicionar" at bounding box center [509, 190] width 53 height 20
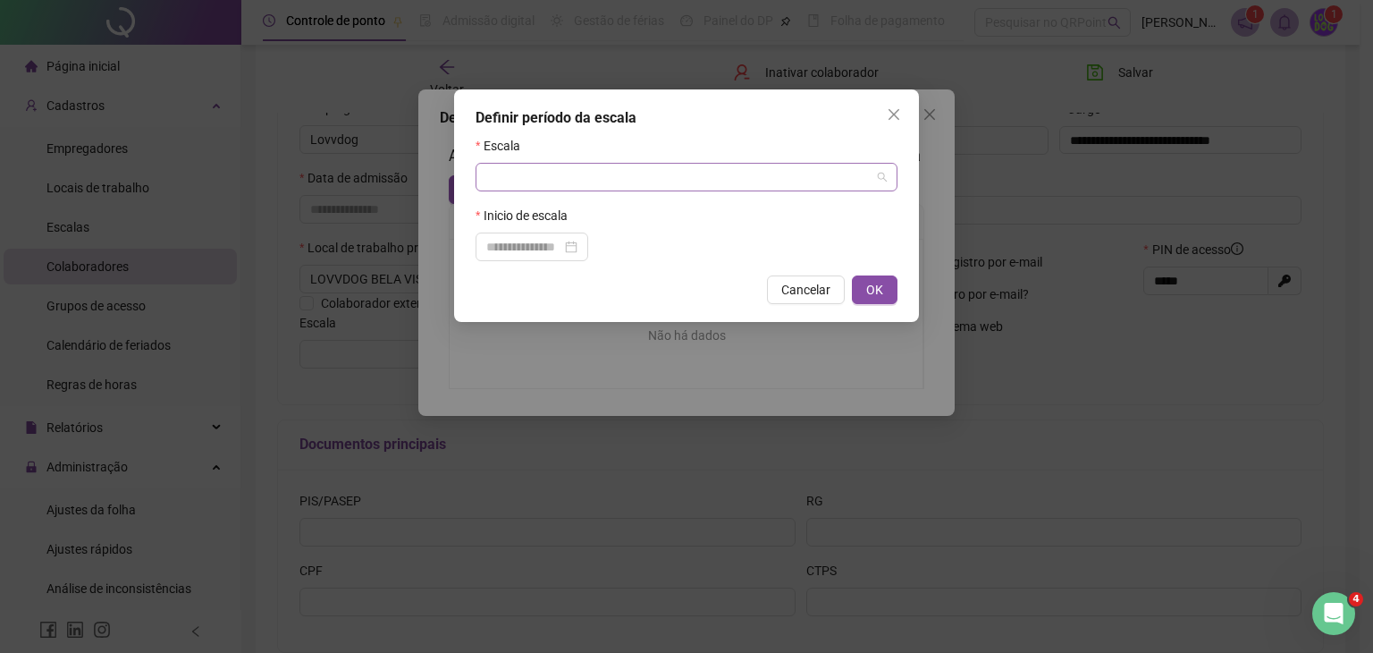
click at [519, 184] on input "search" at bounding box center [678, 177] width 384 height 27
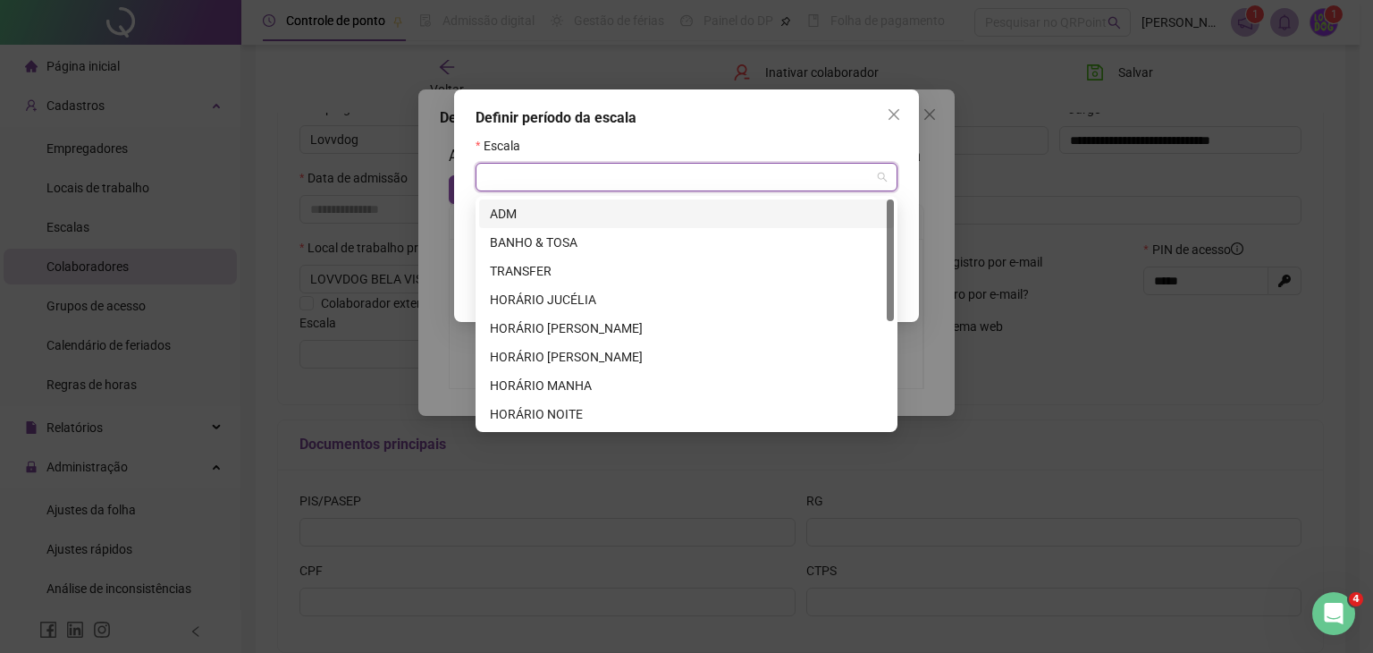
click at [519, 183] on input "search" at bounding box center [678, 177] width 384 height 27
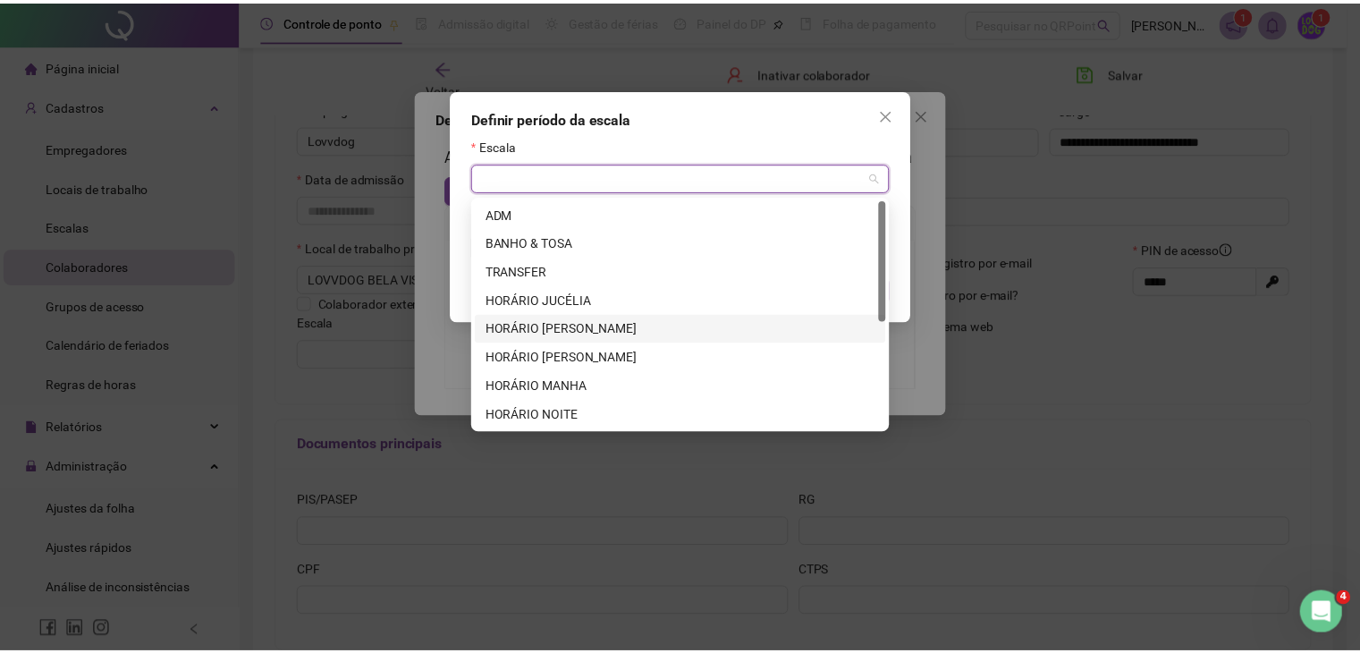
scroll to position [179, 0]
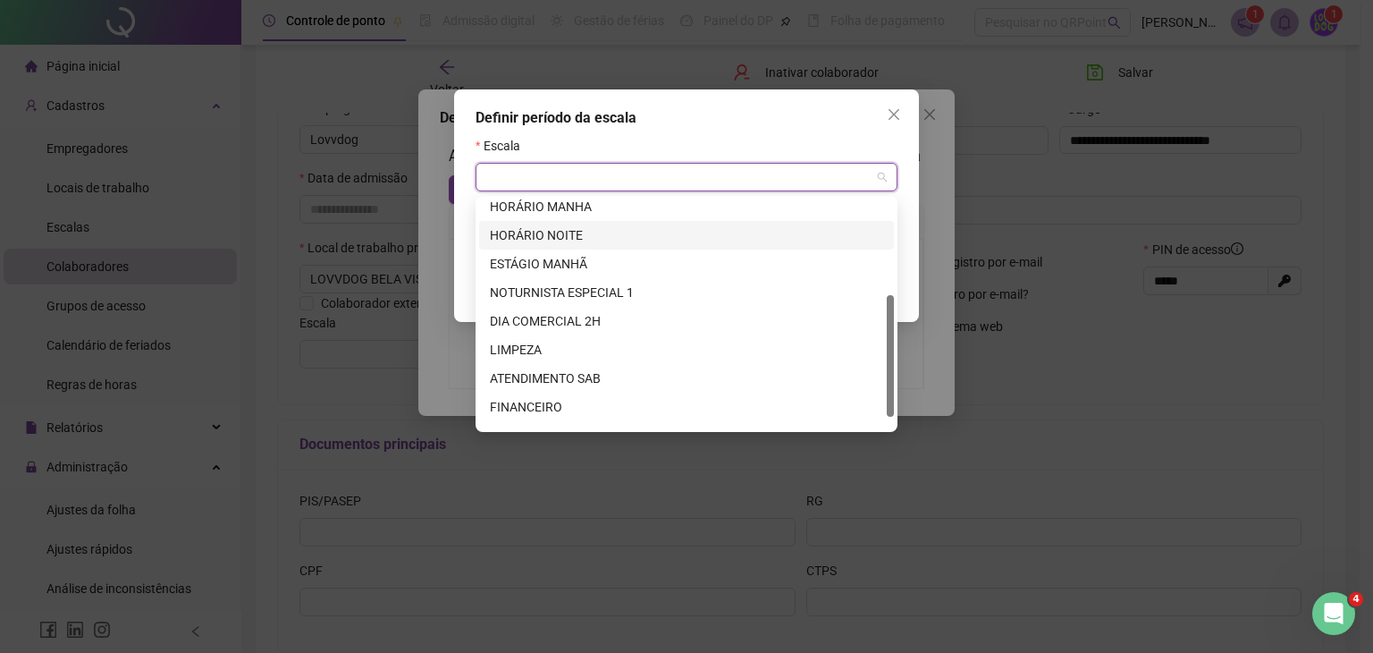
click at [591, 239] on div "HORÁRIO NOITE" at bounding box center [686, 235] width 393 height 20
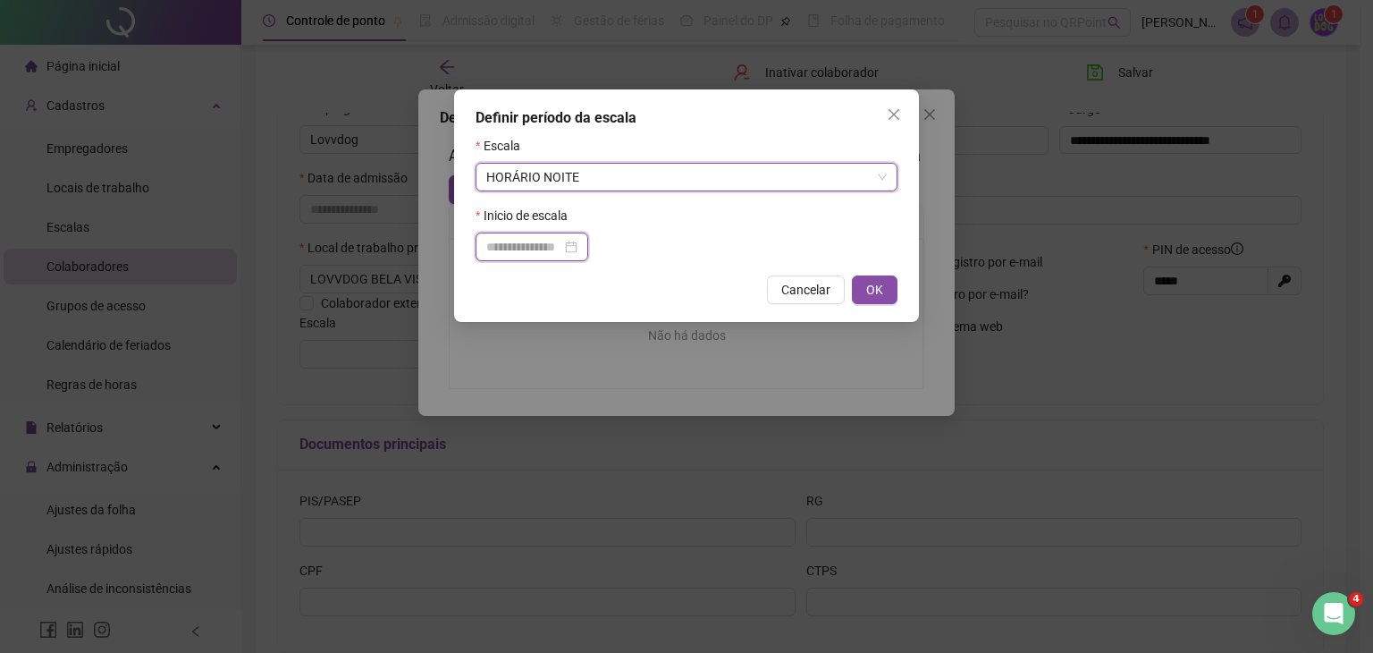
click at [494, 253] on input at bounding box center [523, 247] width 75 height 20
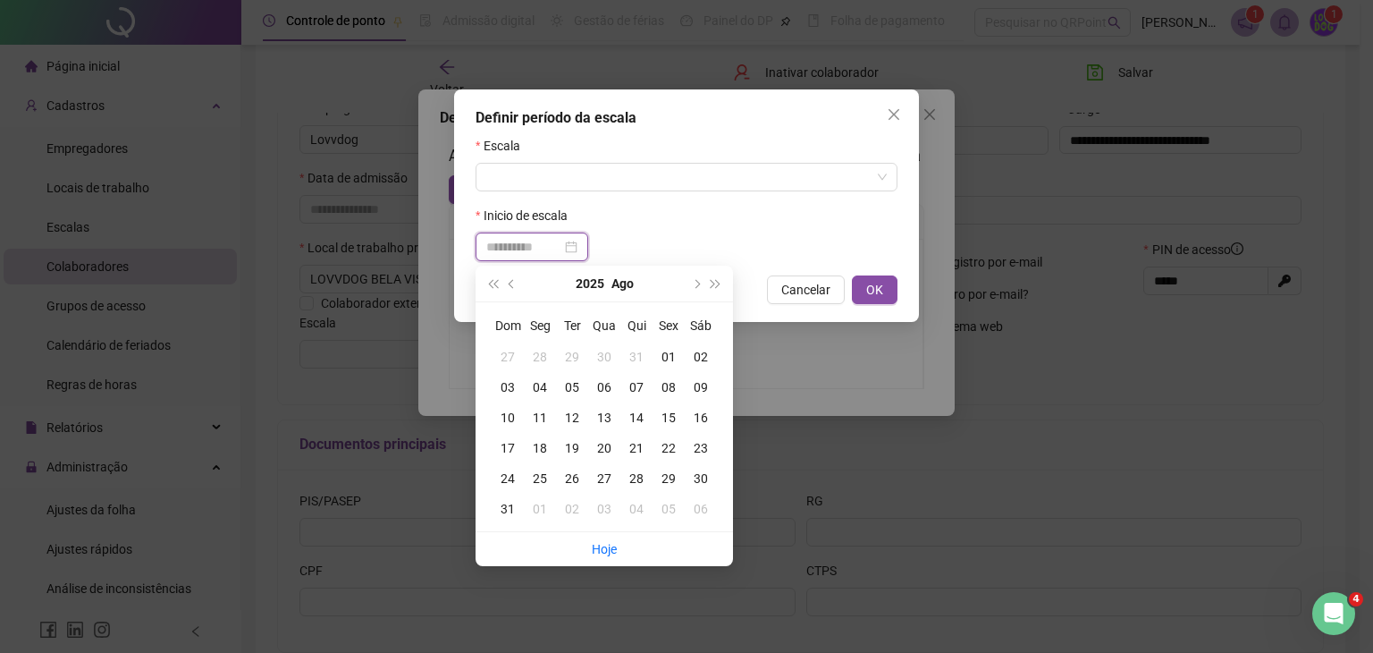
type input "**********"
click at [637, 412] on div "14" at bounding box center [636, 418] width 32 height 20
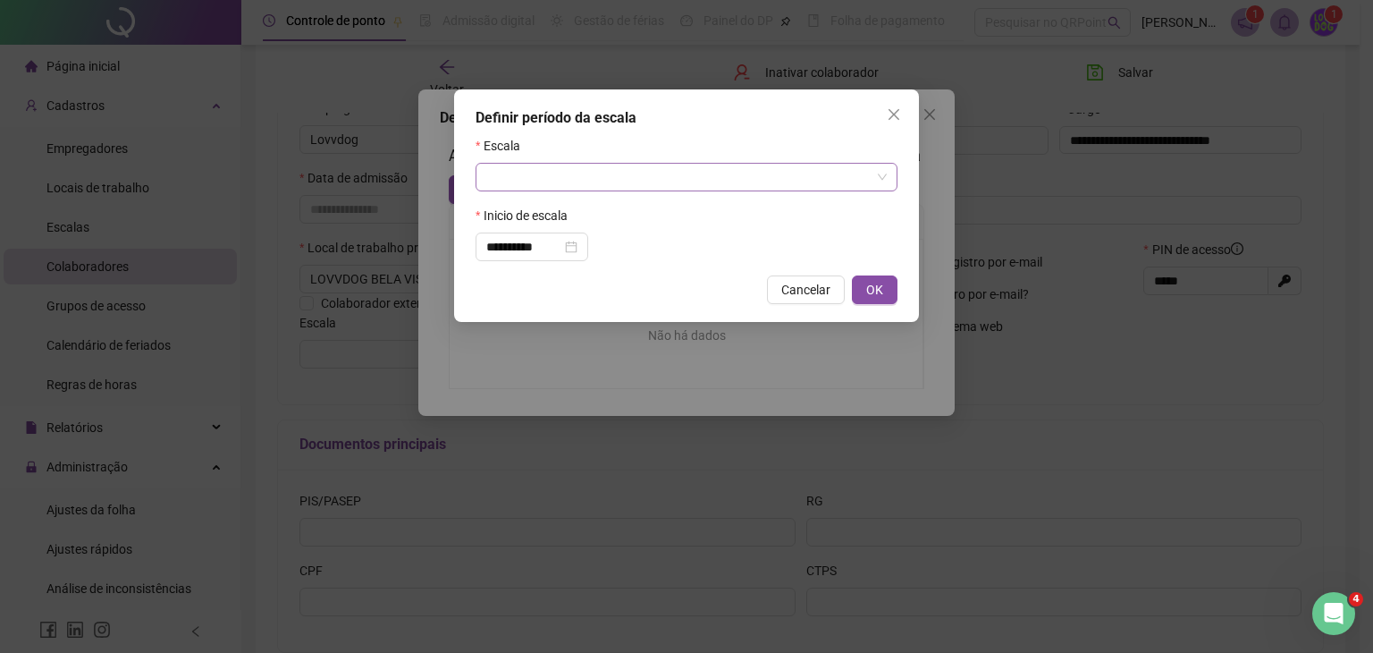
click at [594, 176] on input "search" at bounding box center [678, 177] width 384 height 27
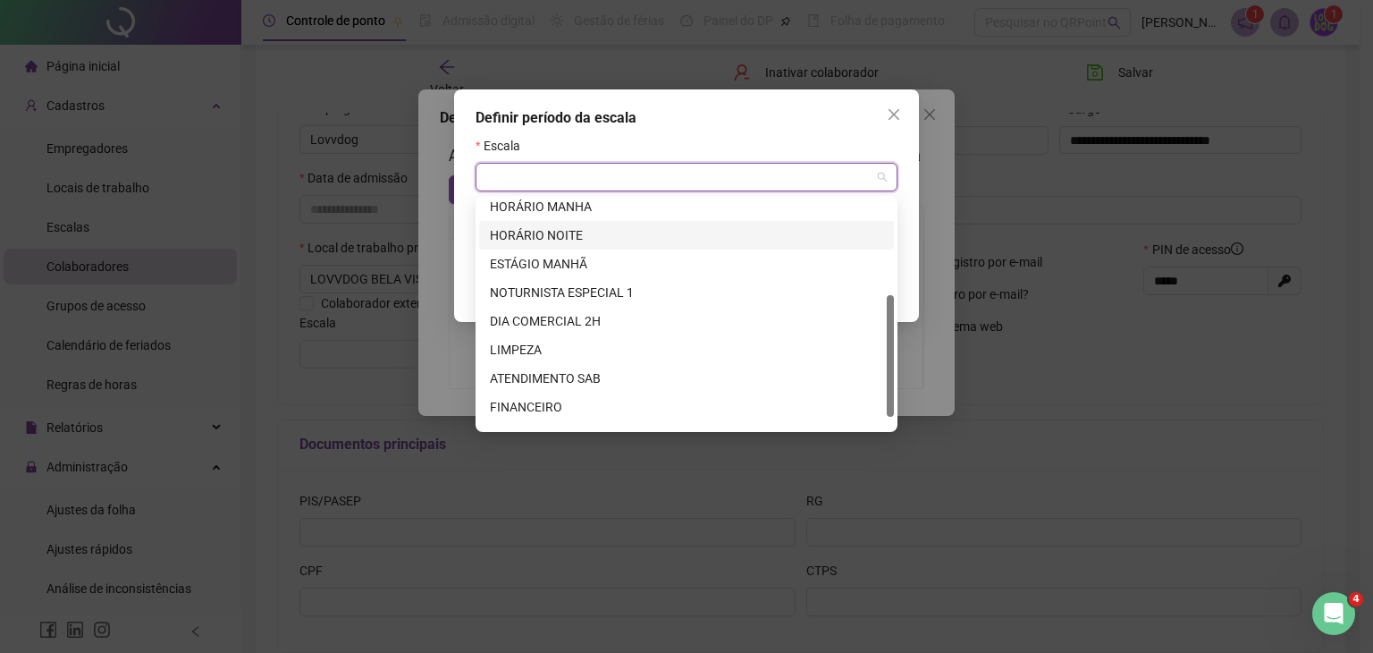
click at [581, 230] on div "HORÁRIO NOITE" at bounding box center [686, 235] width 393 height 20
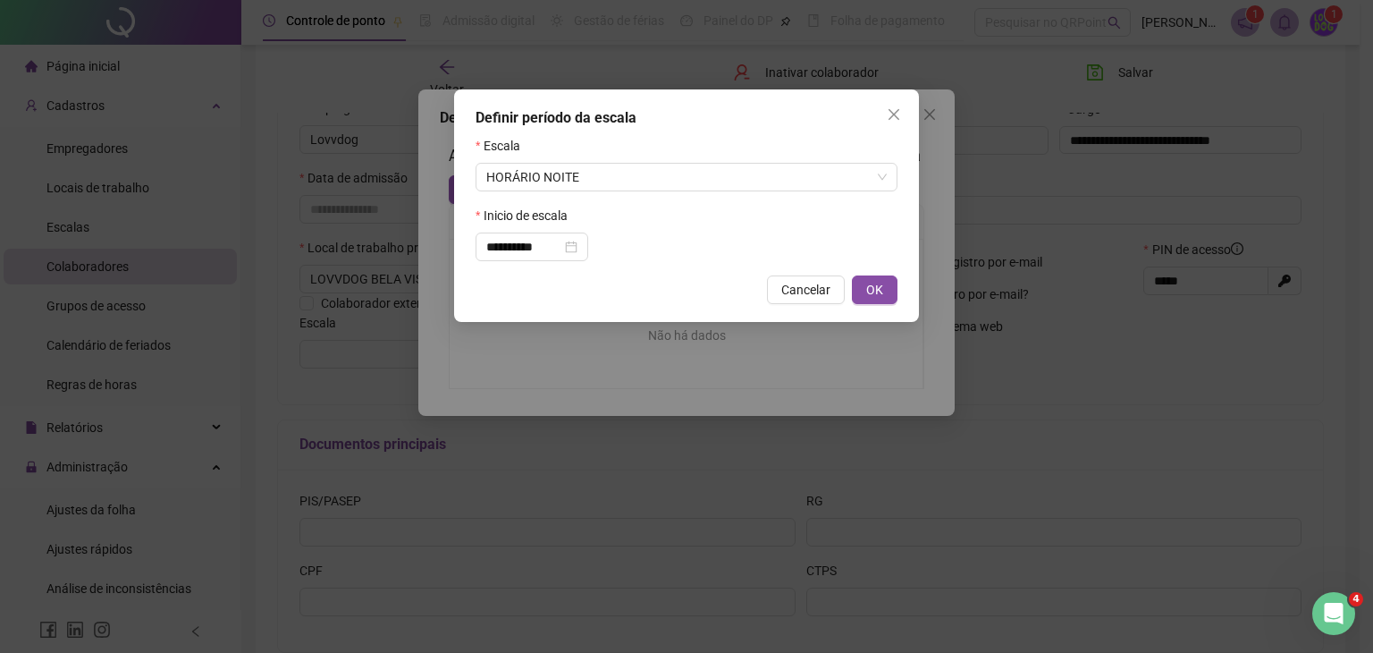
click at [890, 284] on button "OK" at bounding box center [875, 289] width 46 height 29
type input "**********"
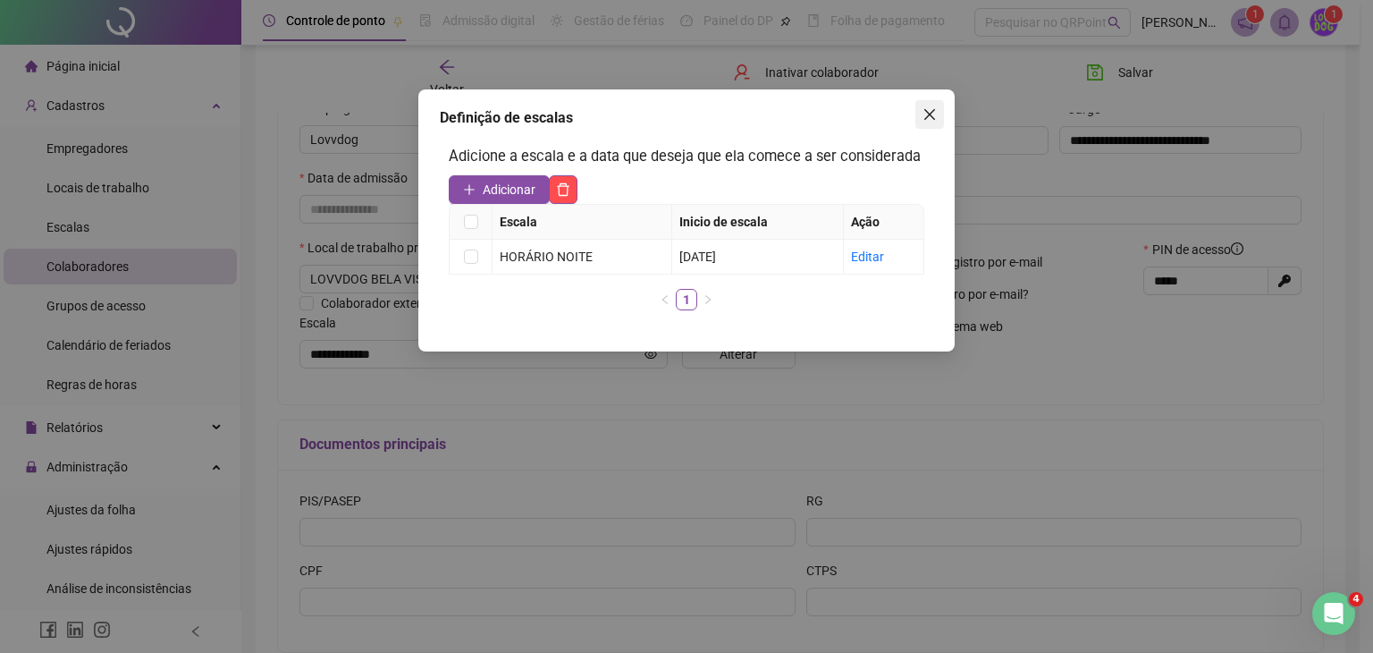
click at [932, 112] on icon "close" at bounding box center [929, 114] width 11 height 11
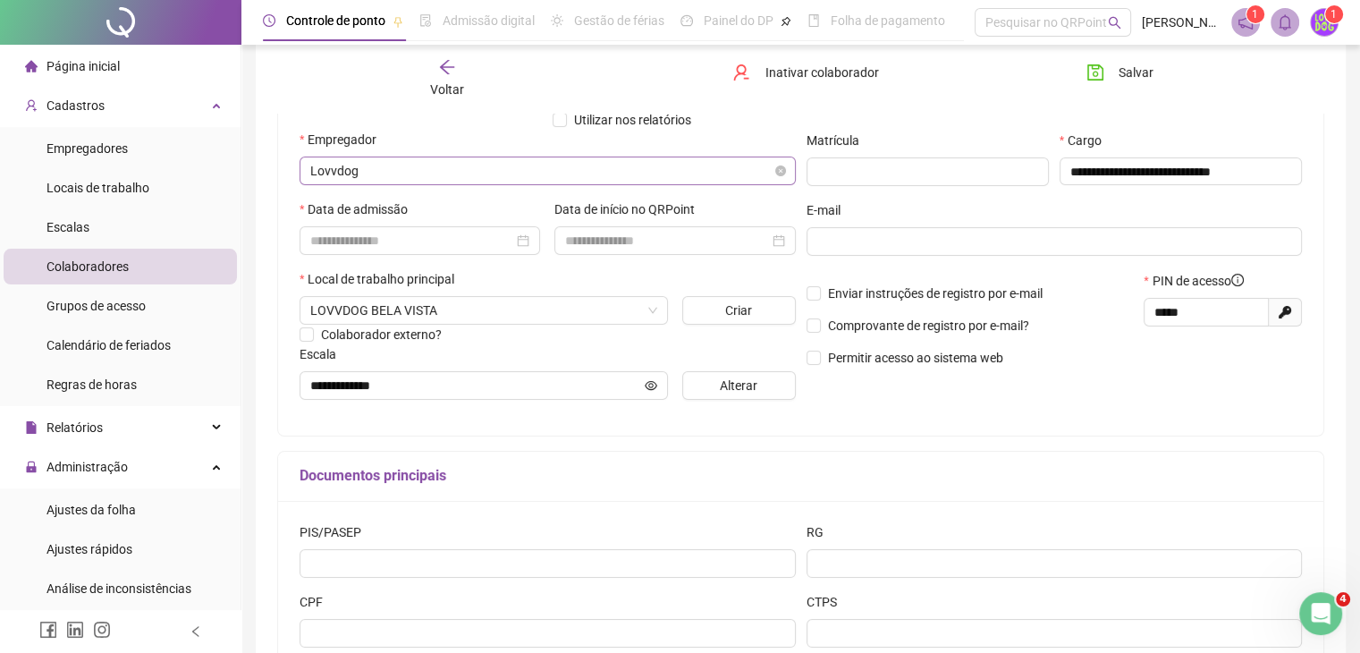
scroll to position [99, 0]
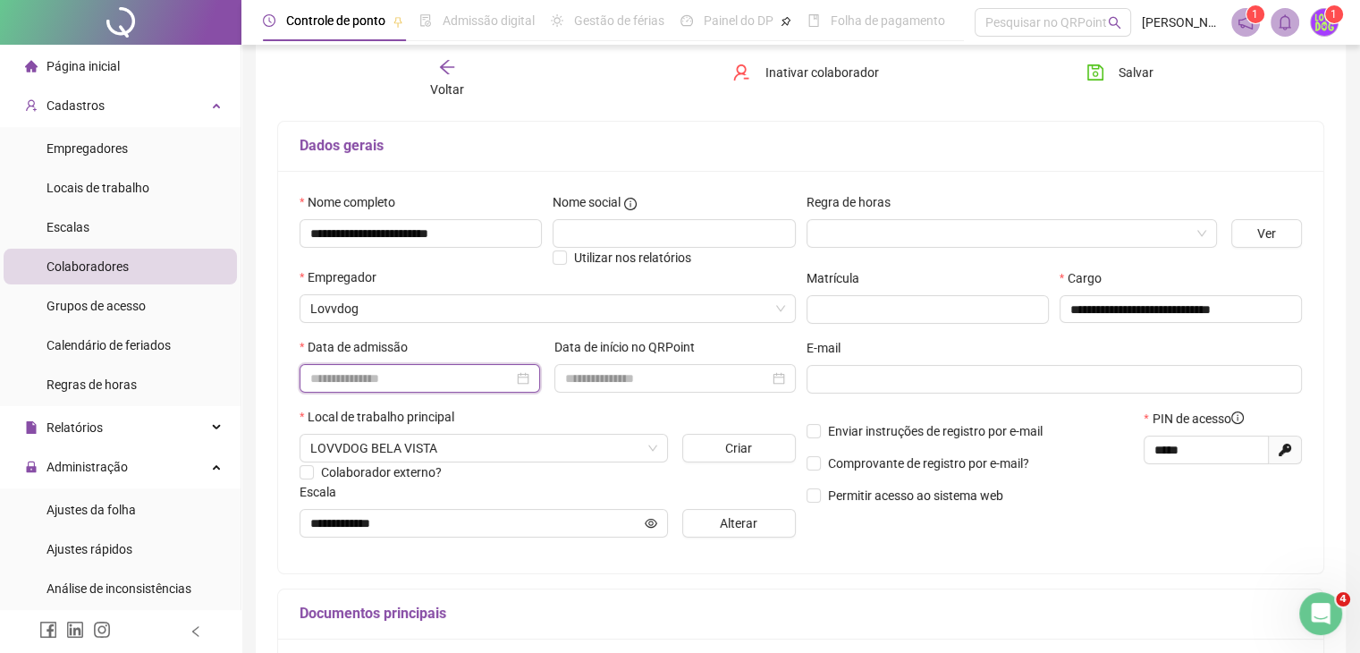
drag, startPoint x: 388, startPoint y: 380, endPoint x: 399, endPoint y: 370, distance: 14.6
click at [387, 380] on input at bounding box center [411, 378] width 203 height 20
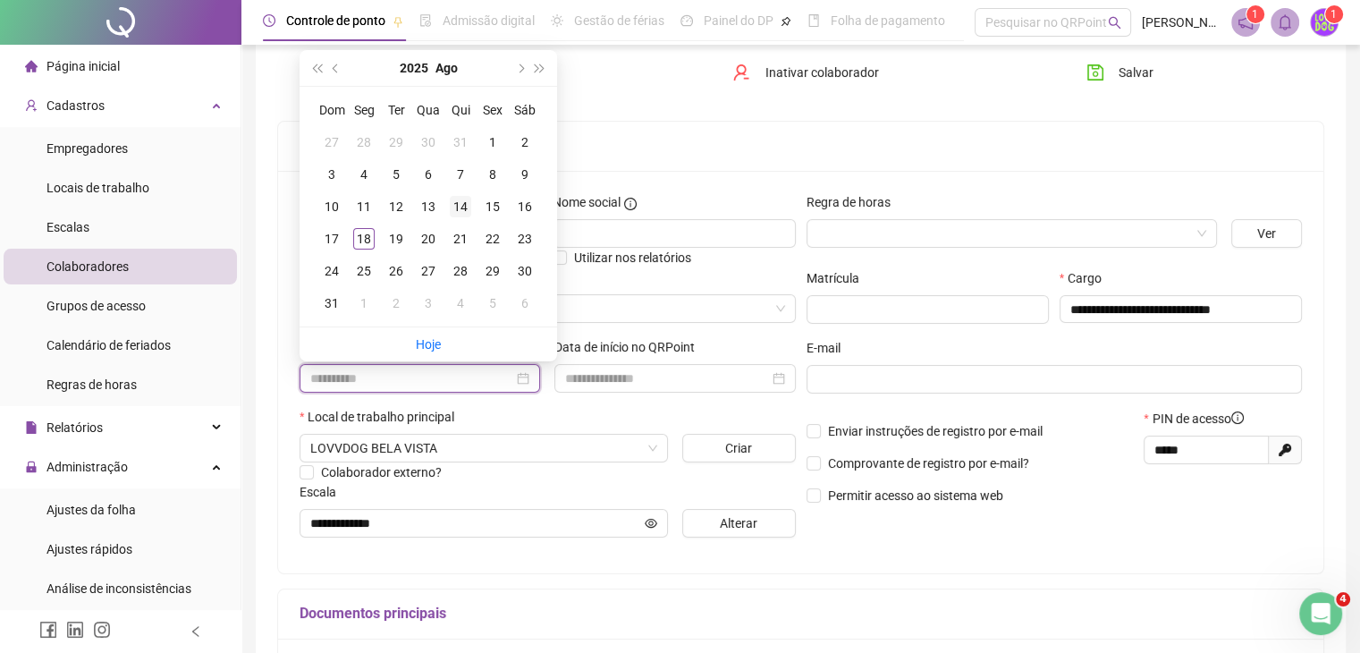
type input "**********"
click at [465, 205] on div "14" at bounding box center [460, 206] width 21 height 21
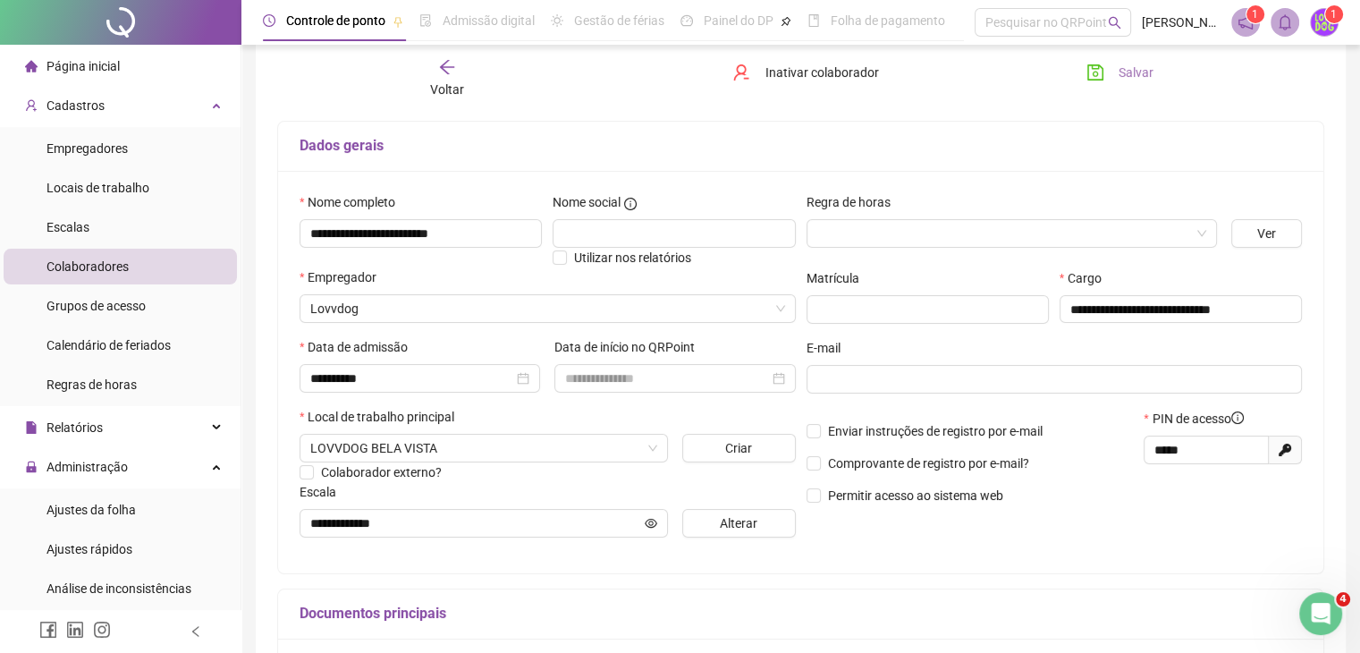
click at [1099, 74] on icon "save" at bounding box center [1095, 72] width 18 height 18
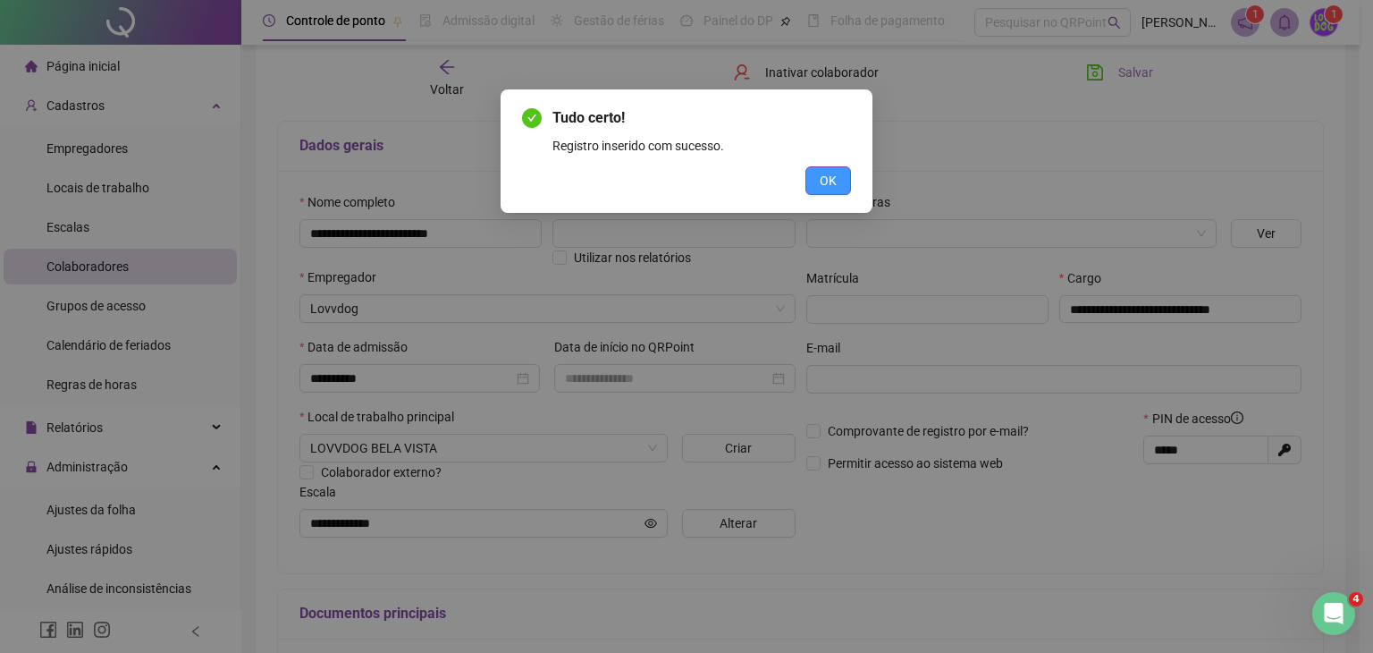
click at [844, 175] on button "OK" at bounding box center [828, 180] width 46 height 29
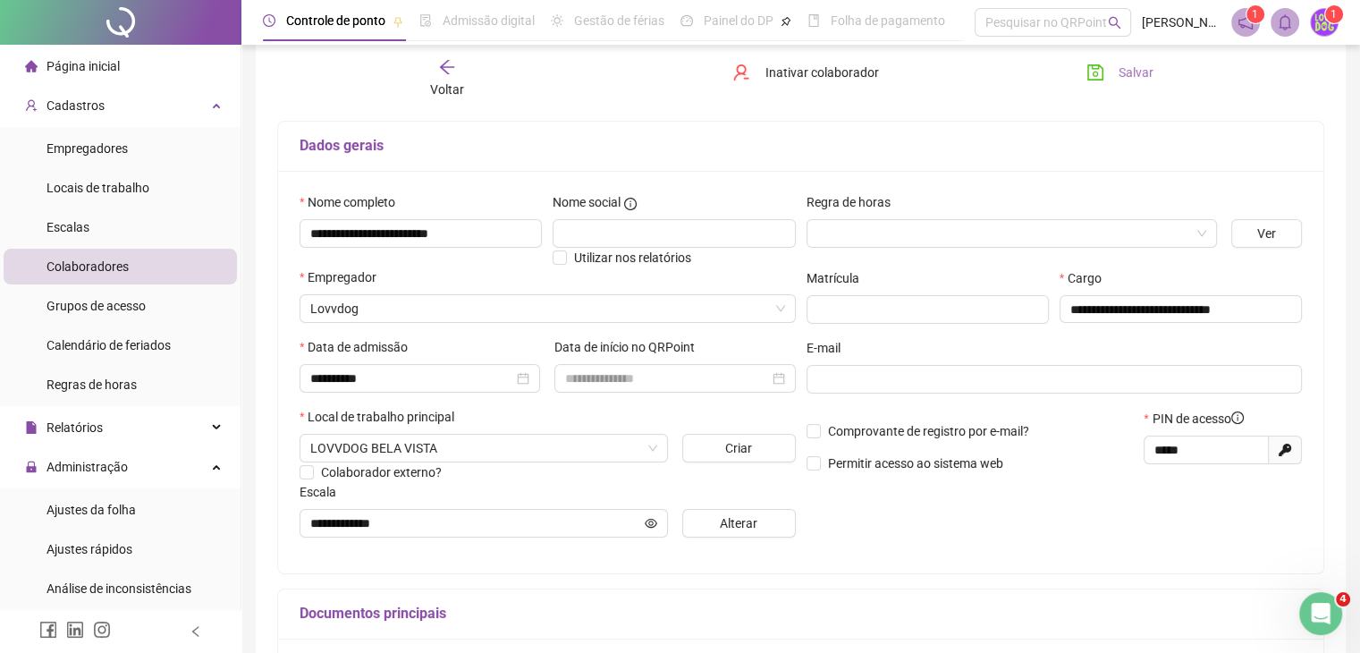
click at [434, 76] on div "Voltar" at bounding box center [447, 78] width 163 height 41
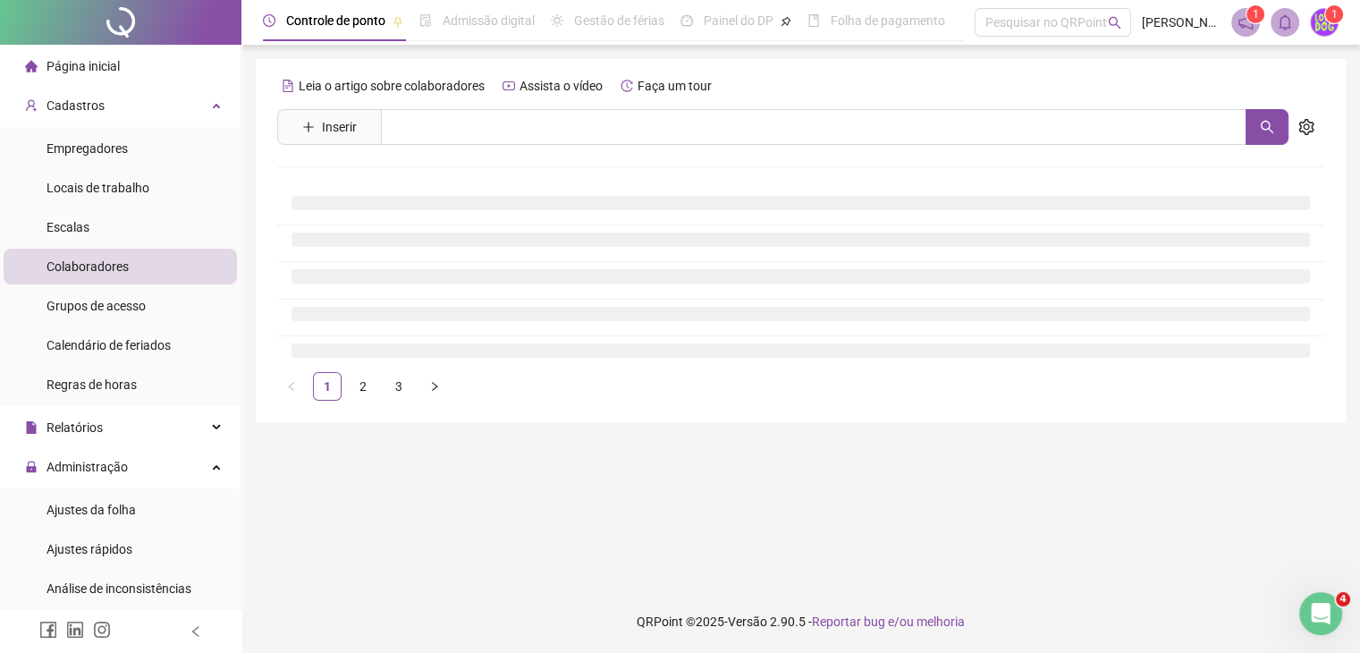
scroll to position [0, 0]
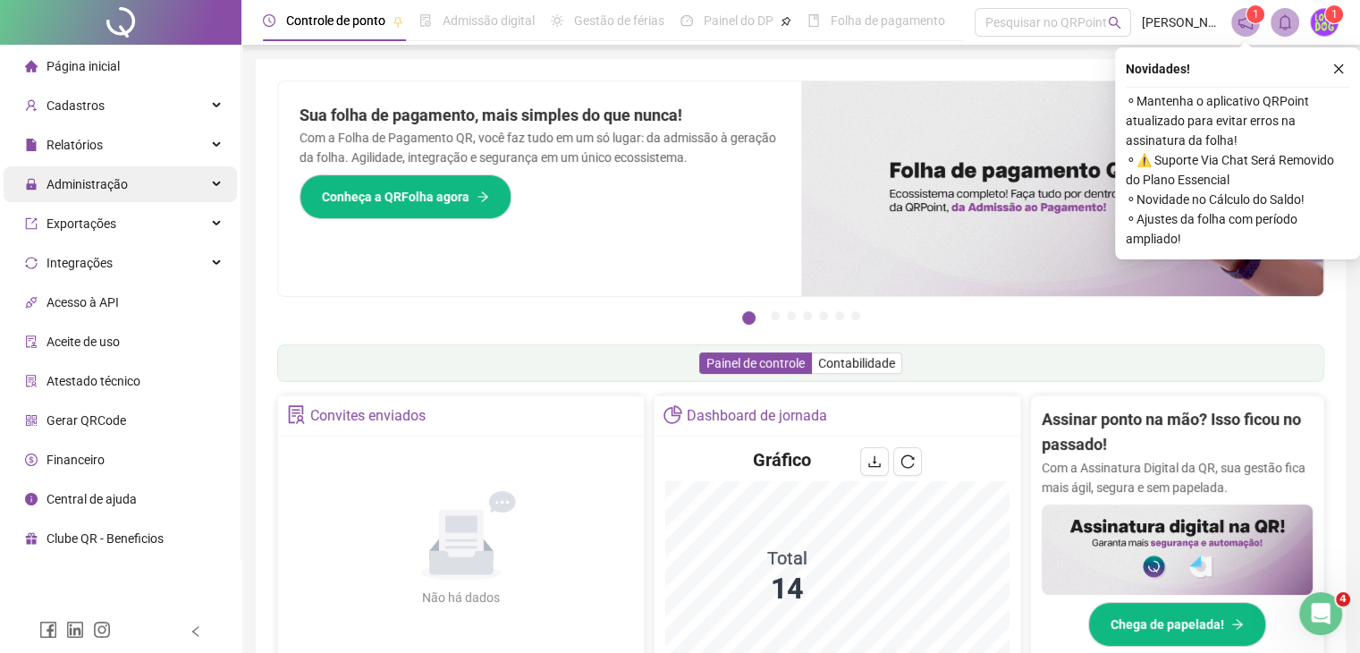
click at [108, 180] on span "Administração" at bounding box center [86, 184] width 81 height 14
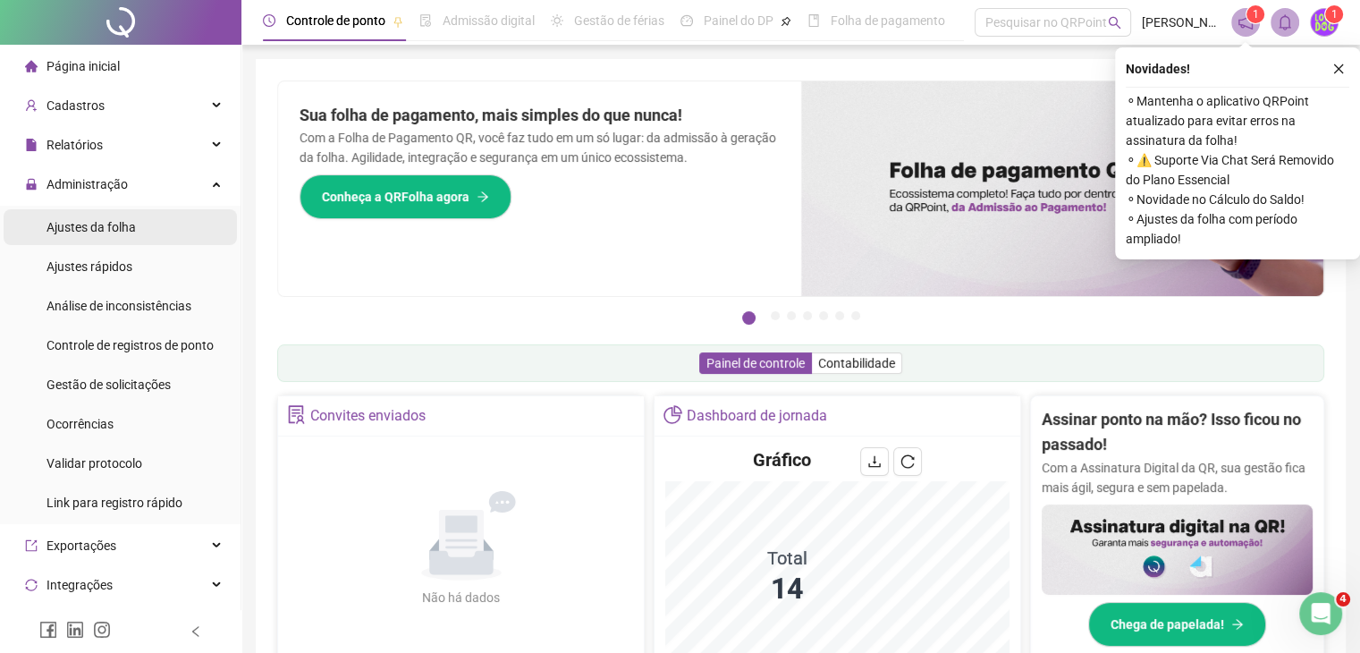
click at [101, 233] on span "Ajustes da folha" at bounding box center [90, 227] width 89 height 14
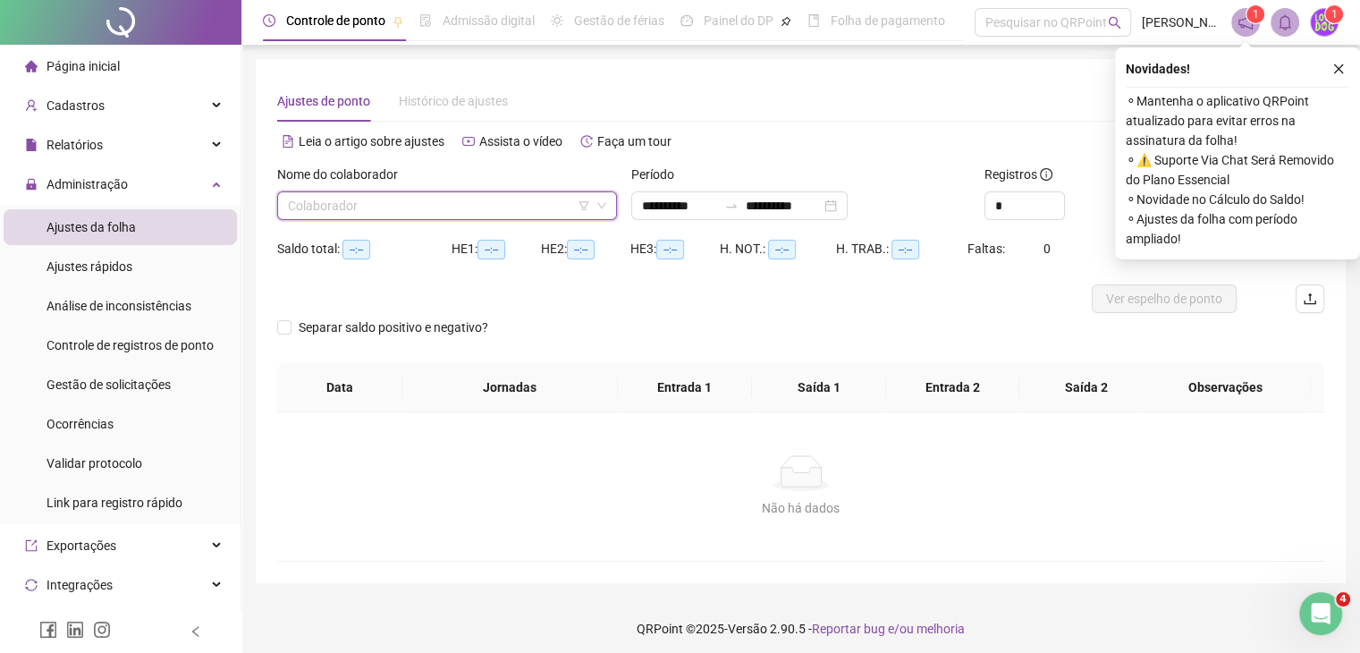
click at [298, 201] on input "search" at bounding box center [439, 205] width 302 height 27
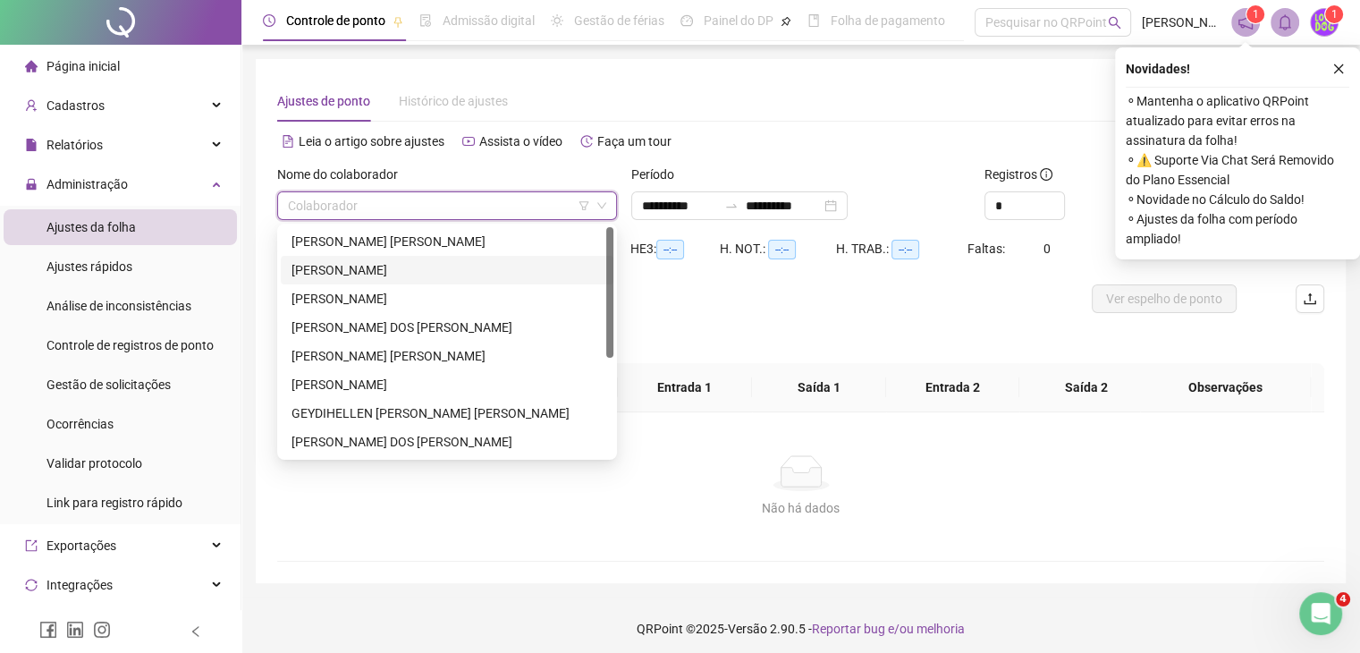
click at [378, 272] on div "ARIANE SOEIRO SALES" at bounding box center [446, 270] width 311 height 20
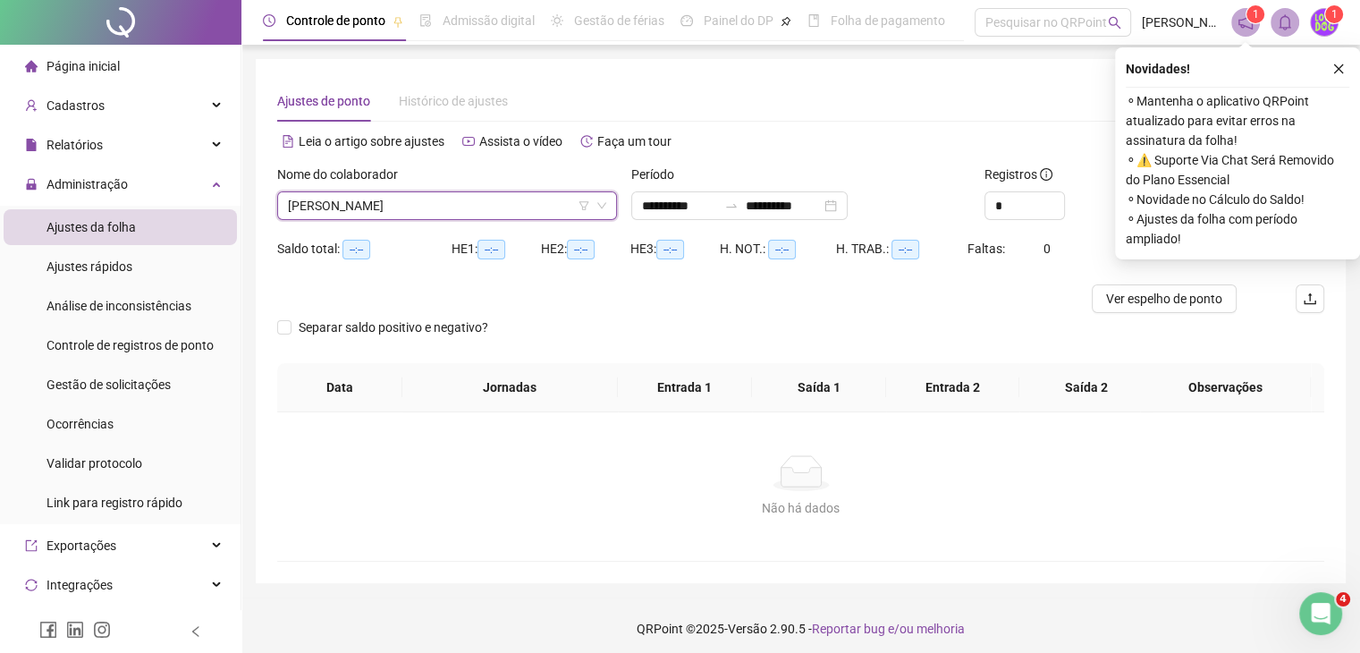
click at [776, 219] on div "**********" at bounding box center [739, 205] width 216 height 29
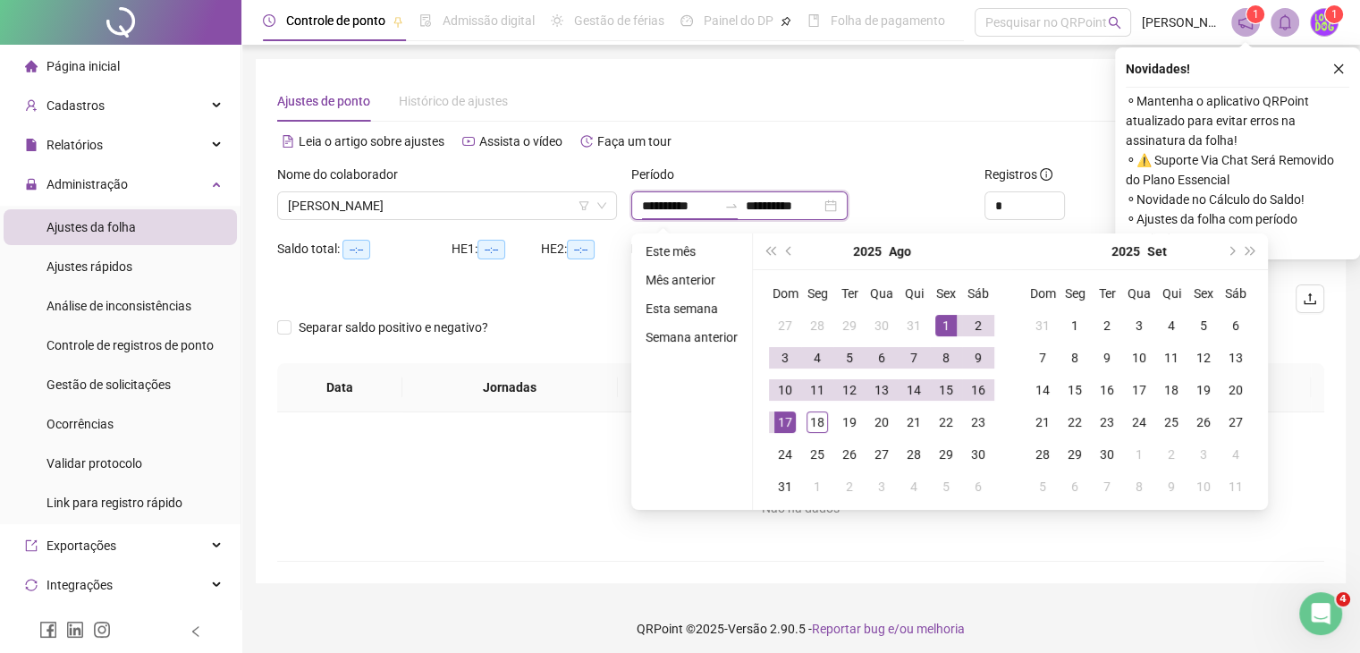
click at [780, 215] on input "**********" at bounding box center [783, 206] width 75 height 20
type input "**********"
drag, startPoint x: 814, startPoint y: 415, endPoint x: 822, endPoint y: 402, distance: 15.4
click at [814, 415] on div "18" at bounding box center [816, 421] width 21 height 21
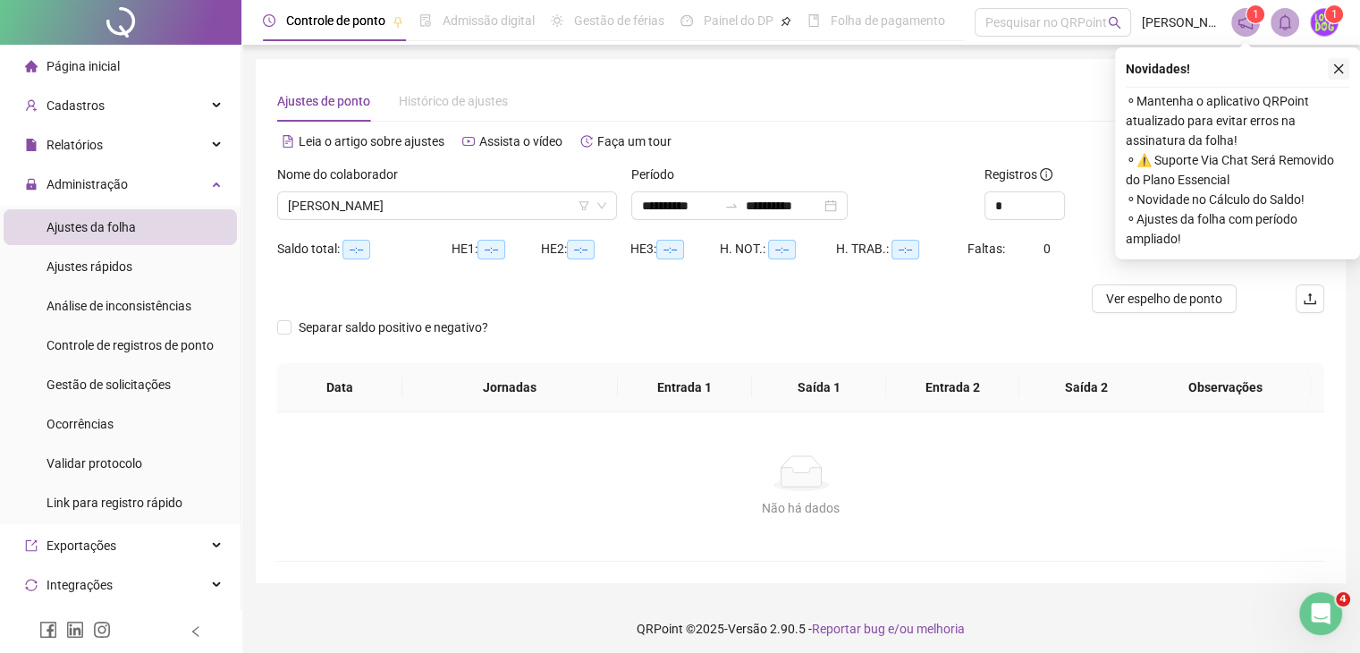
click at [1341, 69] on icon "close" at bounding box center [1338, 69] width 13 height 13
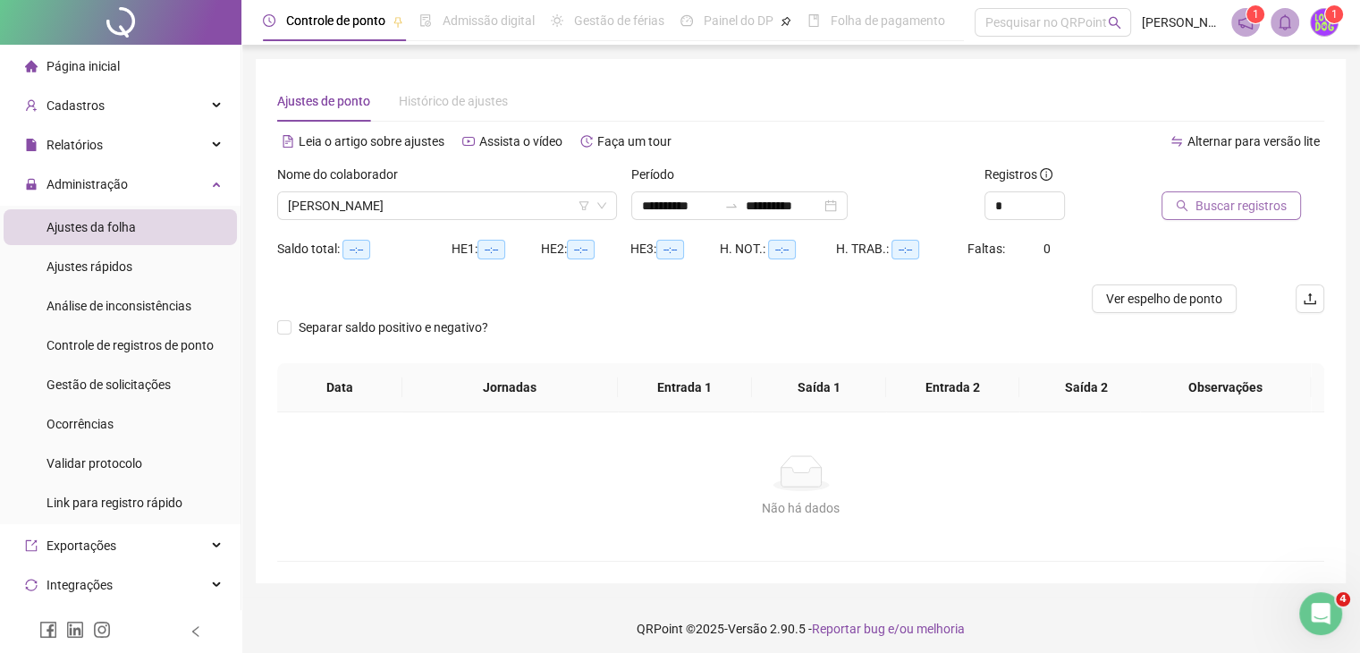
click at [1252, 215] on button "Buscar registros" at bounding box center [1230, 205] width 139 height 29
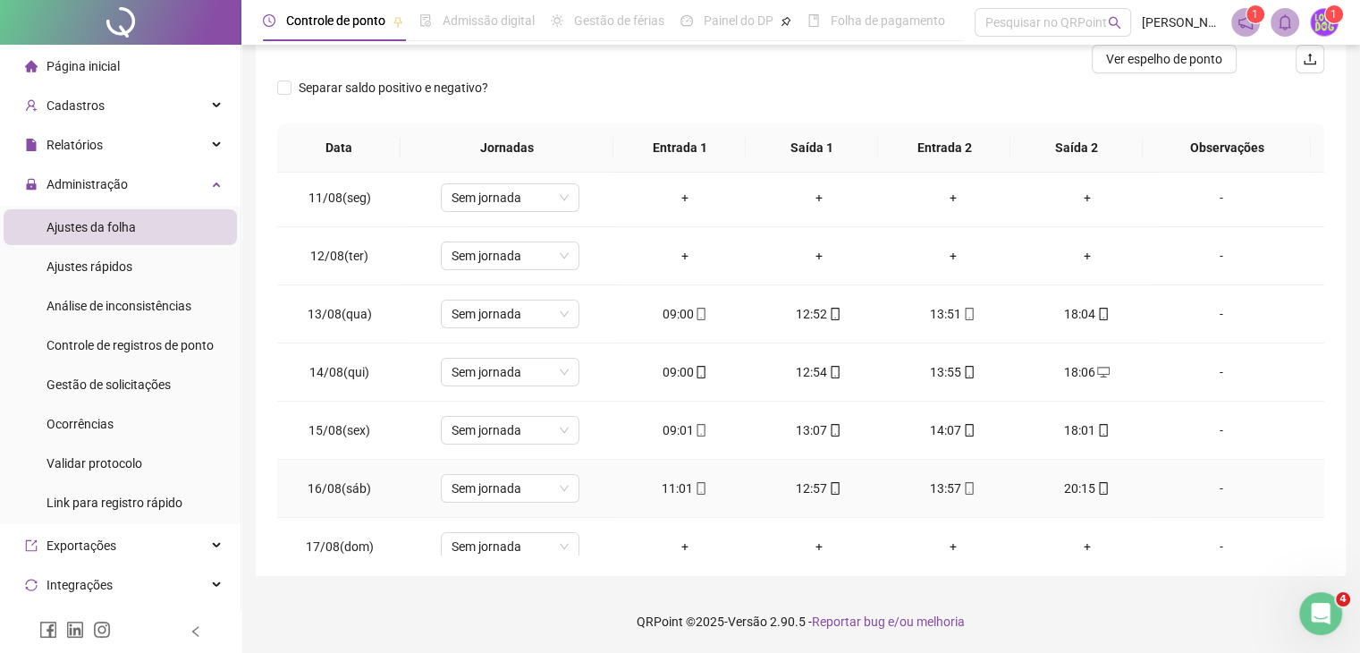
scroll to position [313, 0]
